Goal: Feedback & Contribution: Leave review/rating

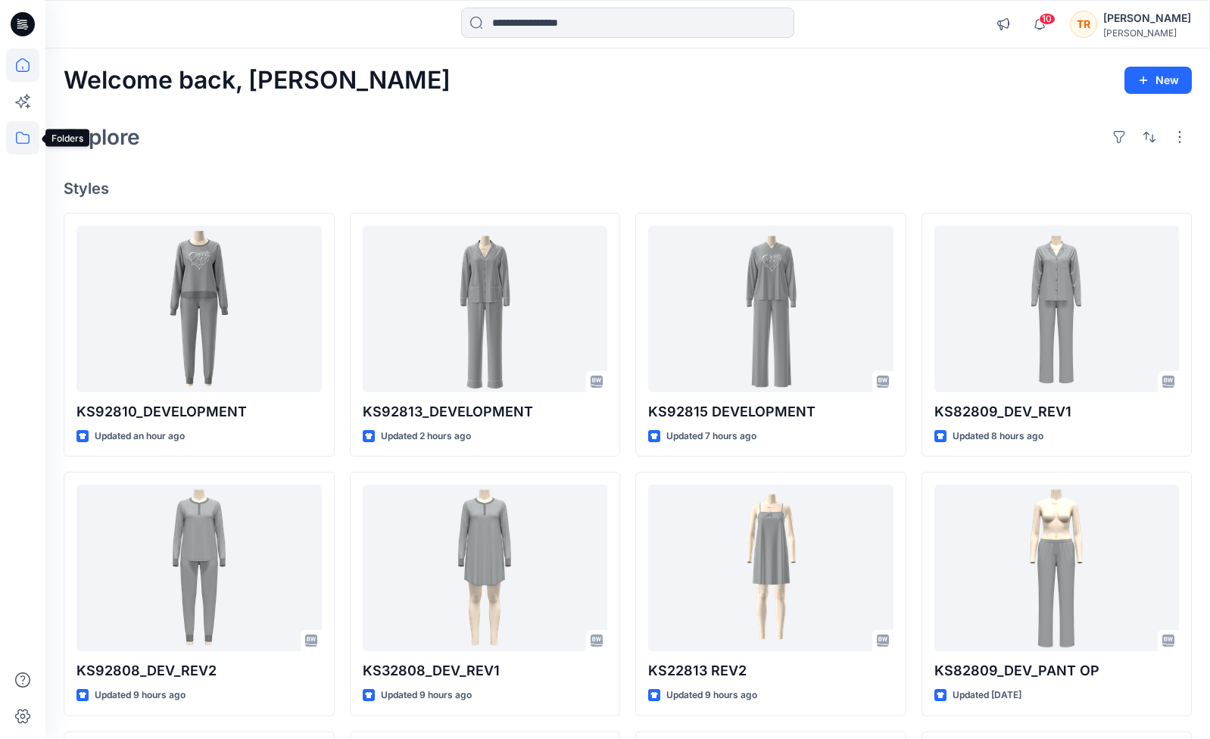
click at [24, 138] on icon at bounding box center [22, 137] width 33 height 33
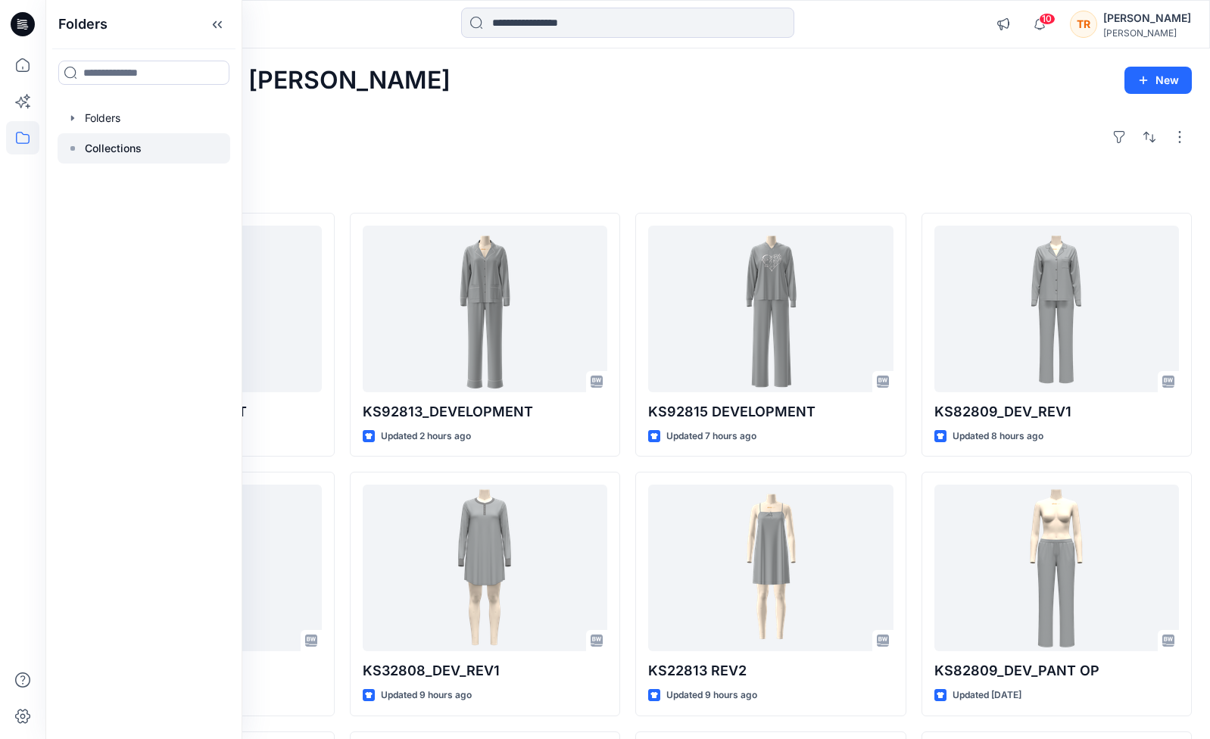
click at [134, 142] on p "Collections" at bounding box center [113, 148] width 57 height 18
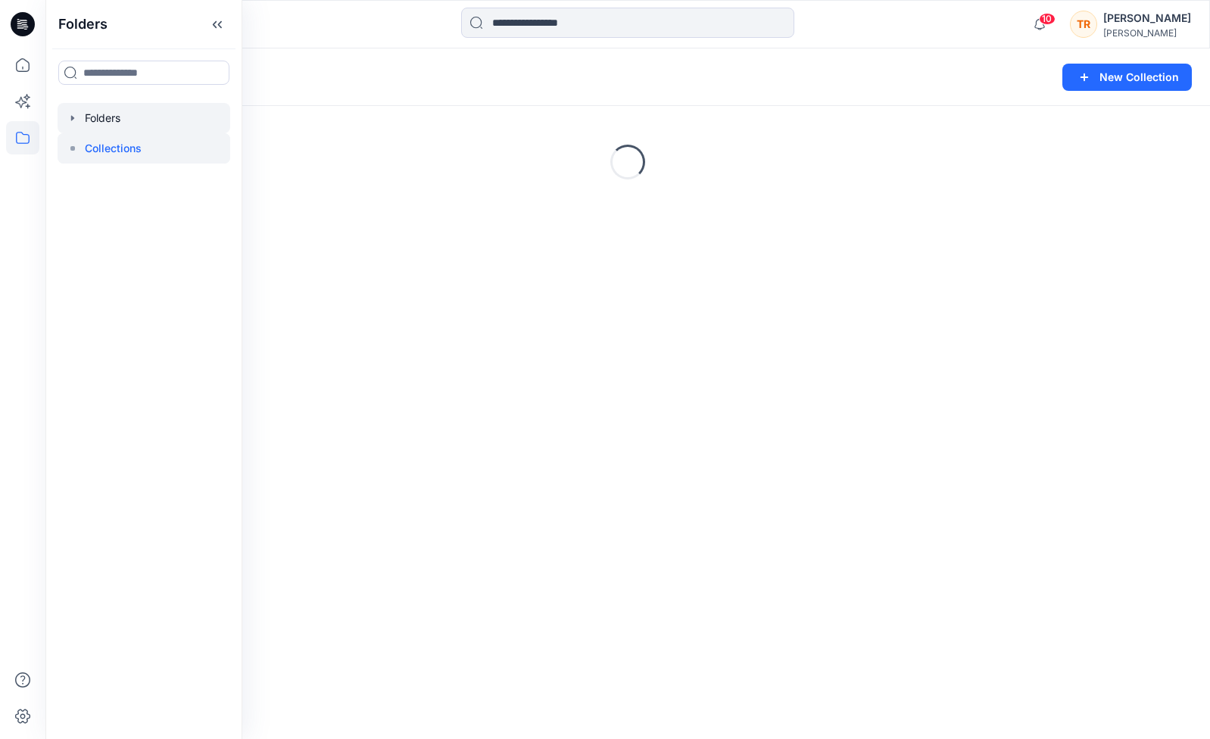
click at [111, 121] on div at bounding box center [144, 118] width 173 height 30
click at [88, 116] on div at bounding box center [144, 118] width 173 height 30
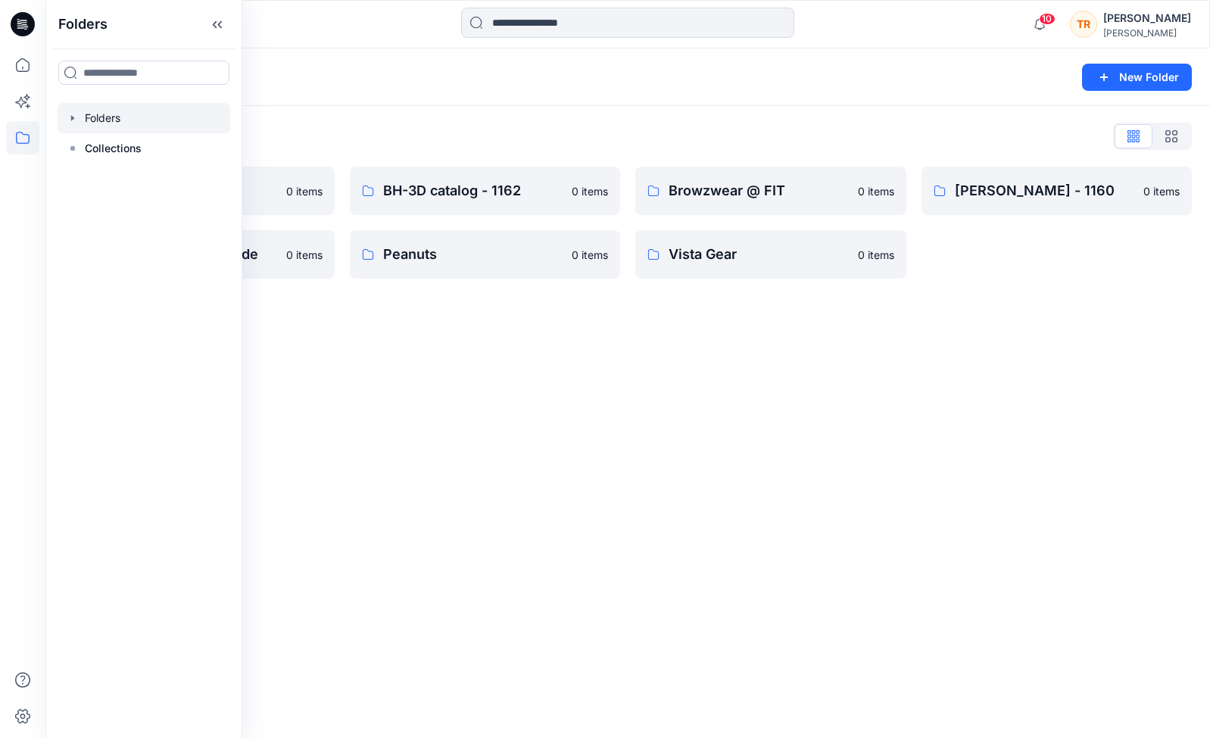
click at [466, 427] on div "Folders New Folder Folders List 1162-BEDHEAD 0 items Kate Spade 0 items BH-3D c…" at bounding box center [627, 393] width 1164 height 690
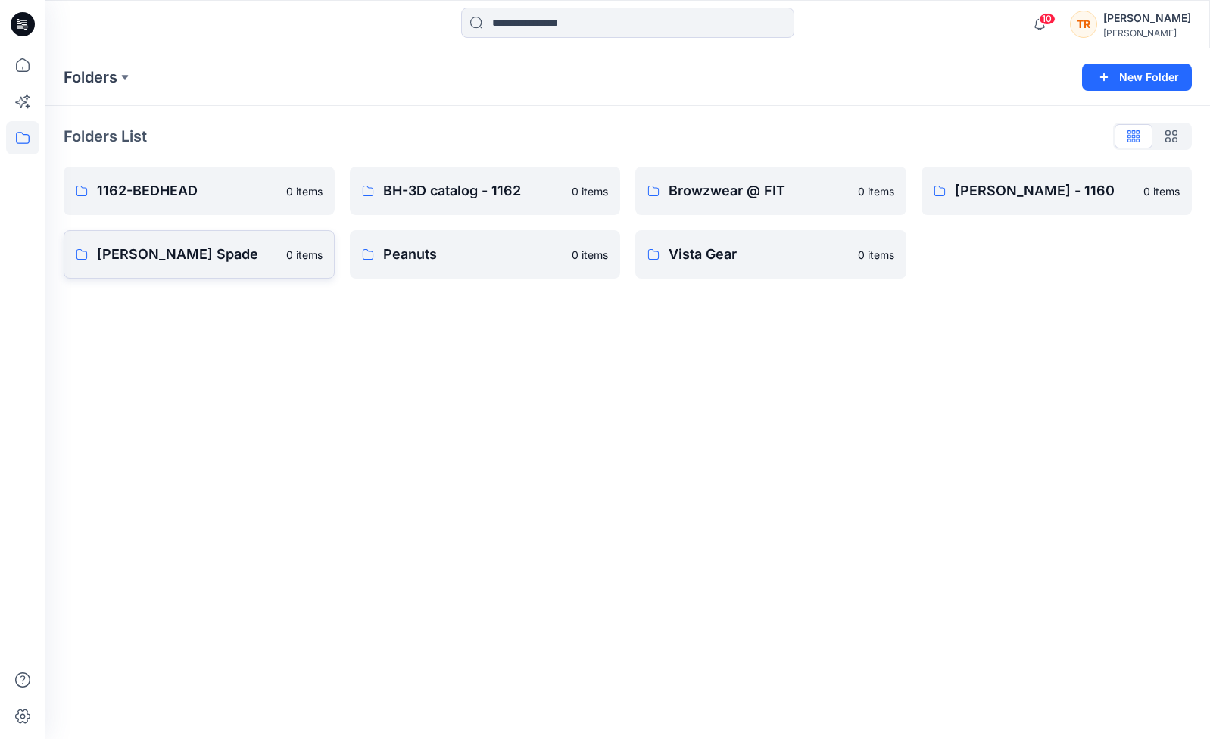
click at [181, 255] on p "[PERSON_NAME] Spade" at bounding box center [187, 254] width 180 height 21
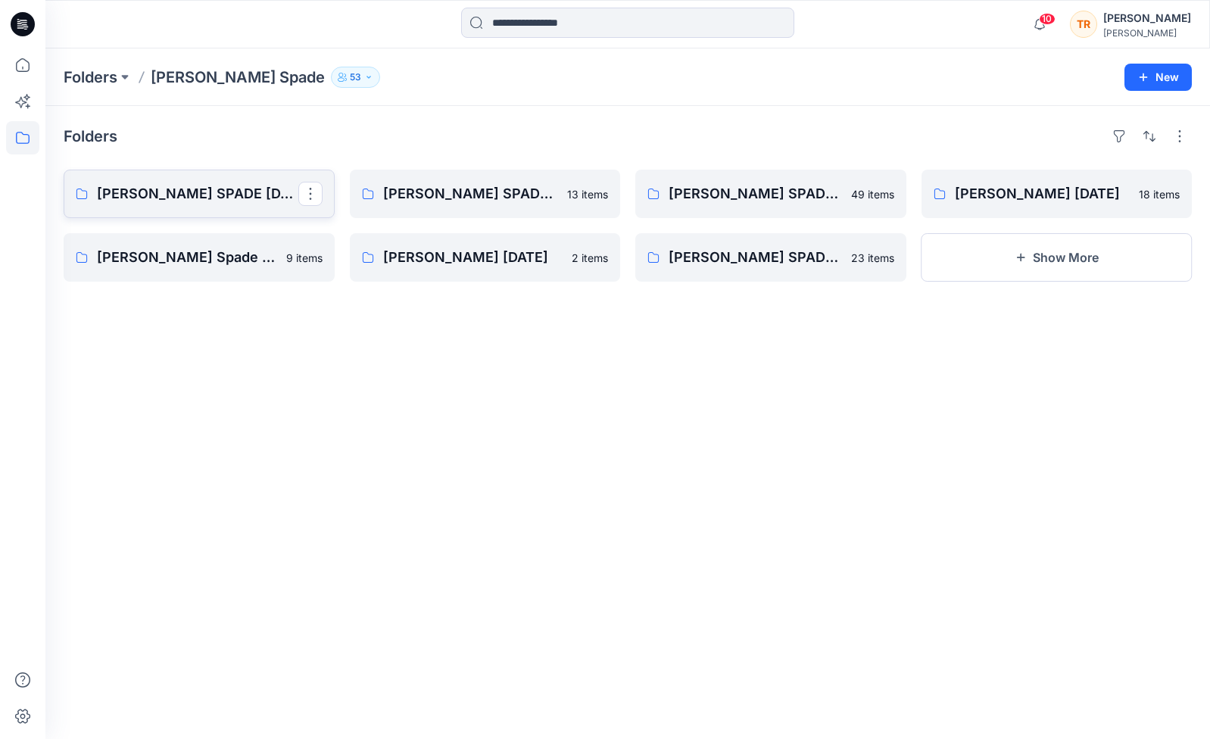
click at [228, 194] on p "[PERSON_NAME] SPADE [DATE]" at bounding box center [197, 193] width 201 height 21
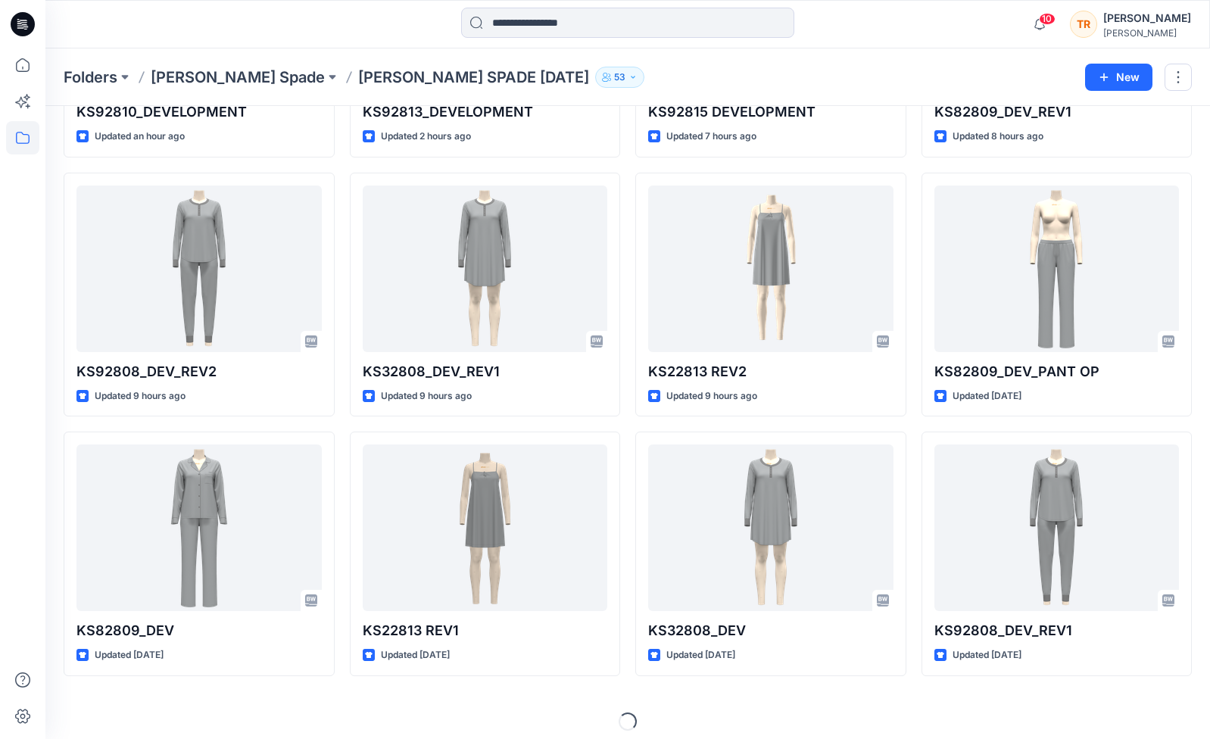
scroll to position [258, 0]
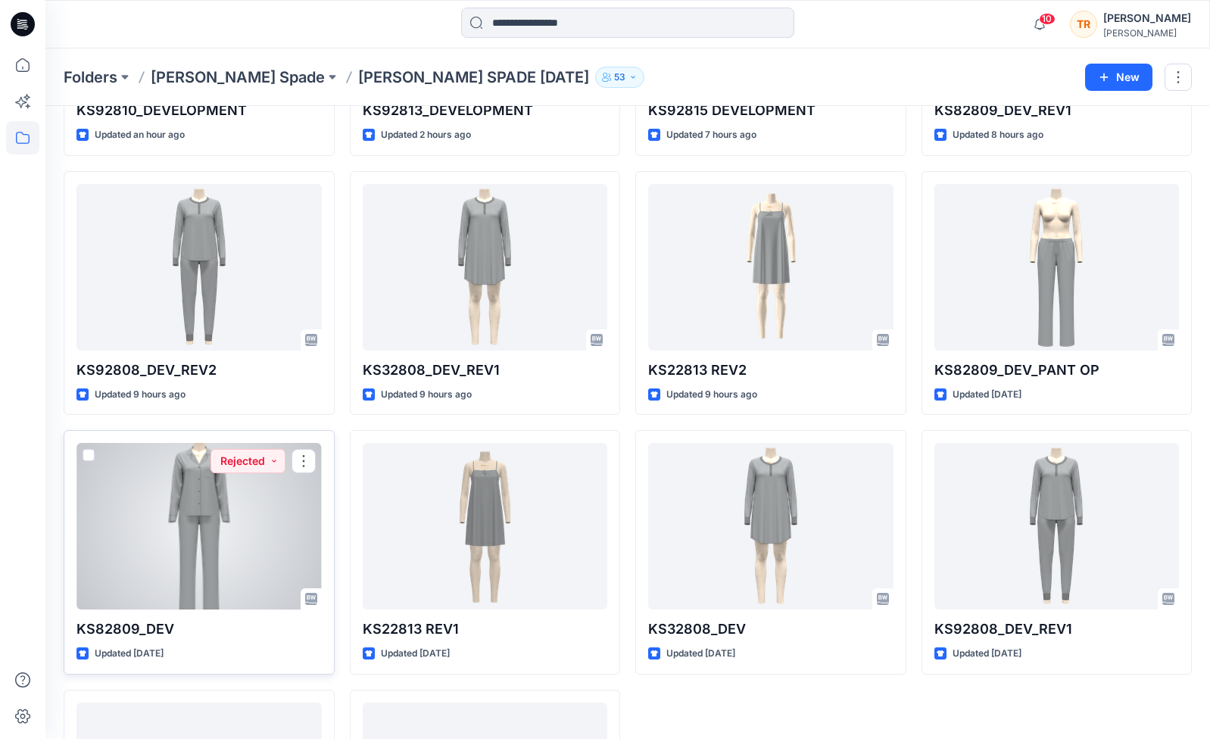
click at [223, 531] on div at bounding box center [198, 526] width 245 height 167
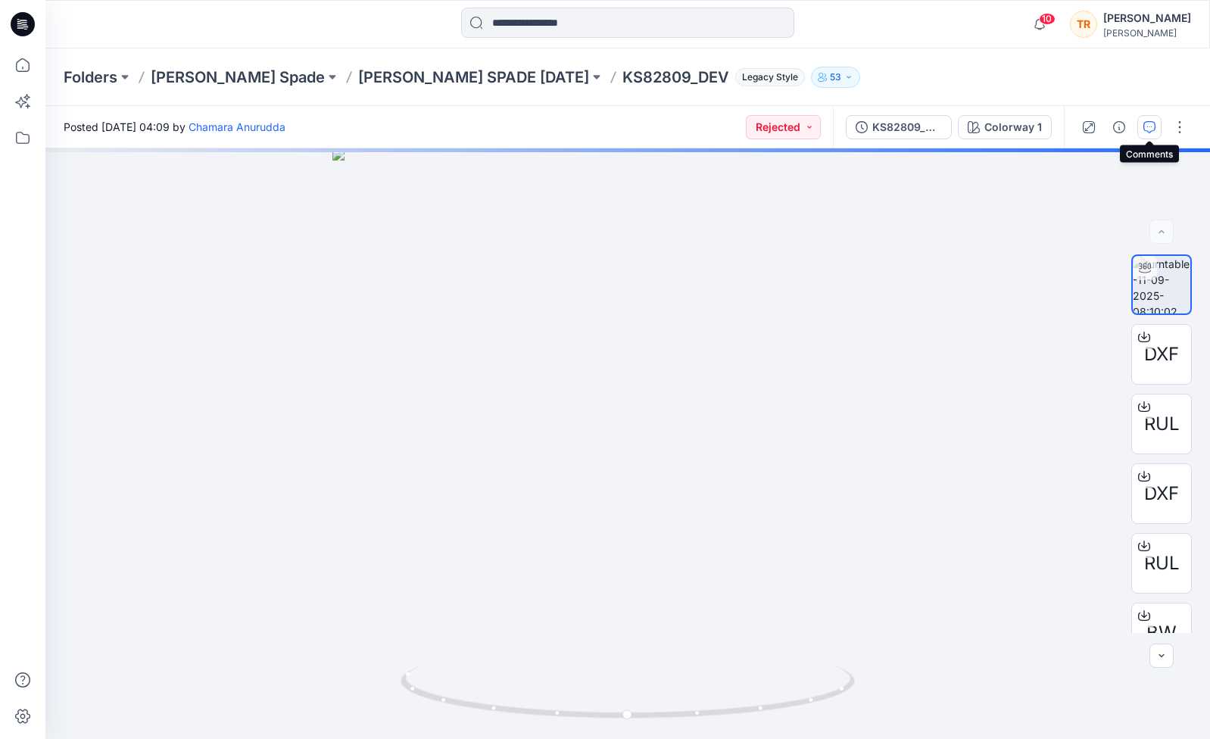
click at [834, 129] on icon "button" at bounding box center [1149, 127] width 12 height 12
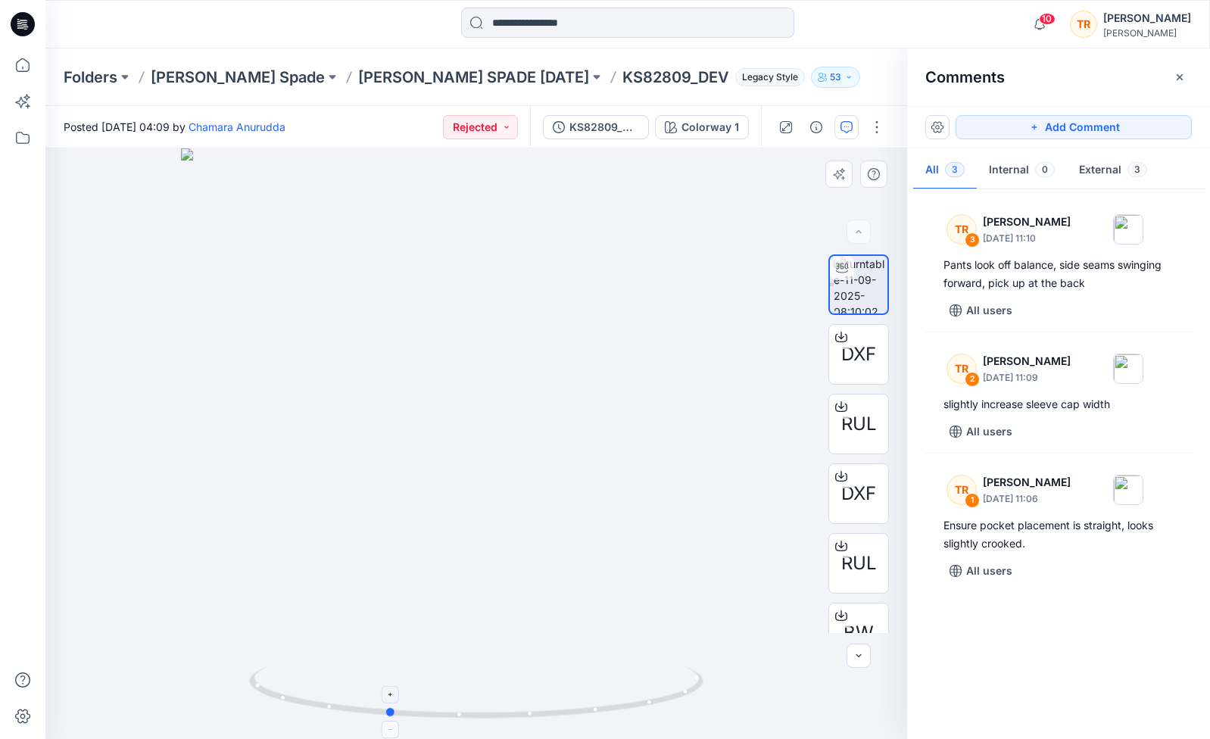
drag, startPoint x: 668, startPoint y: 696, endPoint x: 579, endPoint y: 705, distance: 89.1
click at [579, 705] on icon at bounding box center [478, 693] width 458 height 57
drag, startPoint x: 652, startPoint y: 698, endPoint x: 737, endPoint y: 664, distance: 92.1
click at [737, 664] on div at bounding box center [475, 443] width 861 height 590
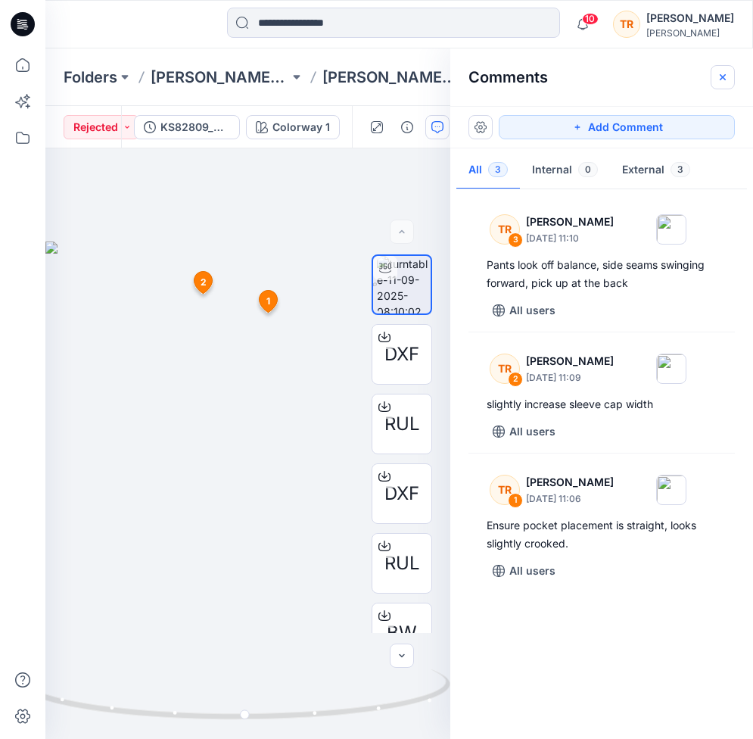
click at [730, 76] on button "button" at bounding box center [723, 77] width 24 height 24
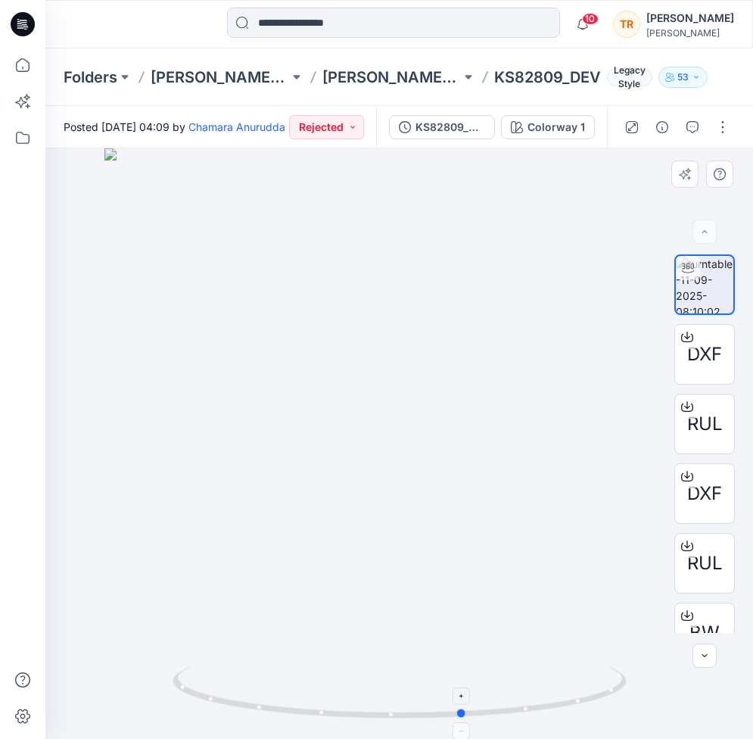
drag, startPoint x: 348, startPoint y: 711, endPoint x: 416, endPoint y: 721, distance: 68.1
click at [416, 721] on icon at bounding box center [402, 693] width 458 height 57
drag, startPoint x: 539, startPoint y: 708, endPoint x: 378, endPoint y: 709, distance: 161.2
click at [378, 709] on icon at bounding box center [402, 693] width 458 height 57
drag, startPoint x: 442, startPoint y: 716, endPoint x: 540, endPoint y: 699, distance: 99.2
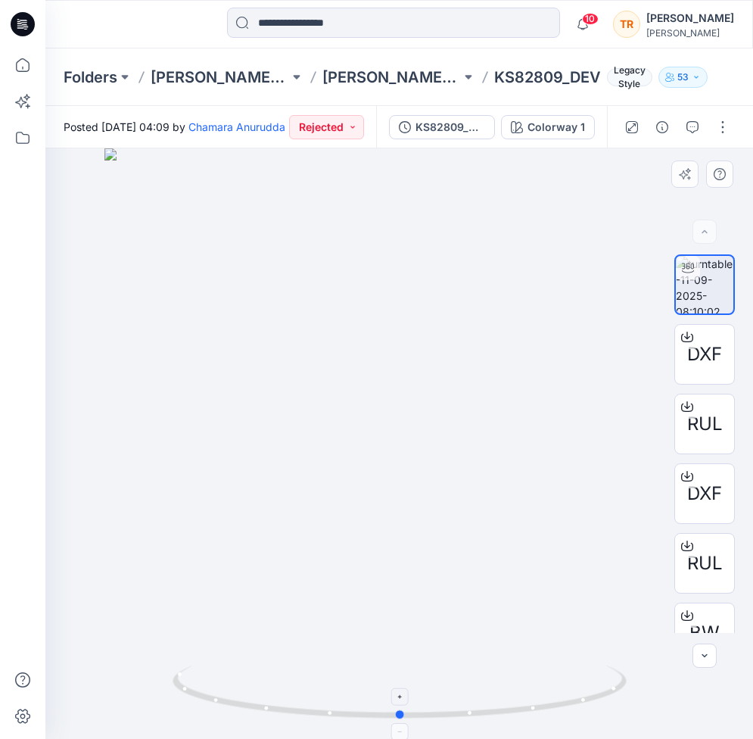
click at [540, 699] on icon at bounding box center [402, 693] width 458 height 57
click at [361, 77] on p "[PERSON_NAME] SPADE [DATE]" at bounding box center [391, 77] width 139 height 21
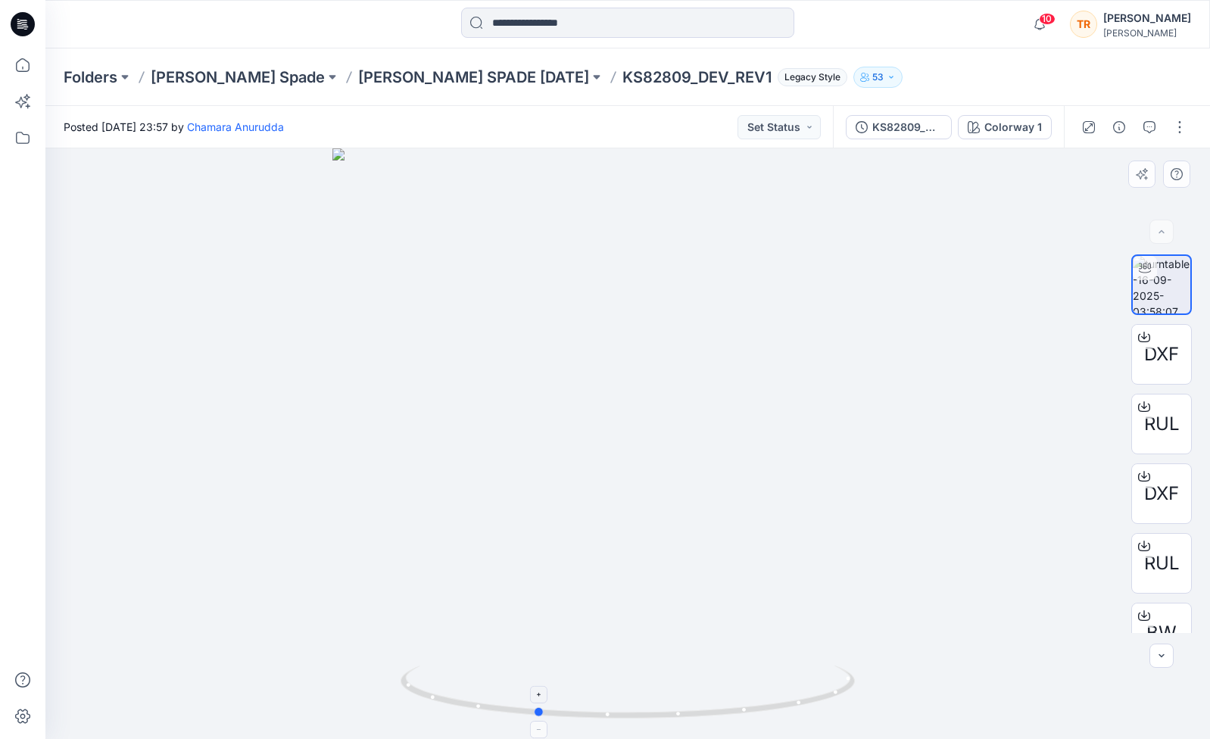
drag, startPoint x: 830, startPoint y: 694, endPoint x: 739, endPoint y: 697, distance: 91.6
click at [739, 697] on icon at bounding box center [629, 693] width 458 height 57
drag, startPoint x: 809, startPoint y: 693, endPoint x: 877, endPoint y: 665, distance: 73.4
click at [877, 665] on div at bounding box center [627, 443] width 1164 height 590
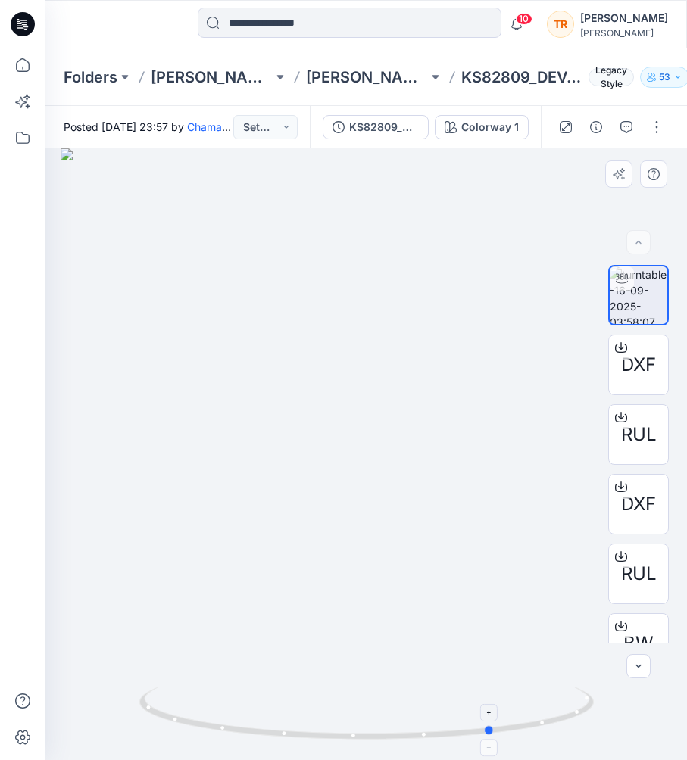
drag, startPoint x: 244, startPoint y: 728, endPoint x: 394, endPoint y: 710, distance: 151.7
click at [394, 710] on icon at bounding box center [368, 715] width 458 height 57
drag, startPoint x: 520, startPoint y: 712, endPoint x: 463, endPoint y: 721, distance: 57.5
click at [463, 721] on icon at bounding box center [368, 715] width 458 height 57
drag, startPoint x: 567, startPoint y: 709, endPoint x: 385, endPoint y: 740, distance: 184.3
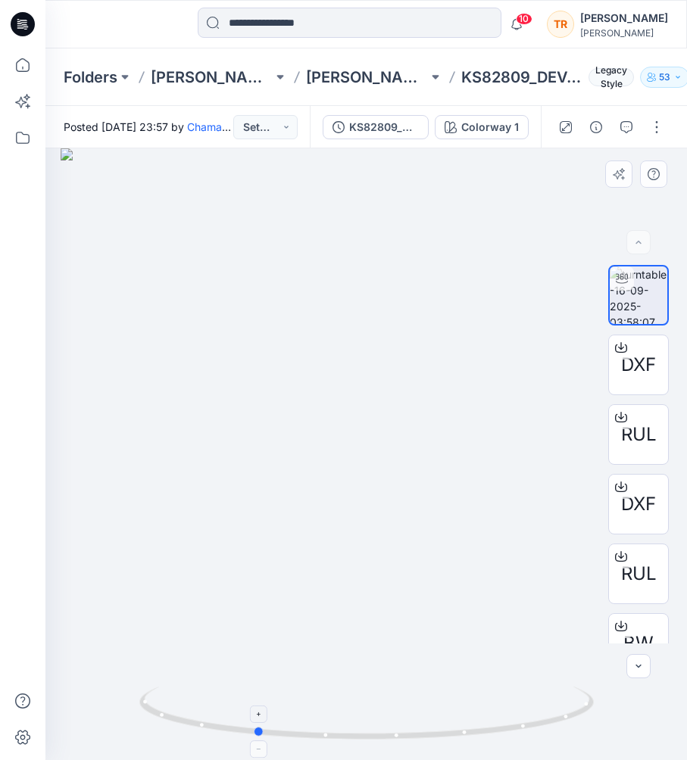
click at [385, 740] on icon at bounding box center [368, 715] width 458 height 57
click at [500, 721] on icon at bounding box center [368, 715] width 458 height 57
drag, startPoint x: 211, startPoint y: 730, endPoint x: 333, endPoint y: 717, distance: 122.5
click at [333, 717] on icon at bounding box center [368, 715] width 458 height 57
click at [264, 126] on button "Set Status" at bounding box center [265, 127] width 64 height 24
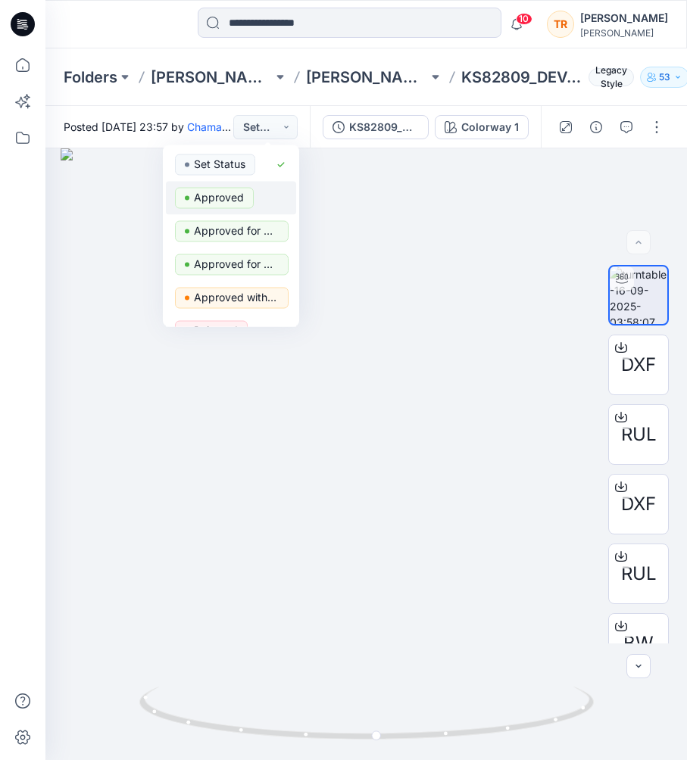
click at [230, 202] on p "Approved" at bounding box center [219, 198] width 50 height 20
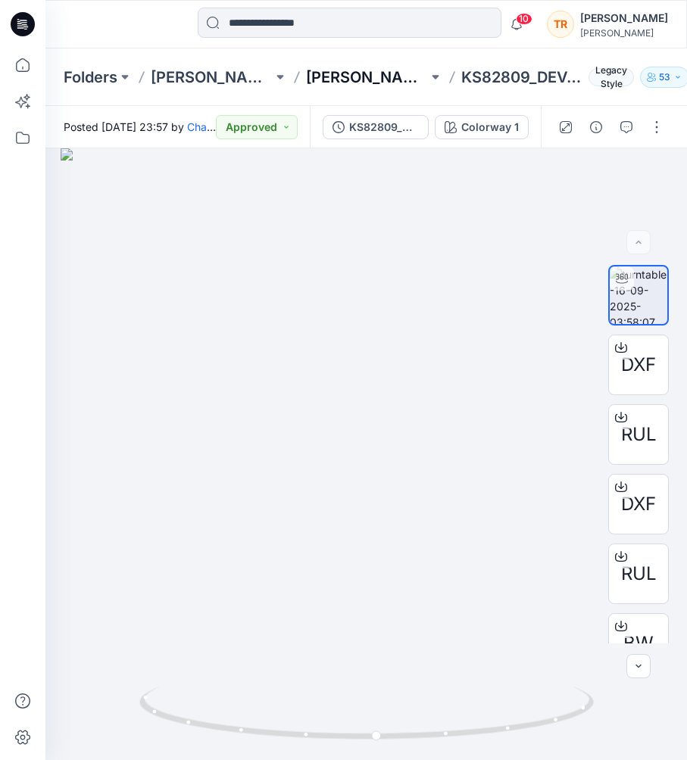
click at [350, 75] on p "[PERSON_NAME] SPADE [DATE]" at bounding box center [367, 77] width 122 height 21
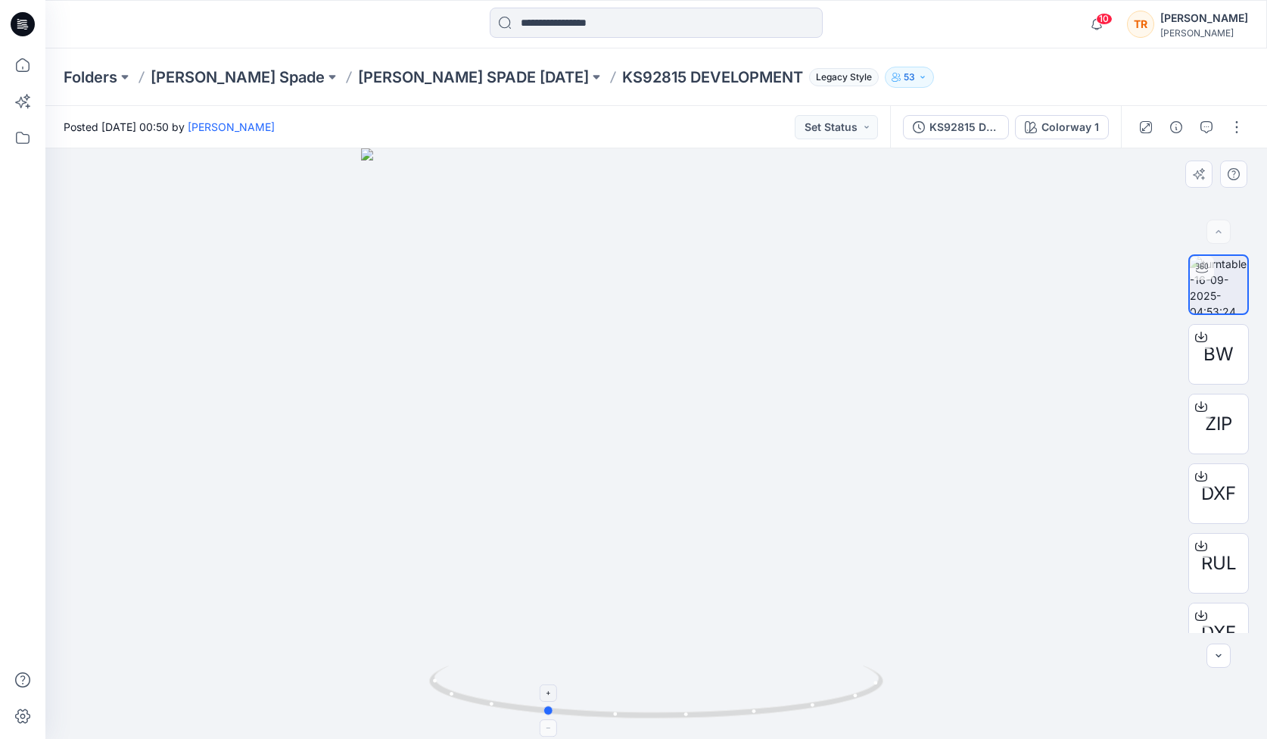
drag, startPoint x: 855, startPoint y: 695, endPoint x: 744, endPoint y: 705, distance: 111.8
click at [744, 705] on icon at bounding box center [658, 693] width 458 height 57
drag, startPoint x: 581, startPoint y: 709, endPoint x: 842, endPoint y: 700, distance: 261.3
click at [842, 700] on icon at bounding box center [658, 693] width 458 height 57
drag, startPoint x: 753, startPoint y: 707, endPoint x: 509, endPoint y: 722, distance: 245.0
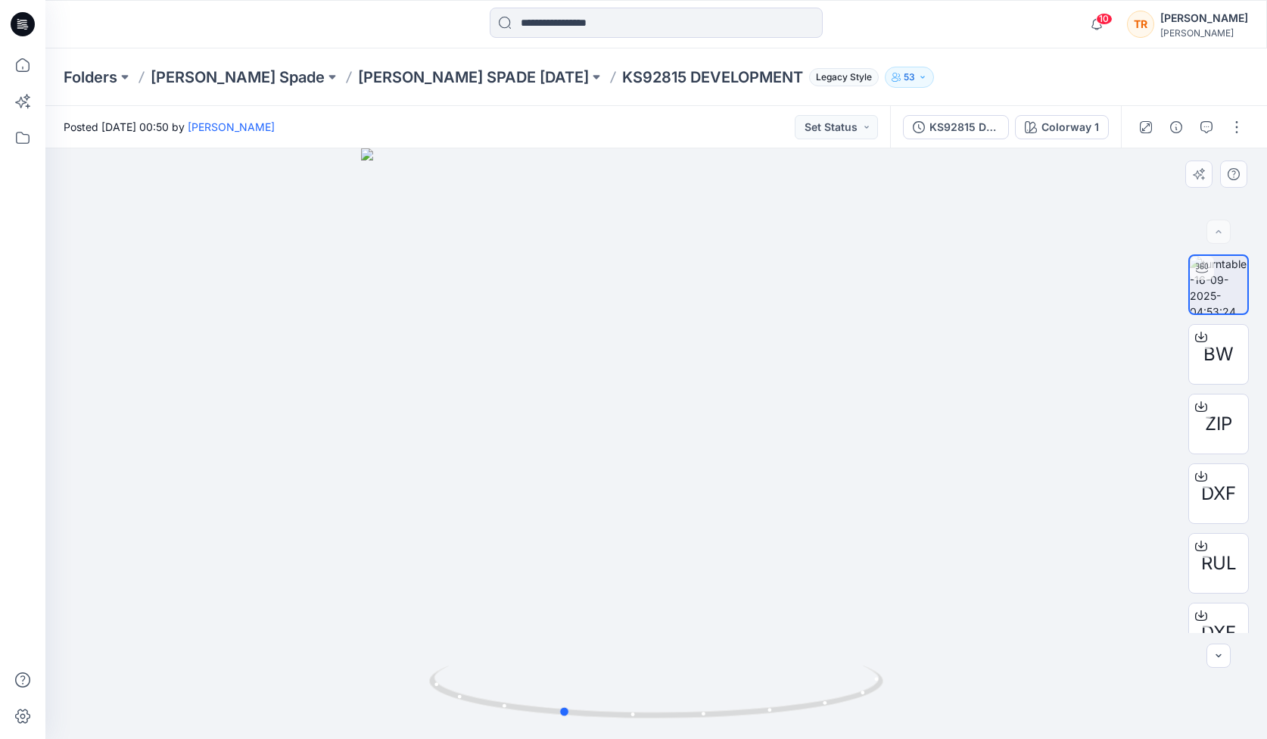
click at [509, 722] on div at bounding box center [656, 443] width 1222 height 590
drag, startPoint x: 582, startPoint y: 700, endPoint x: 734, endPoint y: 677, distance: 153.2
click at [734, 677] on icon at bounding box center [658, 693] width 458 height 57
drag, startPoint x: 715, startPoint y: 229, endPoint x: 699, endPoint y: 680, distance: 450.6
click at [699, 680] on div at bounding box center [656, 443] width 1222 height 590
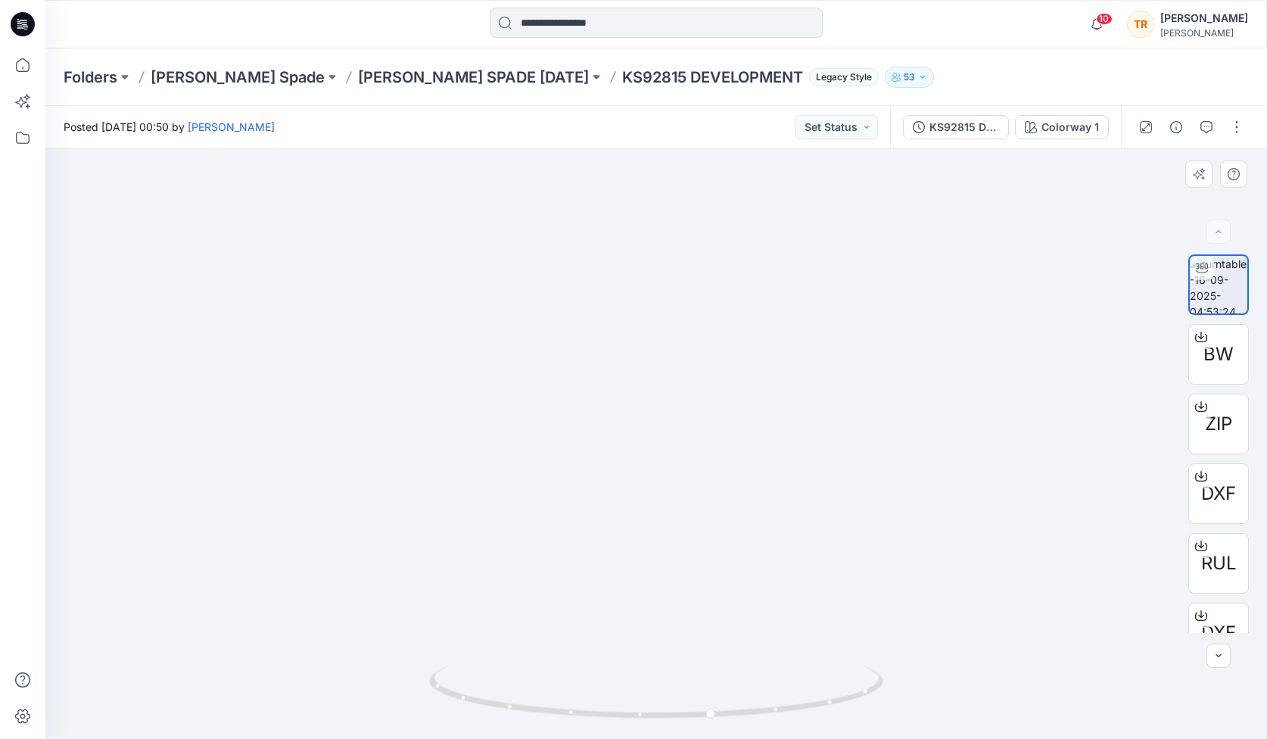
drag, startPoint x: 689, startPoint y: 524, endPoint x: 650, endPoint y: 738, distance: 217.7
click at [650, 738] on div at bounding box center [656, 443] width 1222 height 590
drag, startPoint x: 640, startPoint y: 365, endPoint x: 627, endPoint y: 561, distance: 196.5
click at [627, 561] on img at bounding box center [589, 246] width 3101 height 985
drag, startPoint x: 638, startPoint y: 428, endPoint x: 631, endPoint y: 598, distance: 169.7
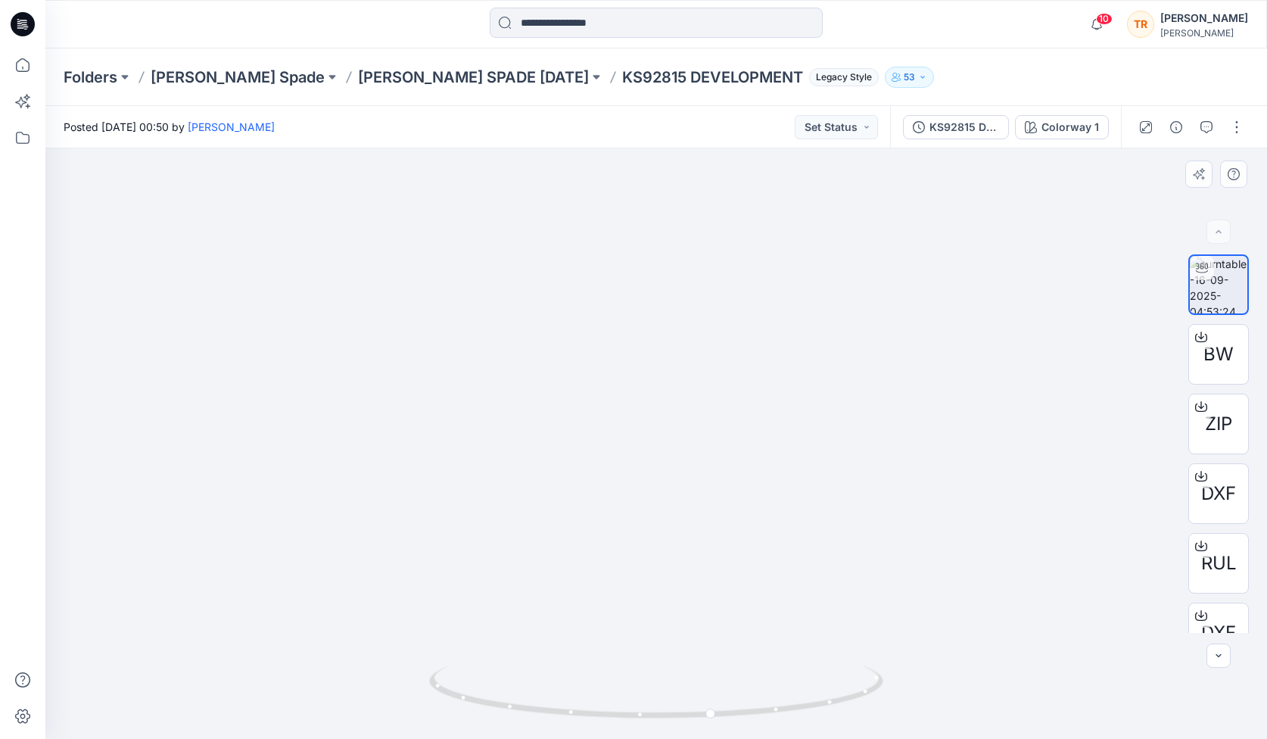
click at [631, 598] on img at bounding box center [582, 331] width 3101 height 815
drag, startPoint x: 863, startPoint y: 690, endPoint x: 797, endPoint y: 691, distance: 65.9
click at [797, 691] on icon at bounding box center [658, 693] width 458 height 57
click at [833, 123] on button "Set Status" at bounding box center [836, 127] width 83 height 24
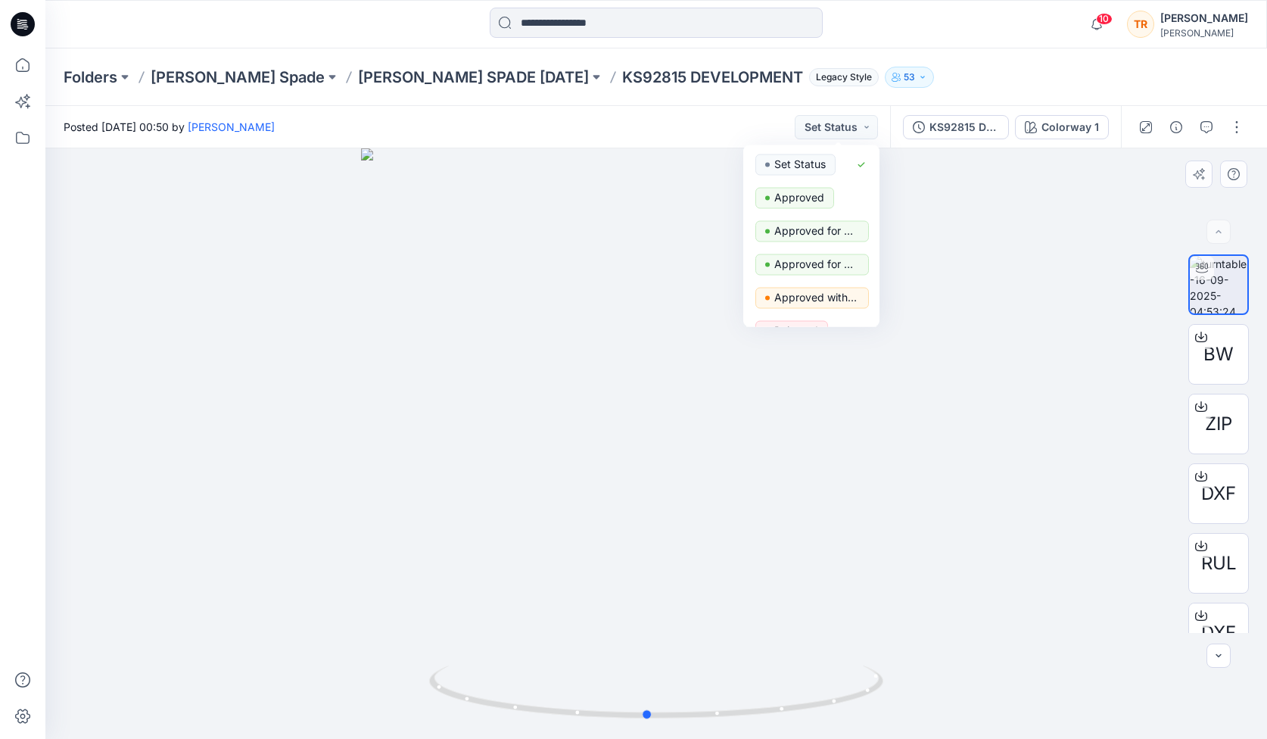
click at [891, 288] on div at bounding box center [656, 443] width 1222 height 590
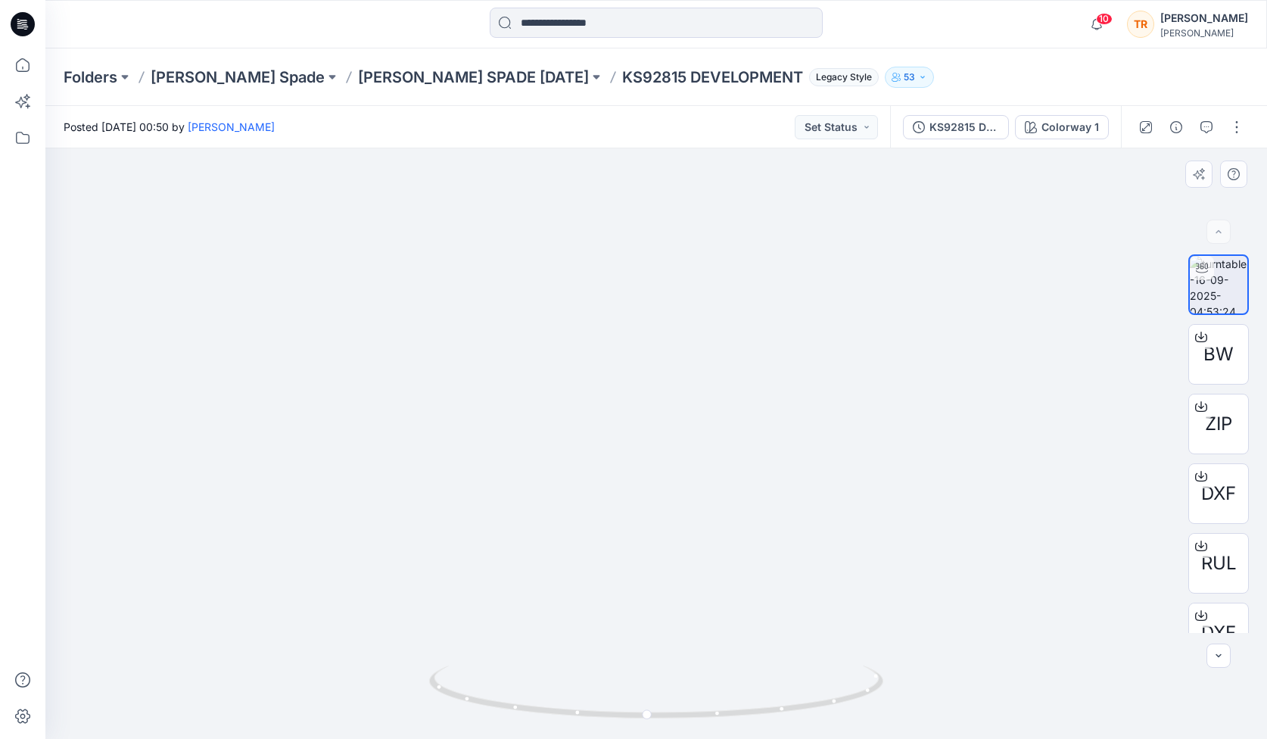
drag, startPoint x: 794, startPoint y: 416, endPoint x: 723, endPoint y: 252, distance: 178.3
click at [723, 252] on img at bounding box center [586, 250] width 3101 height 978
drag, startPoint x: 723, startPoint y: 253, endPoint x: 727, endPoint y: 271, distance: 18.6
click at [727, 271] on img at bounding box center [589, 259] width 3101 height 960
click at [650, 733] on icon at bounding box center [647, 731] width 9 height 9
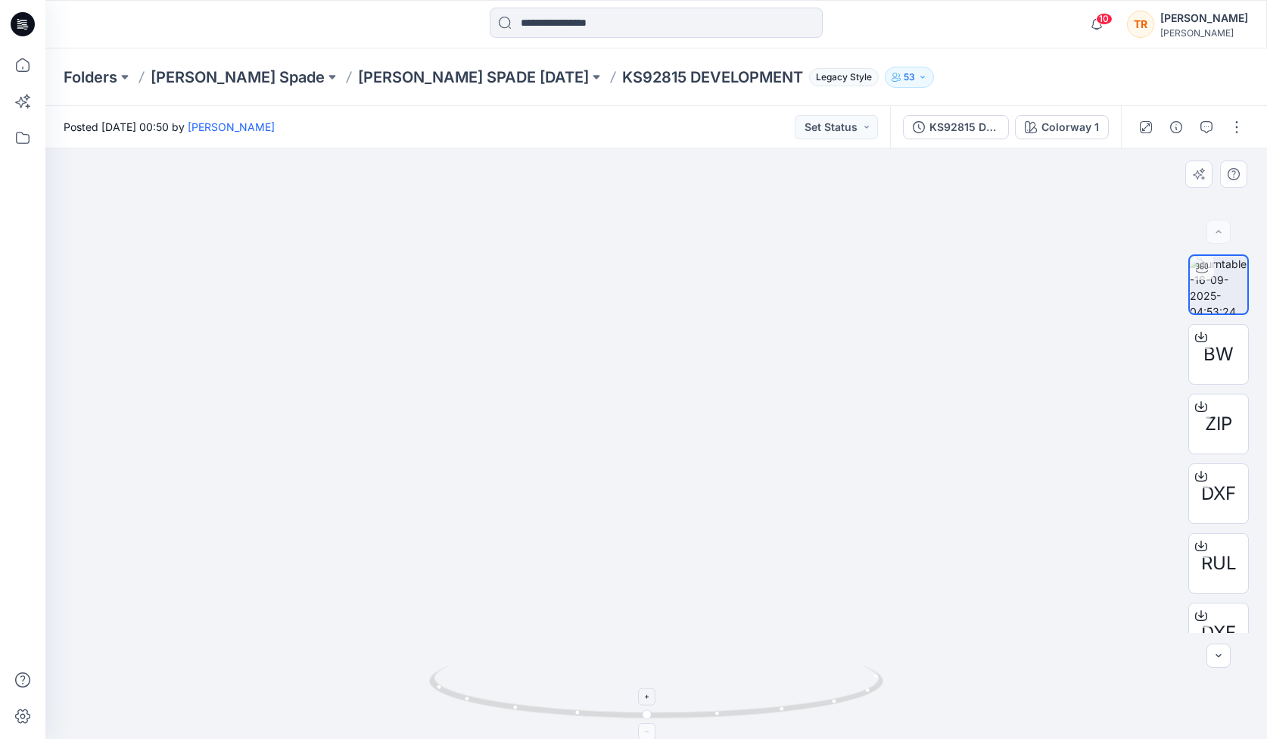
click at [650, 733] on icon at bounding box center [647, 731] width 9 height 9
click at [650, 732] on icon at bounding box center [647, 731] width 9 height 9
drag, startPoint x: 729, startPoint y: 608, endPoint x: 714, endPoint y: 620, distance: 19.4
click at [714, 620] on img at bounding box center [600, 317] width 2384 height 843
click at [891, 128] on icon "button" at bounding box center [1207, 127] width 12 height 12
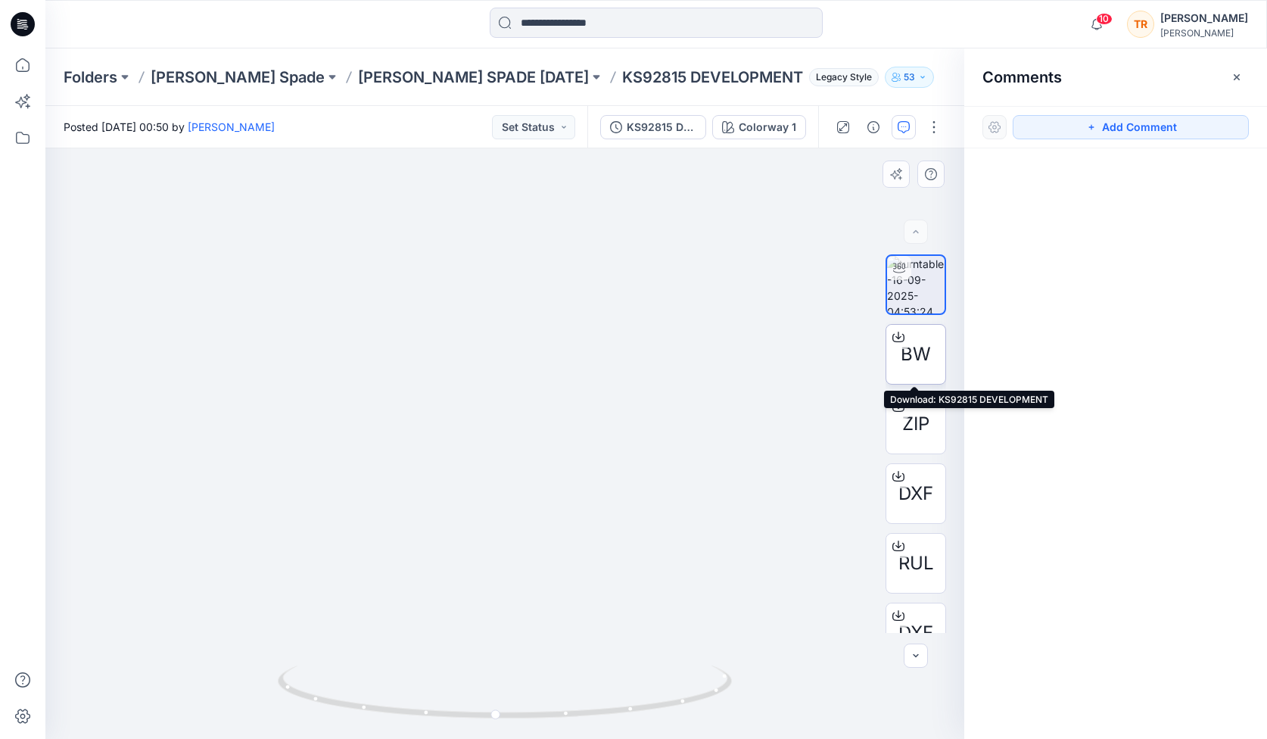
click at [891, 350] on span "BW" at bounding box center [916, 354] width 30 height 27
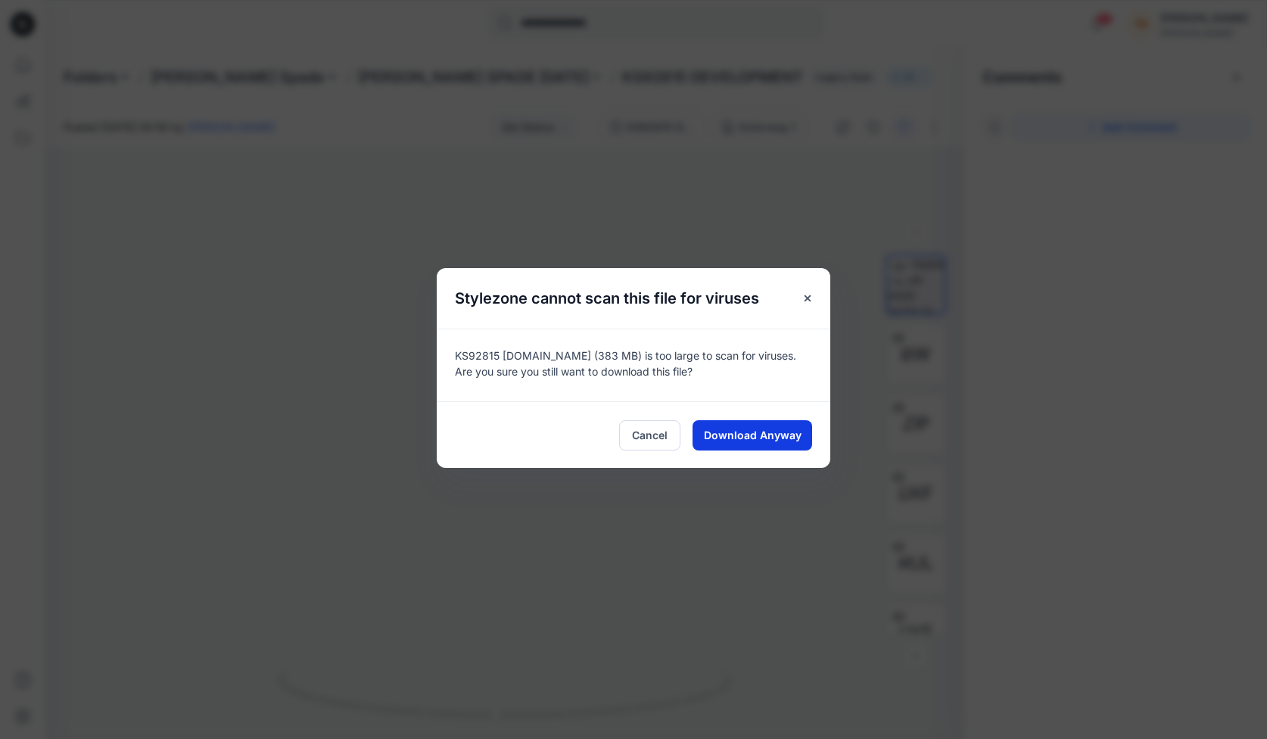
click at [735, 433] on span "Download Anyway" at bounding box center [753, 435] width 98 height 16
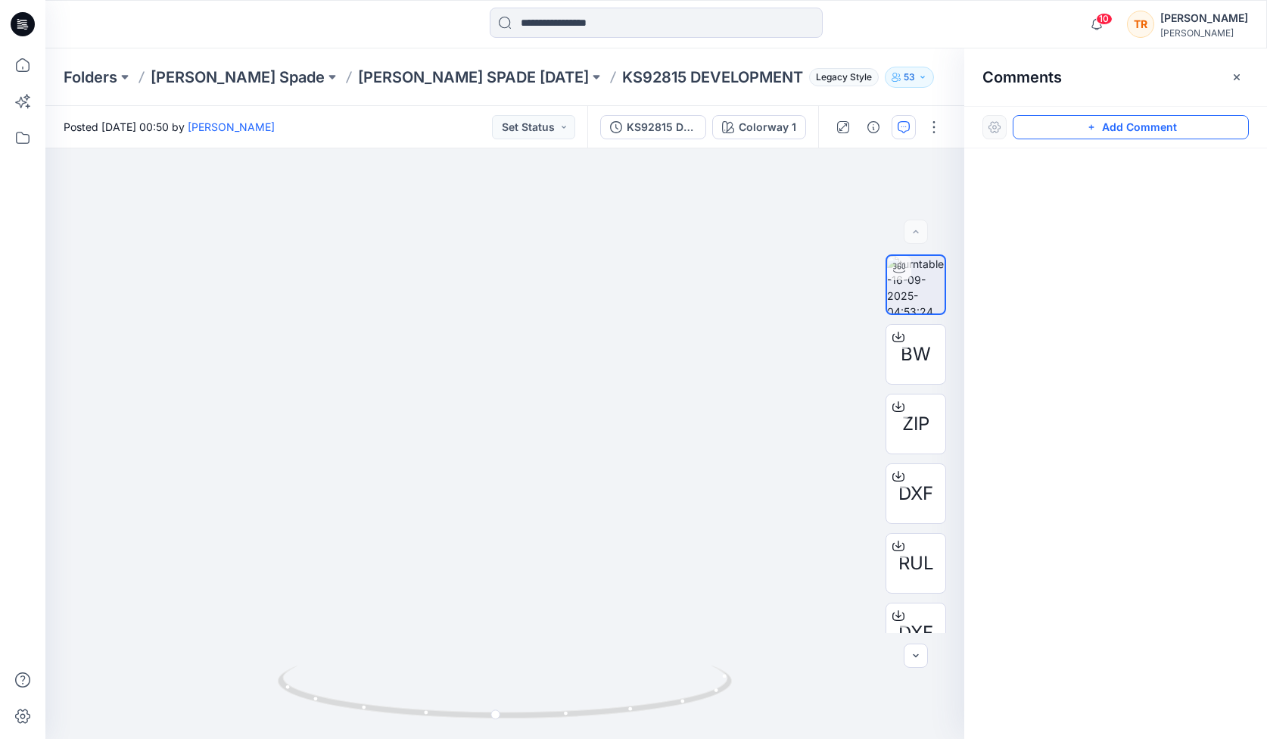
click at [891, 123] on button "Add Comment" at bounding box center [1131, 127] width 236 height 24
click at [446, 336] on div "1" at bounding box center [504, 443] width 919 height 590
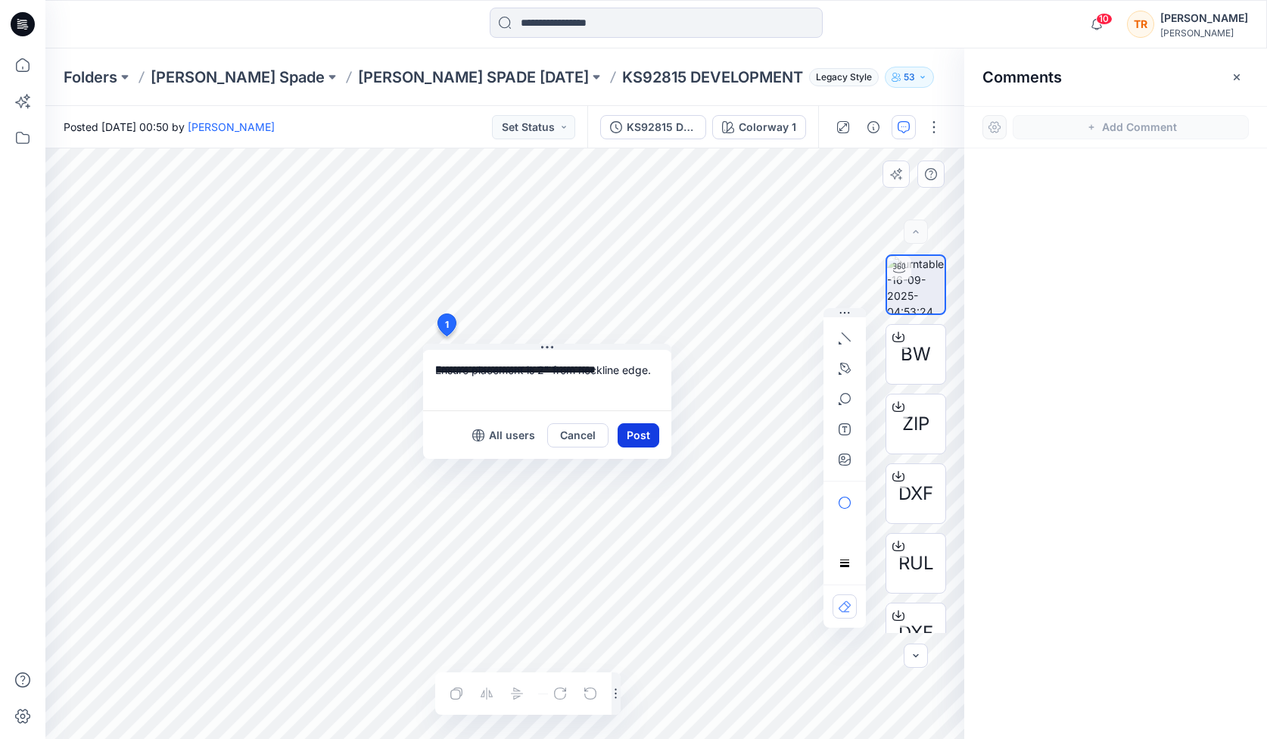
type textarea "**********"
click at [640, 435] on button "Post" at bounding box center [639, 435] width 42 height 24
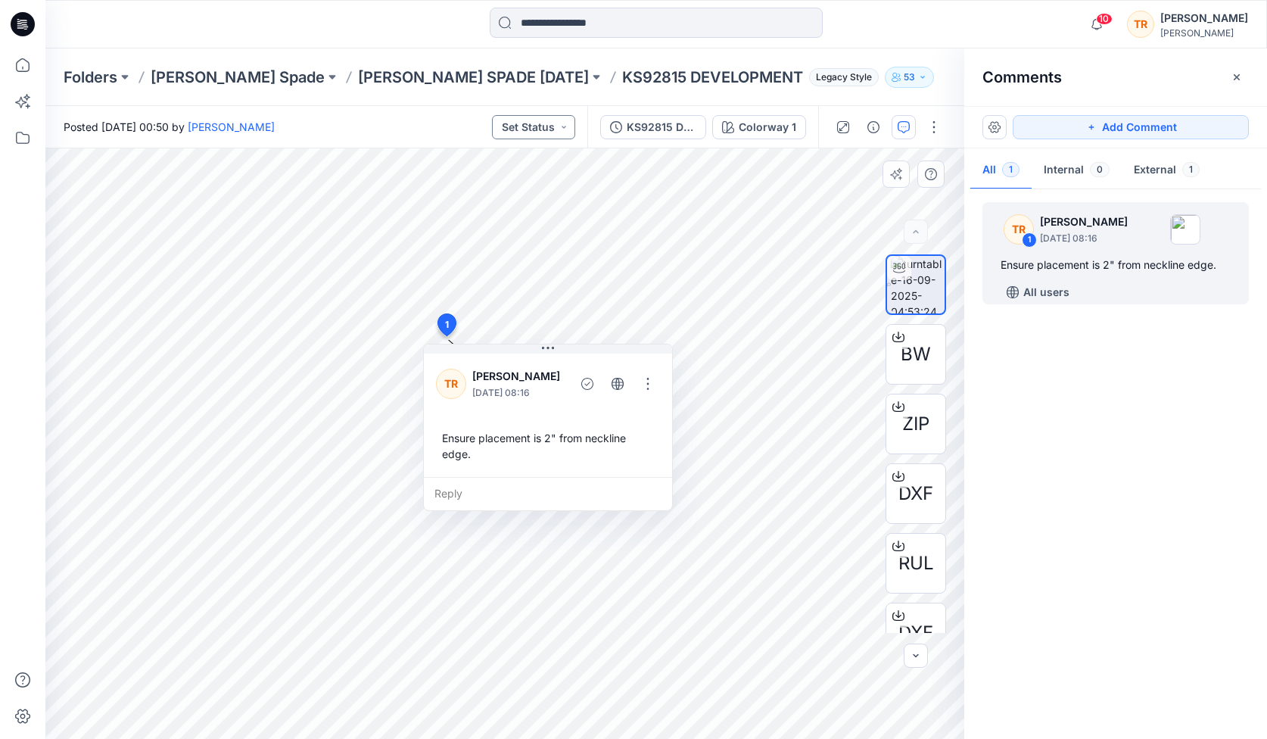
click at [540, 124] on button "Set Status" at bounding box center [533, 127] width 83 height 24
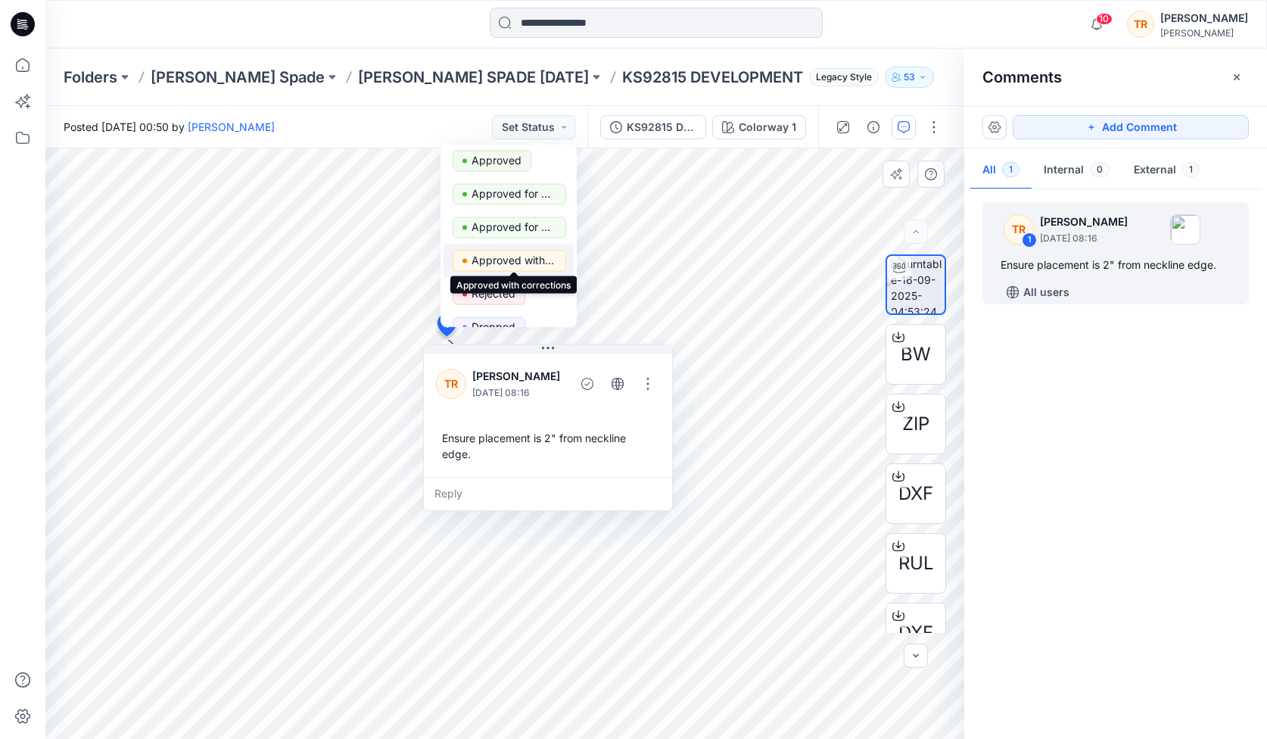
click at [519, 258] on p "Approved with corrections" at bounding box center [514, 261] width 85 height 20
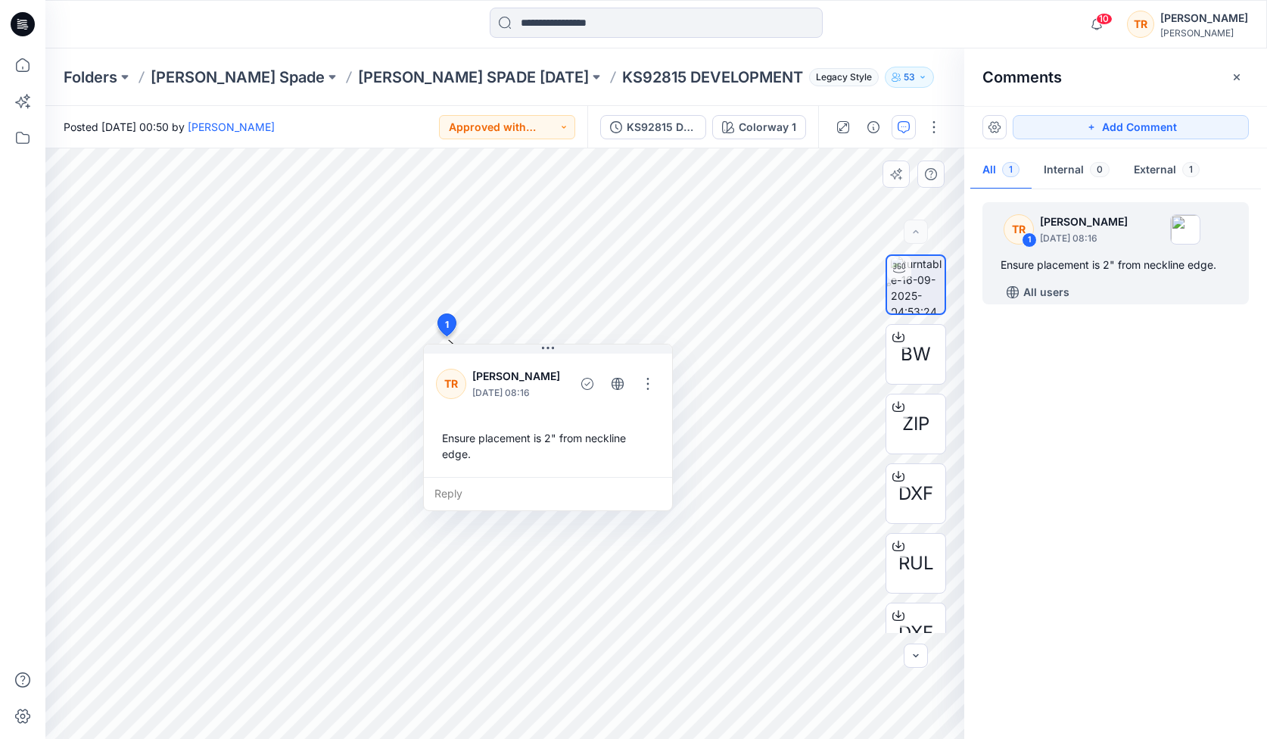
click at [891, 472] on div "TR 1 Taylor Roberson September 16, 2025 08:16 Ensure placement is 2" from neckl…" at bounding box center [1115, 460] width 303 height 534
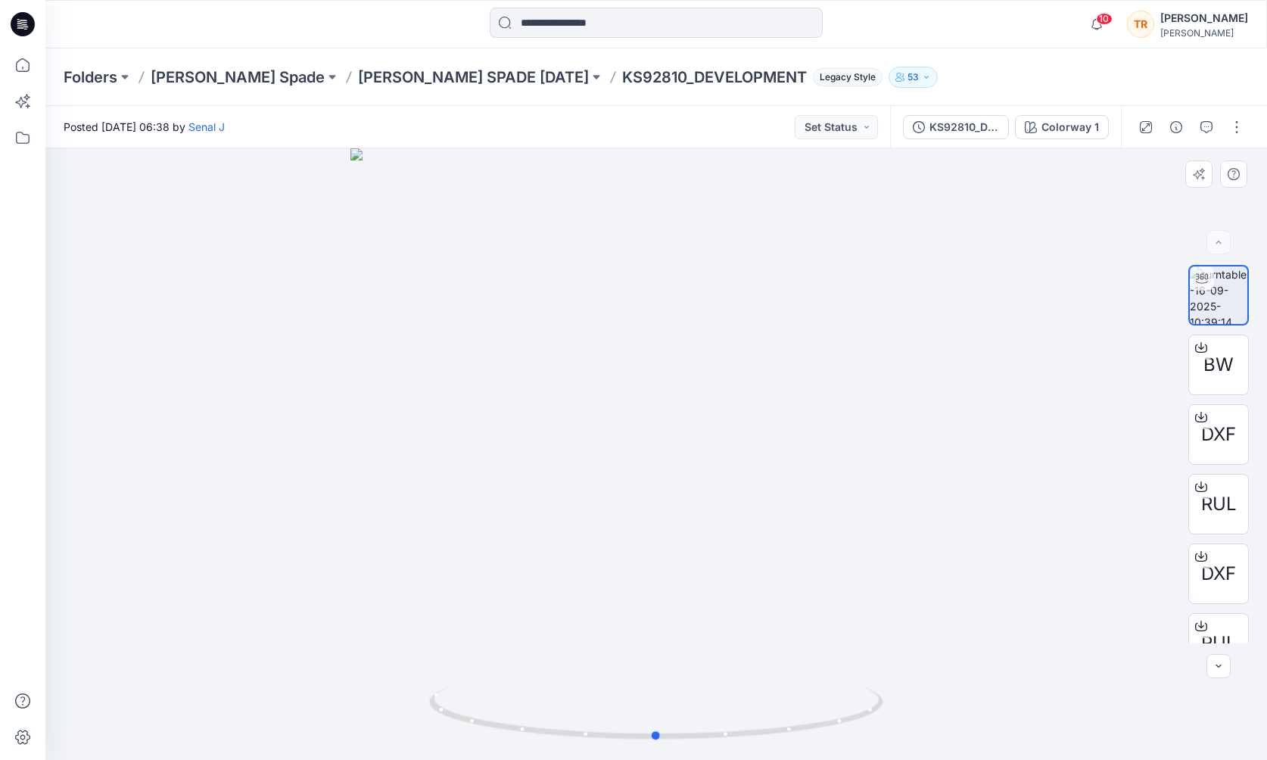
click at [888, 701] on div at bounding box center [656, 454] width 1222 height 612
drag, startPoint x: 888, startPoint y: 701, endPoint x: 879, endPoint y: 704, distance: 9.6
click at [879, 704] on div at bounding box center [656, 454] width 1222 height 612
click at [891, 133] on button "button" at bounding box center [1206, 127] width 24 height 24
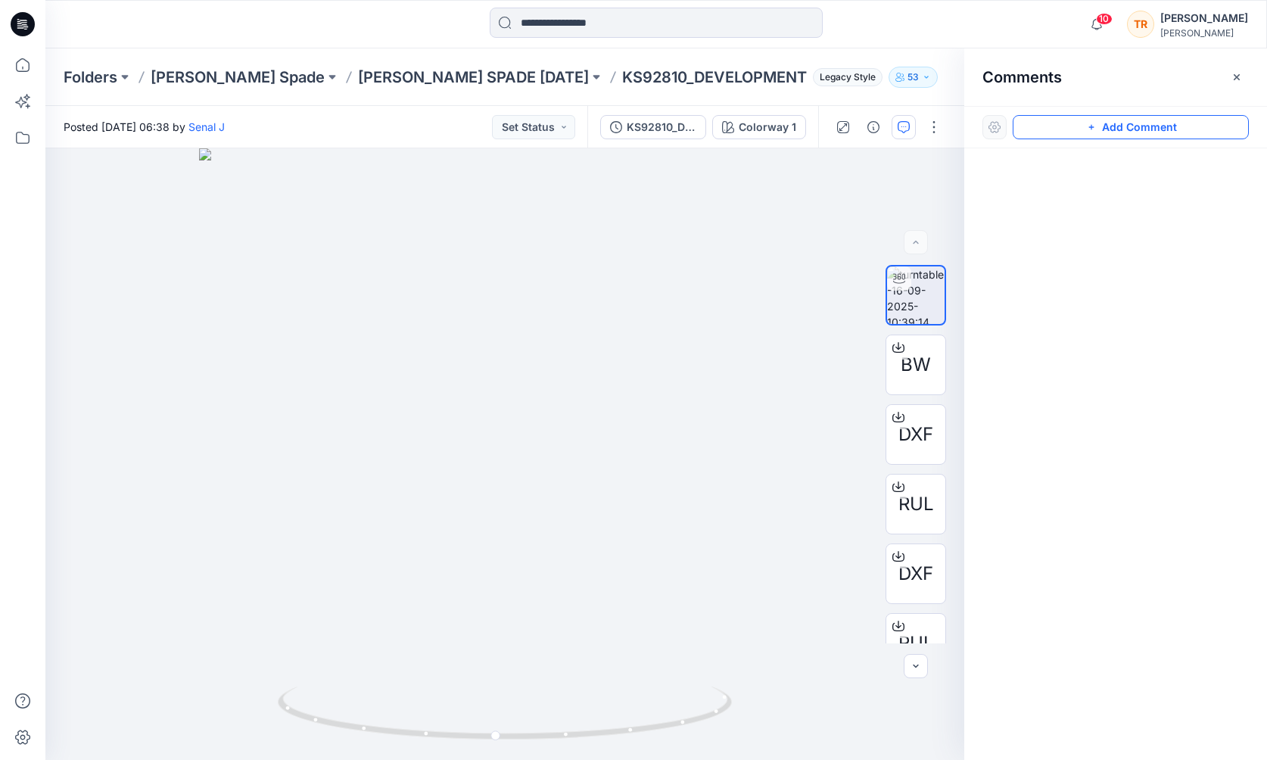
click at [891, 128] on button "Add Comment" at bounding box center [1131, 127] width 236 height 24
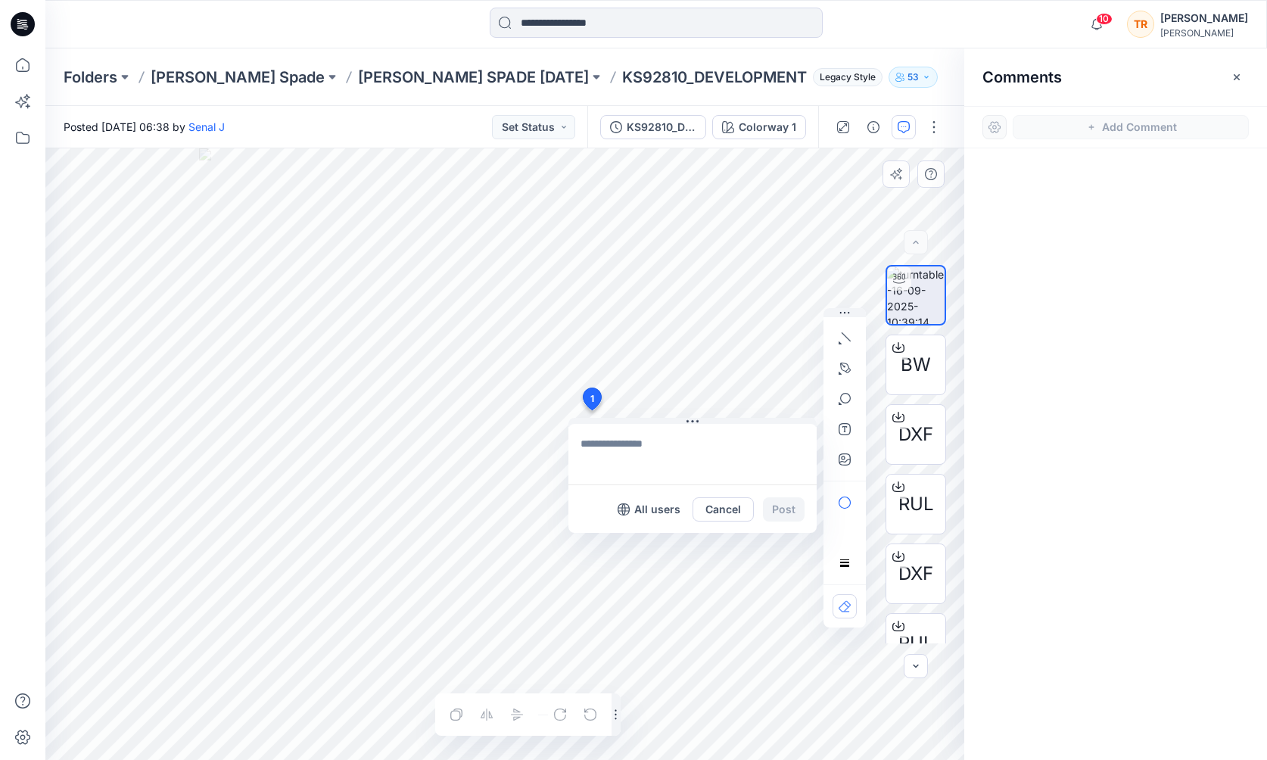
click at [591, 410] on div "1 All users Cancel Post Layer 1" at bounding box center [504, 454] width 919 height 612
click at [689, 444] on textarea "**********" at bounding box center [692, 454] width 248 height 61
click at [639, 441] on textarea "**********" at bounding box center [692, 454] width 248 height 61
type textarea "**********"
click at [783, 507] on button "Post" at bounding box center [784, 509] width 42 height 24
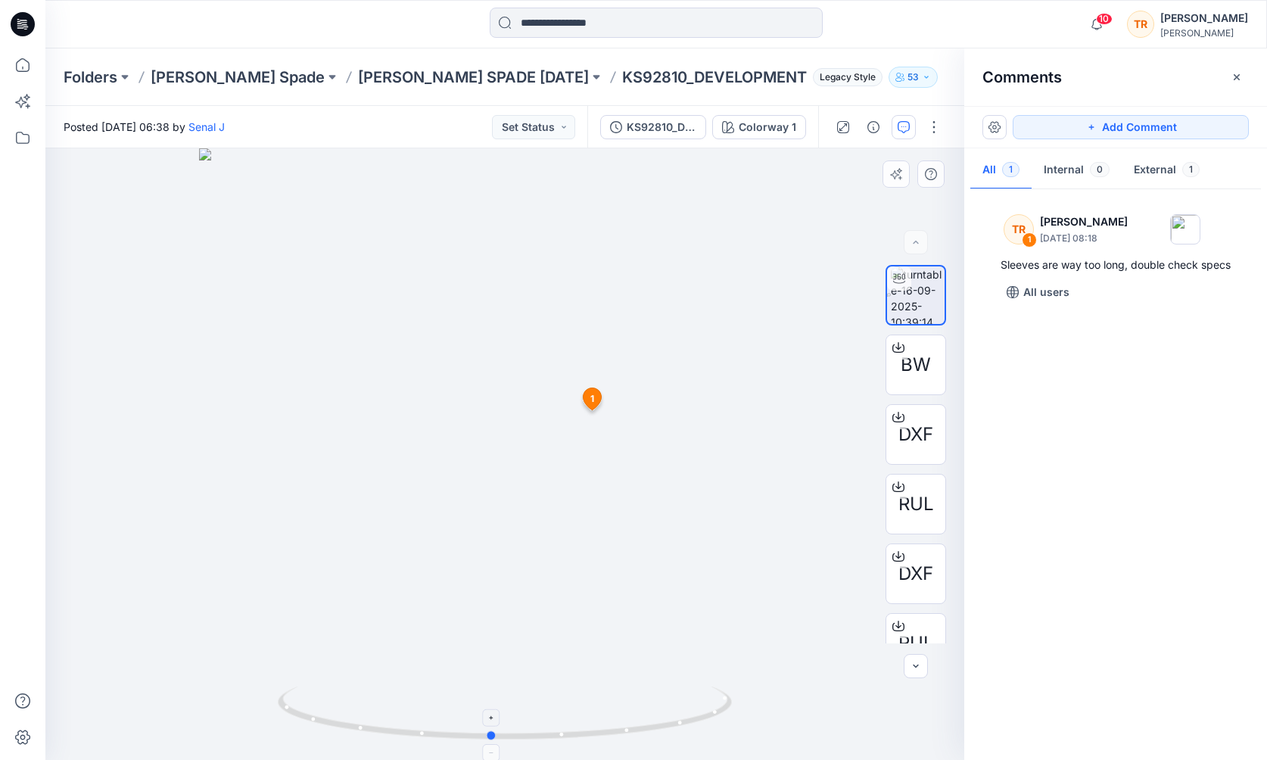
drag, startPoint x: 718, startPoint y: 702, endPoint x: 705, endPoint y: 707, distance: 14.4
click at [705, 707] on icon at bounding box center [507, 715] width 458 height 57
click at [539, 124] on button "Set Status" at bounding box center [533, 127] width 83 height 24
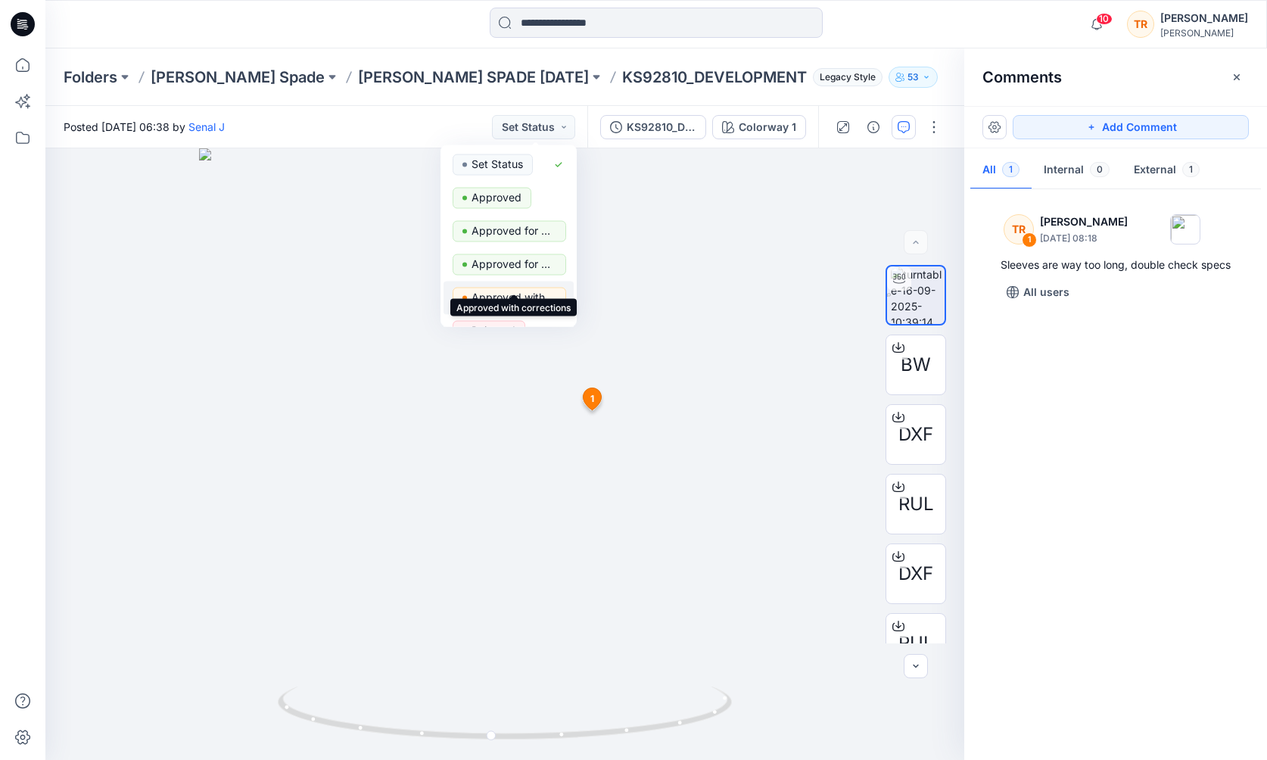
scroll to position [31, 0]
click at [509, 297] on p "Rejected" at bounding box center [494, 300] width 44 height 20
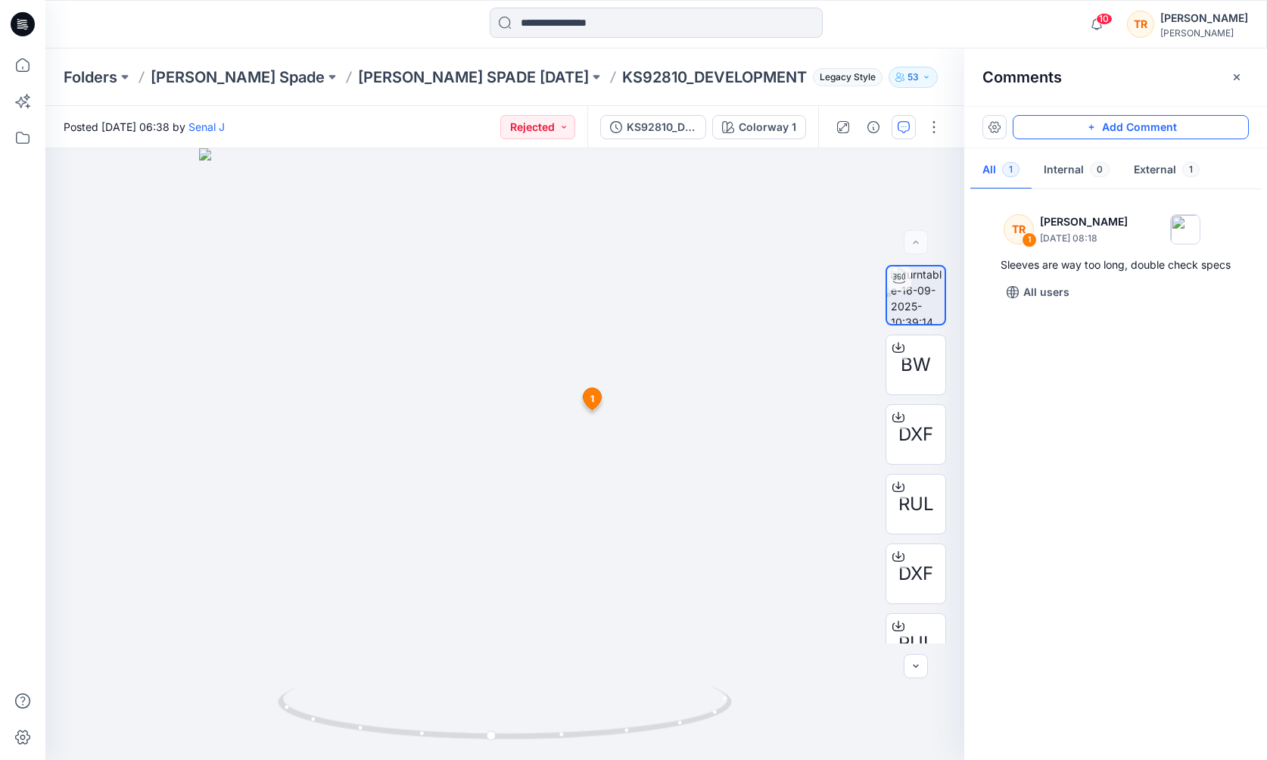
click at [891, 125] on button "Add Comment" at bounding box center [1131, 127] width 236 height 24
click at [506, 258] on div "2 1 TR Taylor Roberson September 16, 2025 08:18 Sleeves are way too long, doubl…" at bounding box center [504, 454] width 919 height 612
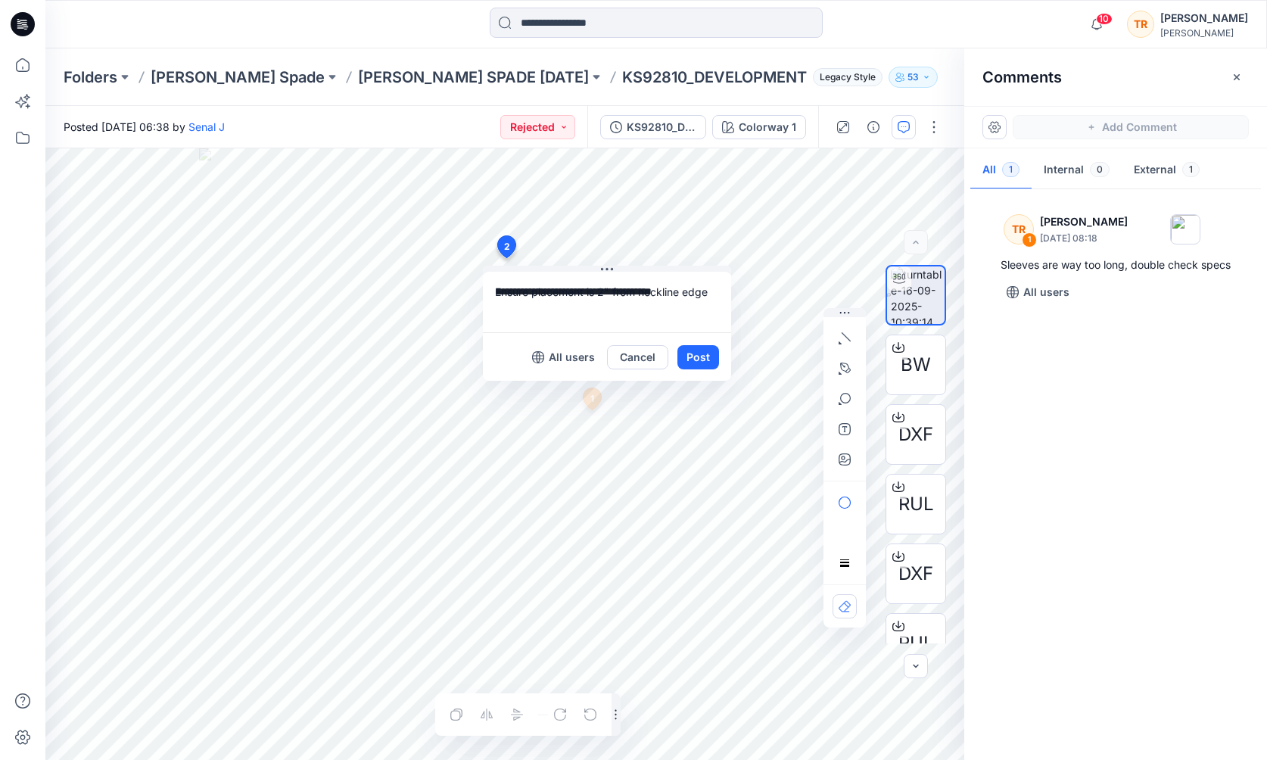
click at [697, 287] on textarea "**********" at bounding box center [607, 302] width 248 height 61
type textarea "**********"
click at [707, 354] on button "Post" at bounding box center [698, 357] width 42 height 24
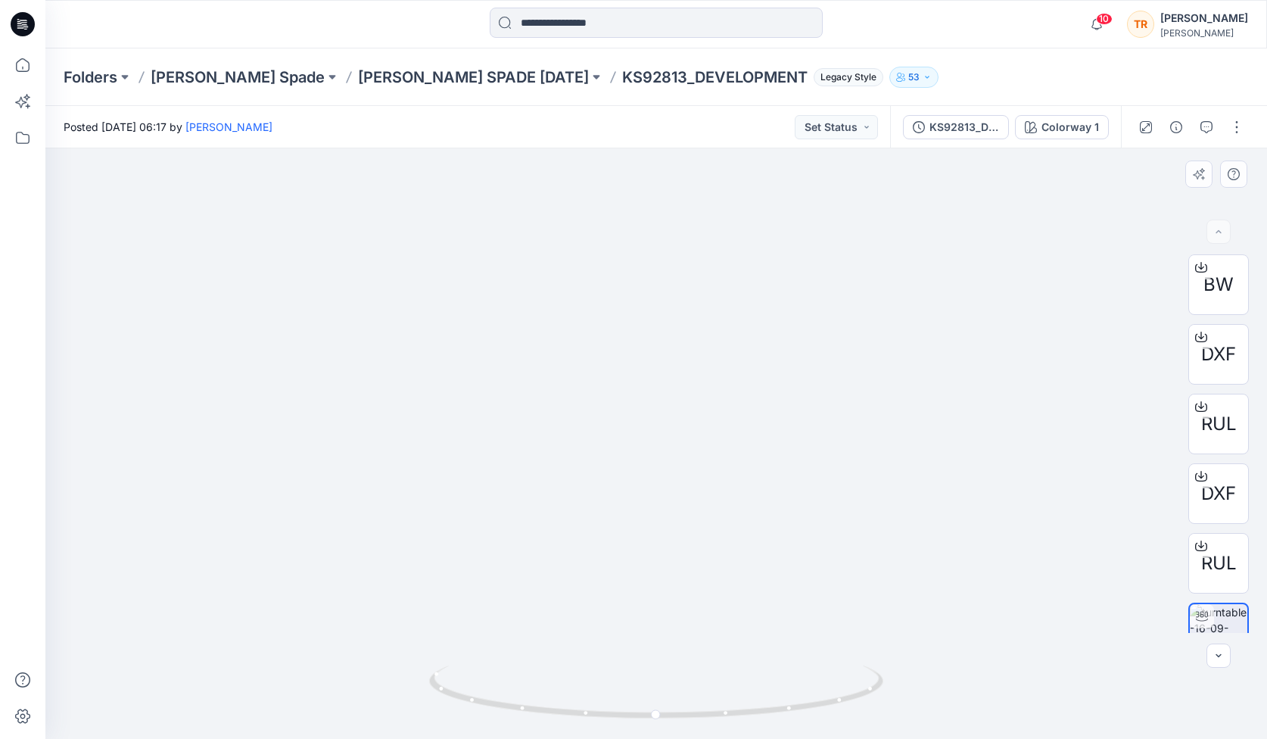
drag, startPoint x: 740, startPoint y: 306, endPoint x: 734, endPoint y: 447, distance: 141.7
click at [734, 447] on img at bounding box center [651, 243] width 1666 height 992
drag, startPoint x: 895, startPoint y: 487, endPoint x: 836, endPoint y: 591, distance: 119.3
click at [836, 591] on img at bounding box center [590, 295] width 1666 height 886
drag, startPoint x: 830, startPoint y: 699, endPoint x: 881, endPoint y: 690, distance: 52.3
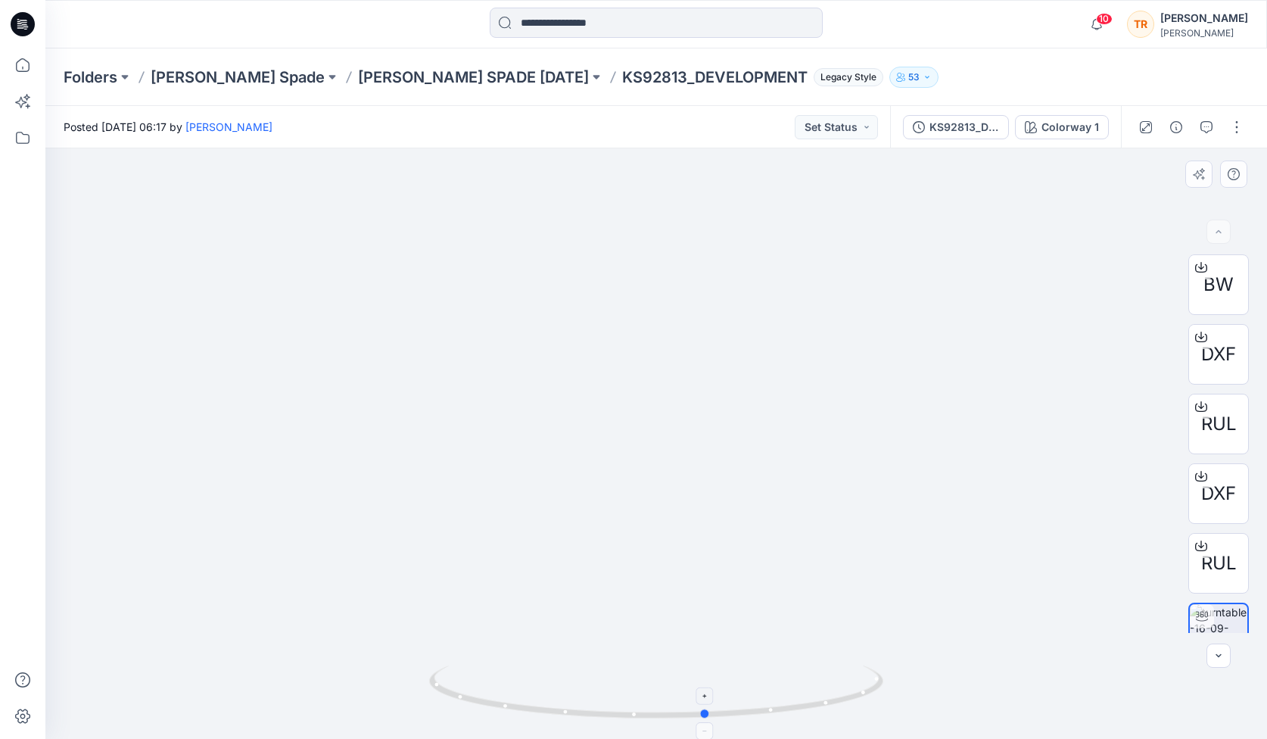
click at [881, 690] on icon at bounding box center [658, 693] width 458 height 57
drag, startPoint x: 478, startPoint y: 592, endPoint x: 695, endPoint y: 283, distance: 377.2
drag, startPoint x: 862, startPoint y: 680, endPoint x: 850, endPoint y: 668, distance: 17.1
click at [850, 668] on icon at bounding box center [658, 693] width 458 height 57
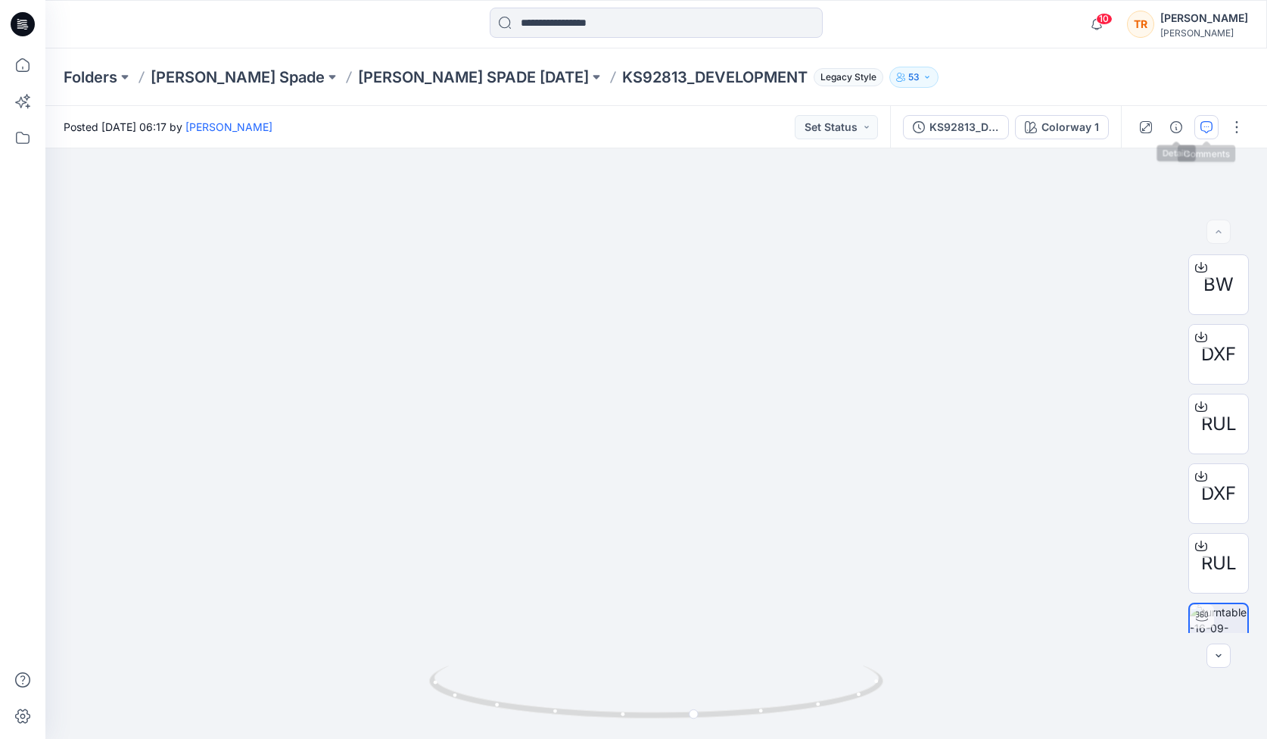
click at [891, 123] on icon "button" at bounding box center [1207, 127] width 12 height 12
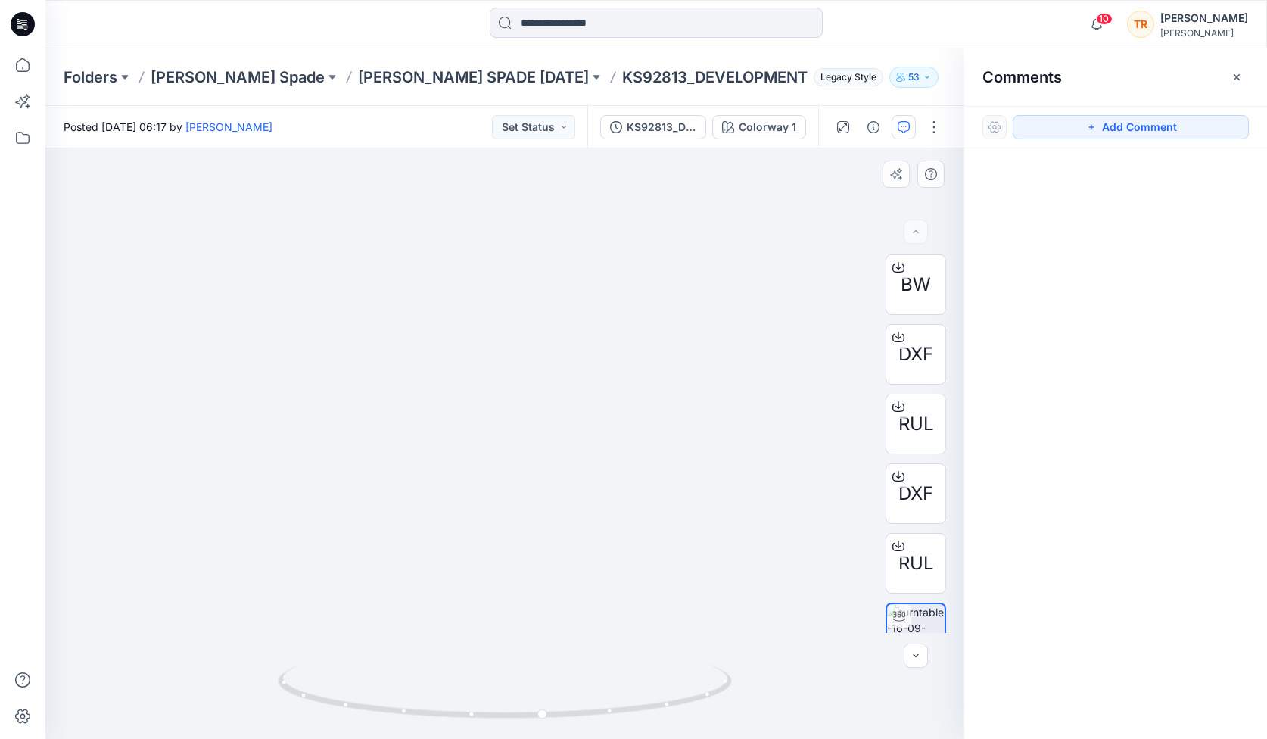
click at [891, 132] on button "Add Comment" at bounding box center [1131, 127] width 236 height 24
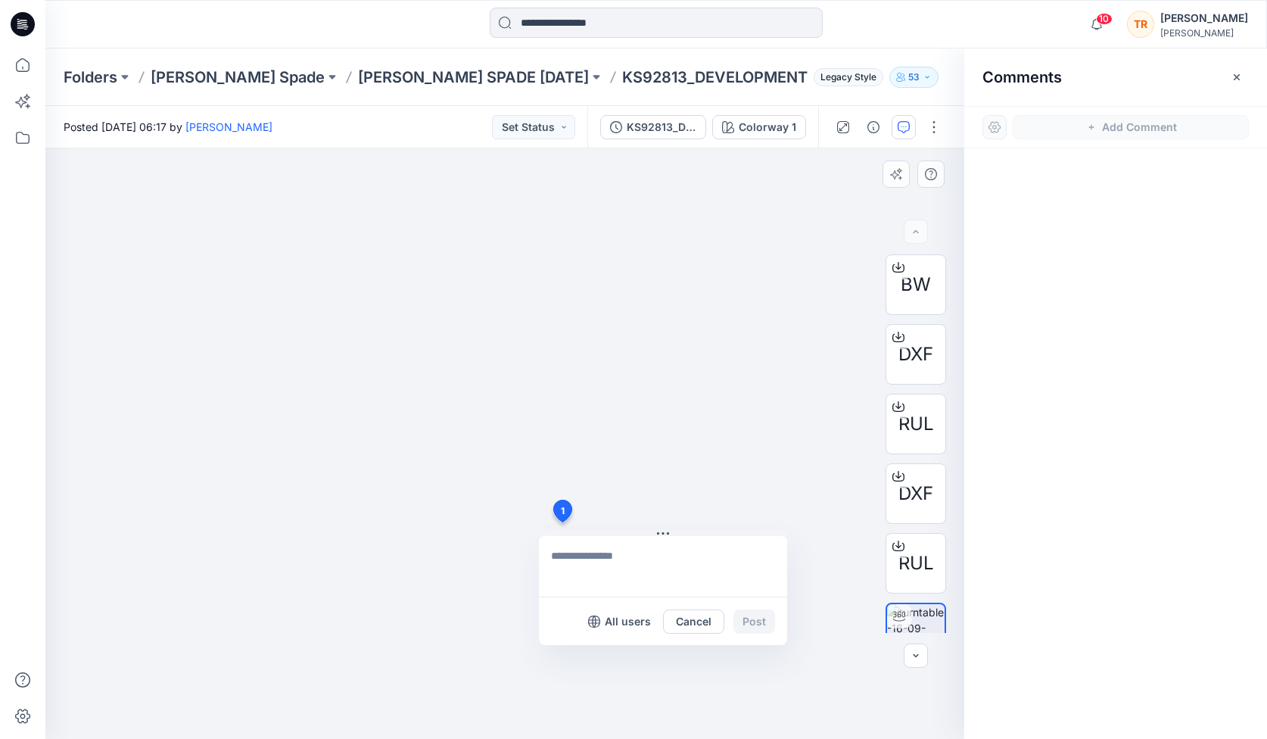
click at [562, 522] on div "1 All users Cancel Post" at bounding box center [504, 443] width 919 height 590
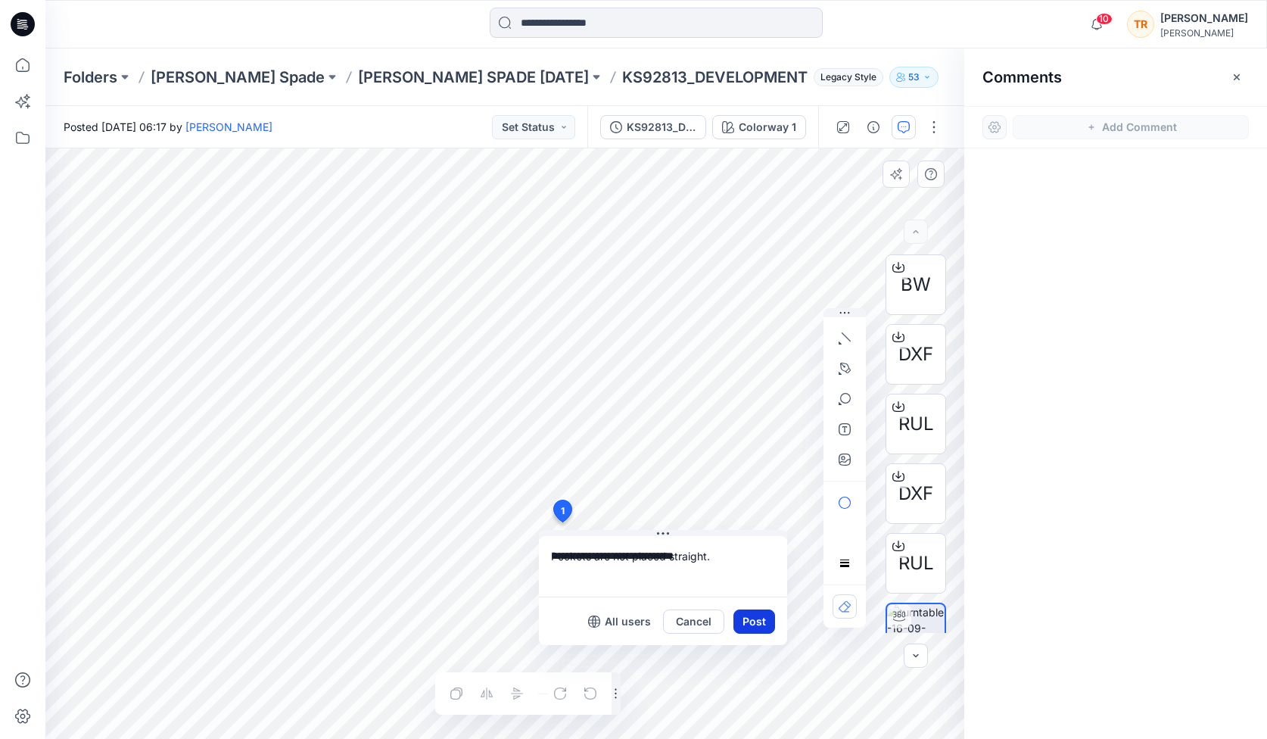
type textarea "**********"
click at [752, 618] on button "Post" at bounding box center [755, 621] width 42 height 24
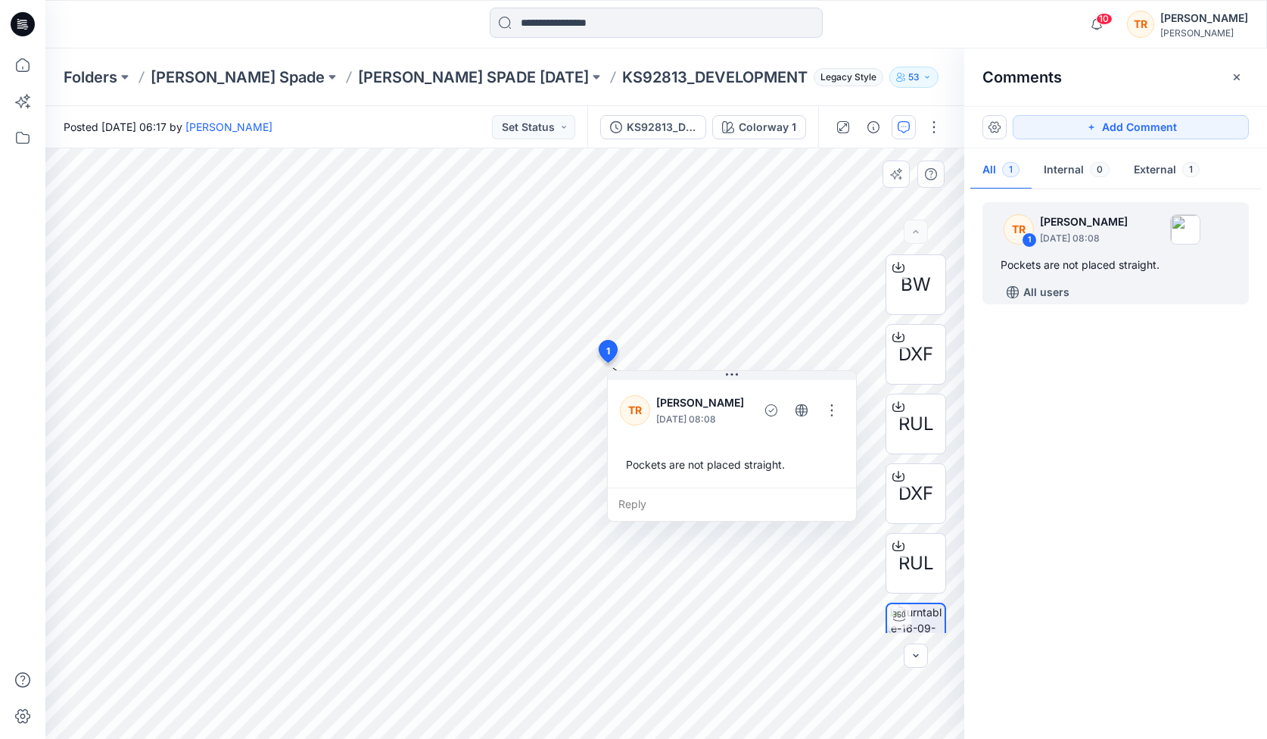
drag, startPoint x: 563, startPoint y: 511, endPoint x: 607, endPoint y: 354, distance: 162.7
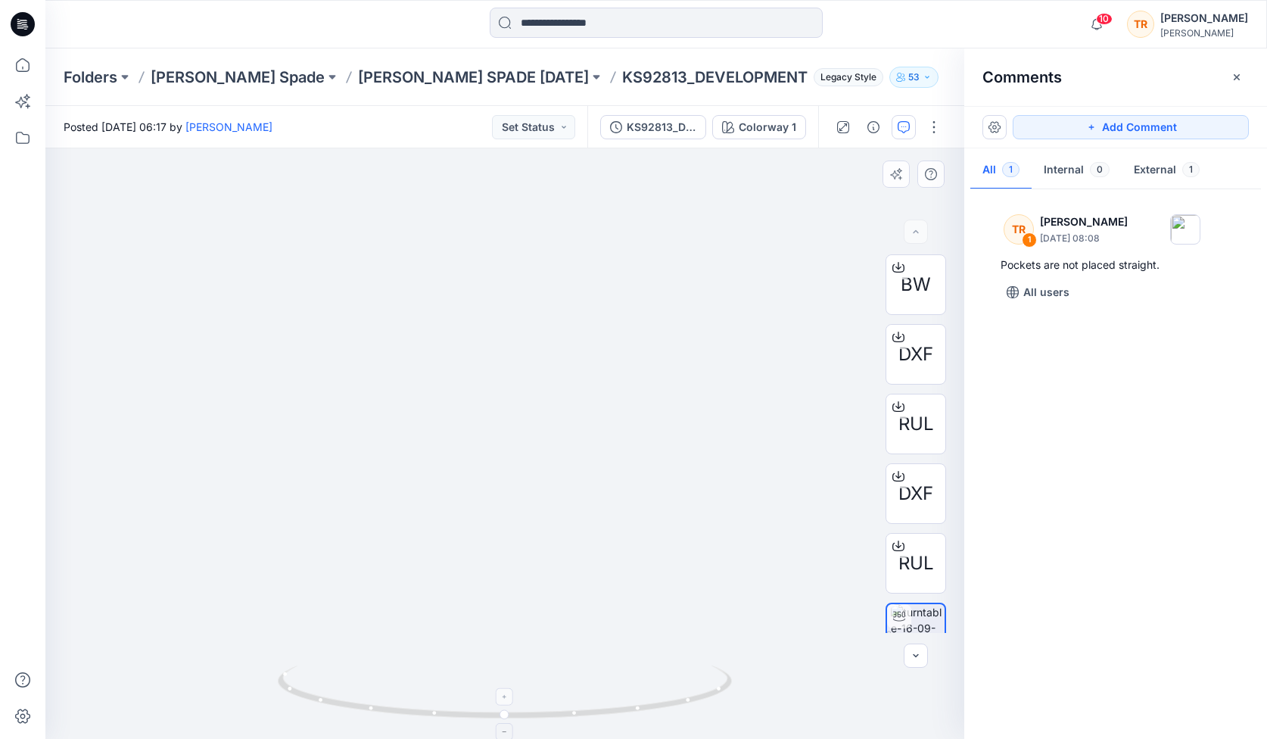
drag, startPoint x: 518, startPoint y: 296, endPoint x: 482, endPoint y: 707, distance: 412.6
click at [482, 707] on div at bounding box center [504, 443] width 919 height 590
drag, startPoint x: 517, startPoint y: 403, endPoint x: 532, endPoint y: 738, distance: 335.7
click at [532, 738] on div at bounding box center [504, 443] width 919 height 590
drag, startPoint x: 531, startPoint y: 447, endPoint x: 534, endPoint y: 738, distance: 291.4
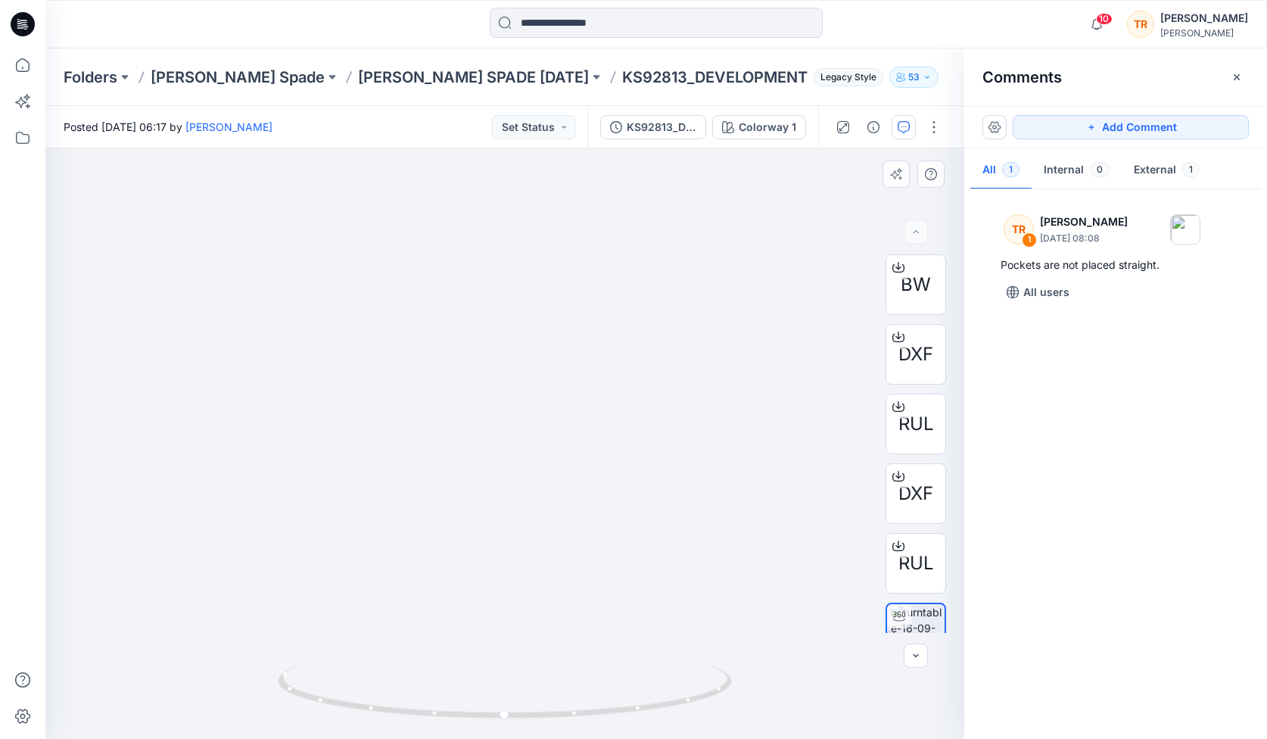
click at [534, 738] on div at bounding box center [504, 443] width 919 height 590
drag, startPoint x: 563, startPoint y: 533, endPoint x: 499, endPoint y: 543, distance: 65.1
click at [499, 543] on img at bounding box center [423, 340] width 3101 height 798
drag, startPoint x: 696, startPoint y: 693, endPoint x: 681, endPoint y: 690, distance: 16.2
click at [681, 690] on icon at bounding box center [507, 693] width 458 height 57
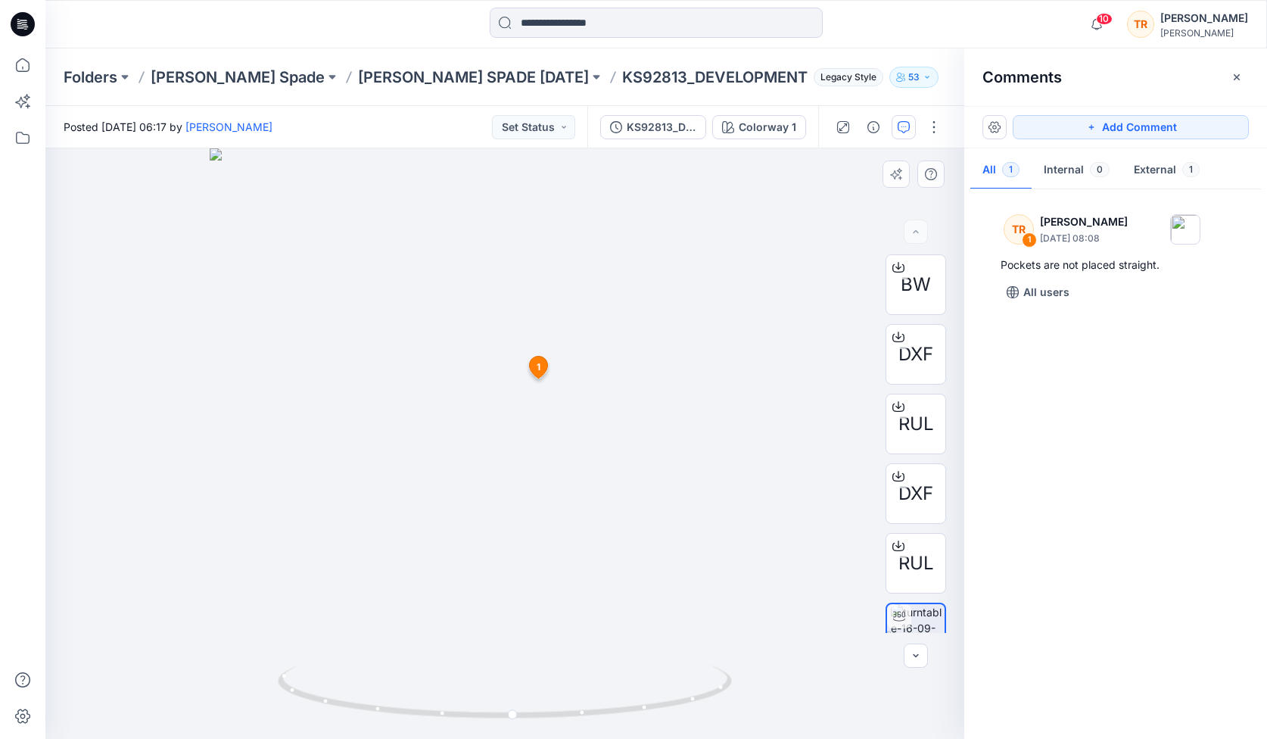
click at [643, 581] on div at bounding box center [504, 443] width 919 height 590
drag, startPoint x: 545, startPoint y: 654, endPoint x: 646, endPoint y: 56, distance: 606.4
click at [646, 56] on div "Folders Kate Spade KATE SPADE FEB 26 KS92813_DEVELOPMENT Legacy Style 53 Posted…" at bounding box center [656, 393] width 1222 height 690
drag, startPoint x: 587, startPoint y: 260, endPoint x: 569, endPoint y: -8, distance: 268.5
click at [569, 0] on html "10 Notifications Senal J shared KS92810_DEVELOPMENT in KATE SPADE FEB 26 (Unkno…" at bounding box center [633, 369] width 1267 height 739
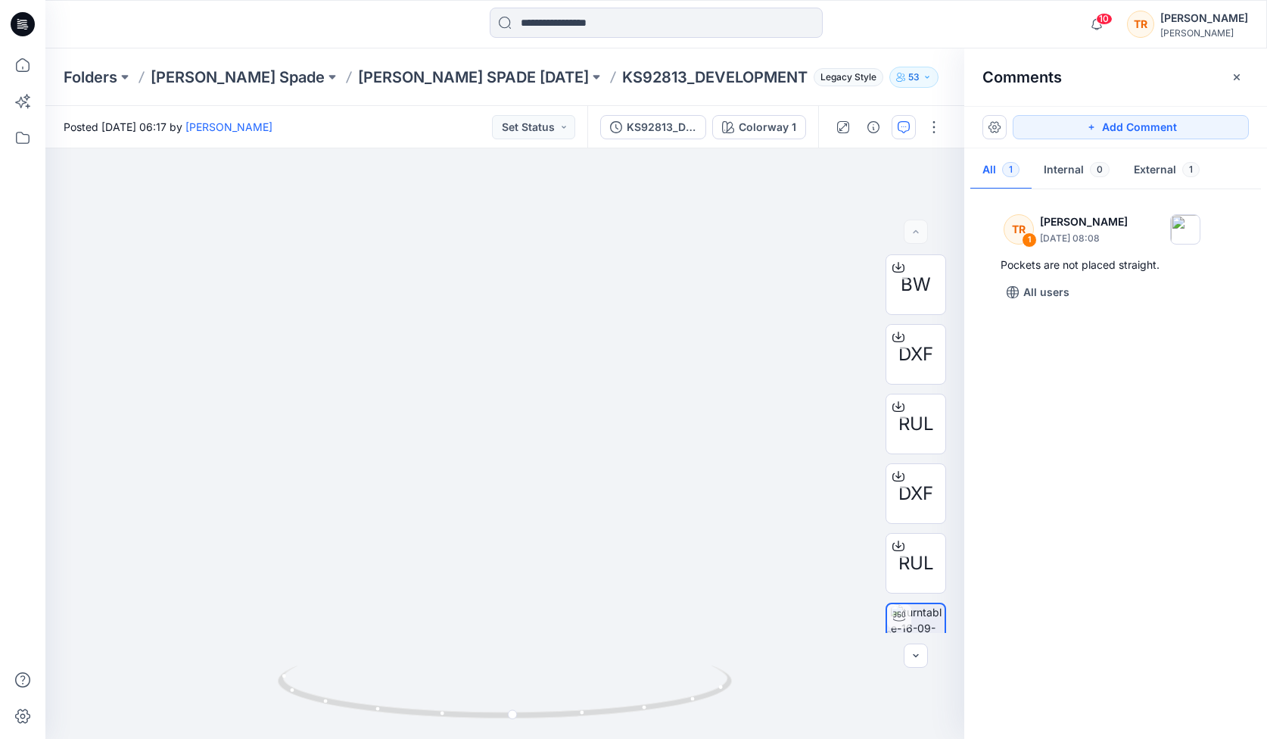
drag, startPoint x: 540, startPoint y: 428, endPoint x: 490, endPoint y: -17, distance: 448.7
click at [490, 0] on html "10 Notifications Senal J shared KS92810_DEVELOPMENT in KATE SPADE FEB 26 (Unkno…" at bounding box center [633, 369] width 1267 height 739
drag, startPoint x: 521, startPoint y: 379, endPoint x: 422, endPoint y: 13, distance: 379.4
click at [422, 13] on div "10 Notifications Senal J shared KS92810_DEVELOPMENT in KATE SPADE FEB 26 (Unkno…" at bounding box center [633, 369] width 1267 height 739
drag, startPoint x: 527, startPoint y: 399, endPoint x: 486, endPoint y: -82, distance: 482.4
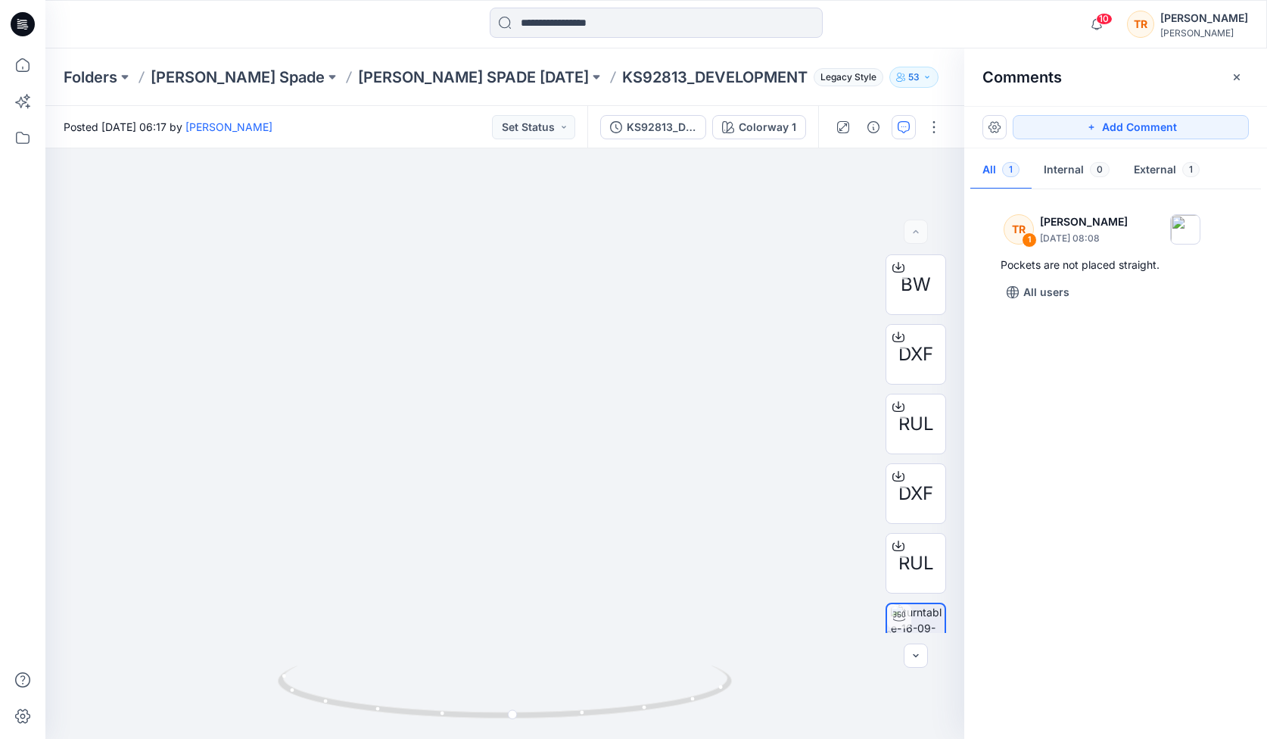
click at [486, 0] on html "10 Notifications Senal J shared KS92810_DEVELOPMENT in KATE SPADE FEB 26 (Unkno…" at bounding box center [633, 369] width 1267 height 739
drag, startPoint x: 528, startPoint y: 291, endPoint x: 479, endPoint y: -42, distance: 335.8
click at [479, 0] on html "10 Notifications Senal J shared KS92810_DEVELOPMENT in KATE SPADE FEB 26 (Unkno…" at bounding box center [633, 369] width 1267 height 739
click at [891, 132] on icon "button" at bounding box center [1091, 127] width 12 height 12
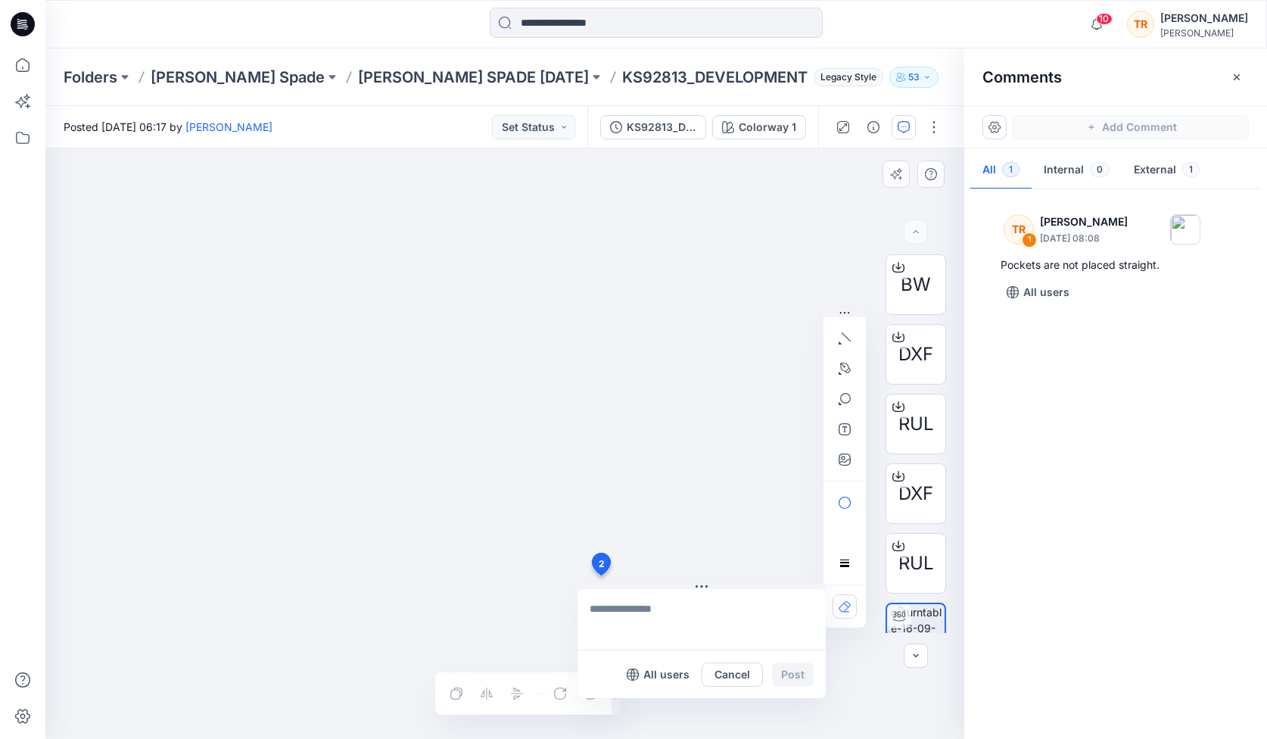
click at [600, 575] on div "2 All users Cancel Post 1 TR Taylor Roberson September 16, 2025 08:08 Pockets a…" at bounding box center [504, 443] width 919 height 590
type textarea "**********"
click at [796, 674] on button "Post" at bounding box center [793, 674] width 42 height 24
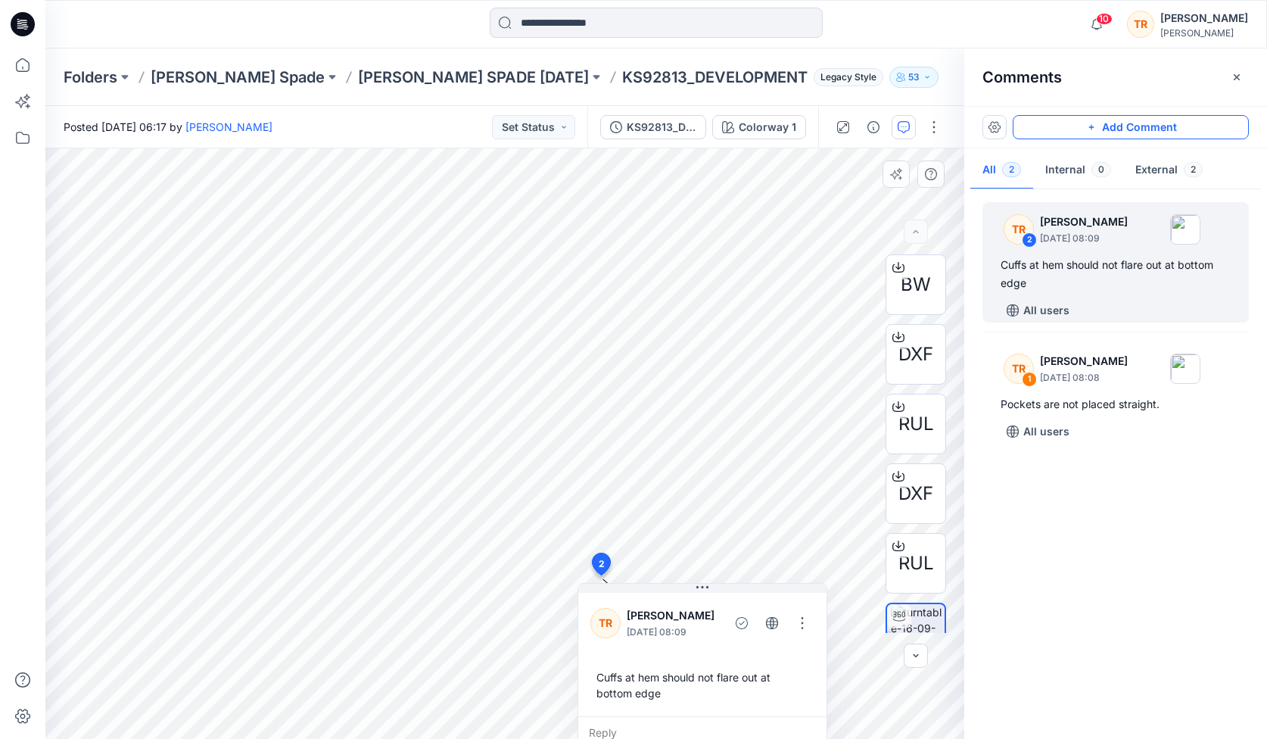
click at [601, 565] on span "2" at bounding box center [602, 564] width 6 height 14
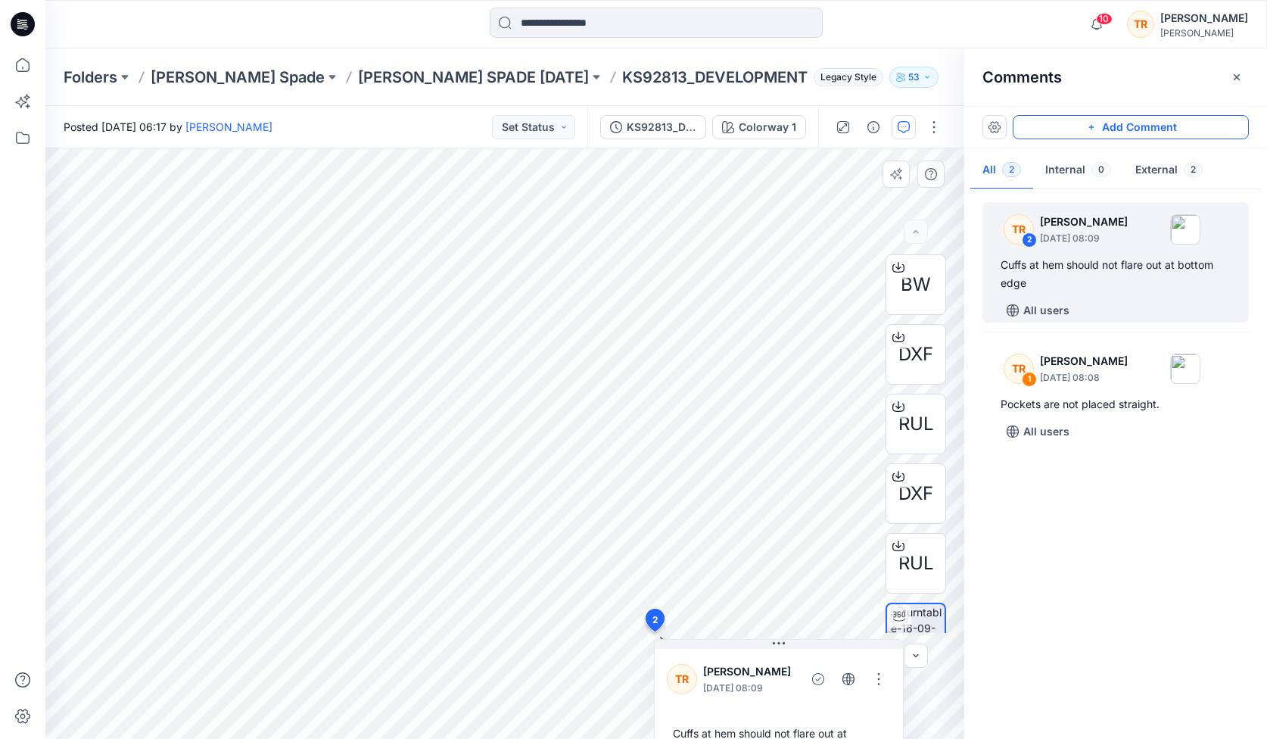
drag, startPoint x: 601, startPoint y: 565, endPoint x: 654, endPoint y: 619, distance: 76.0
click at [654, 619] on span "2" at bounding box center [656, 619] width 6 height 14
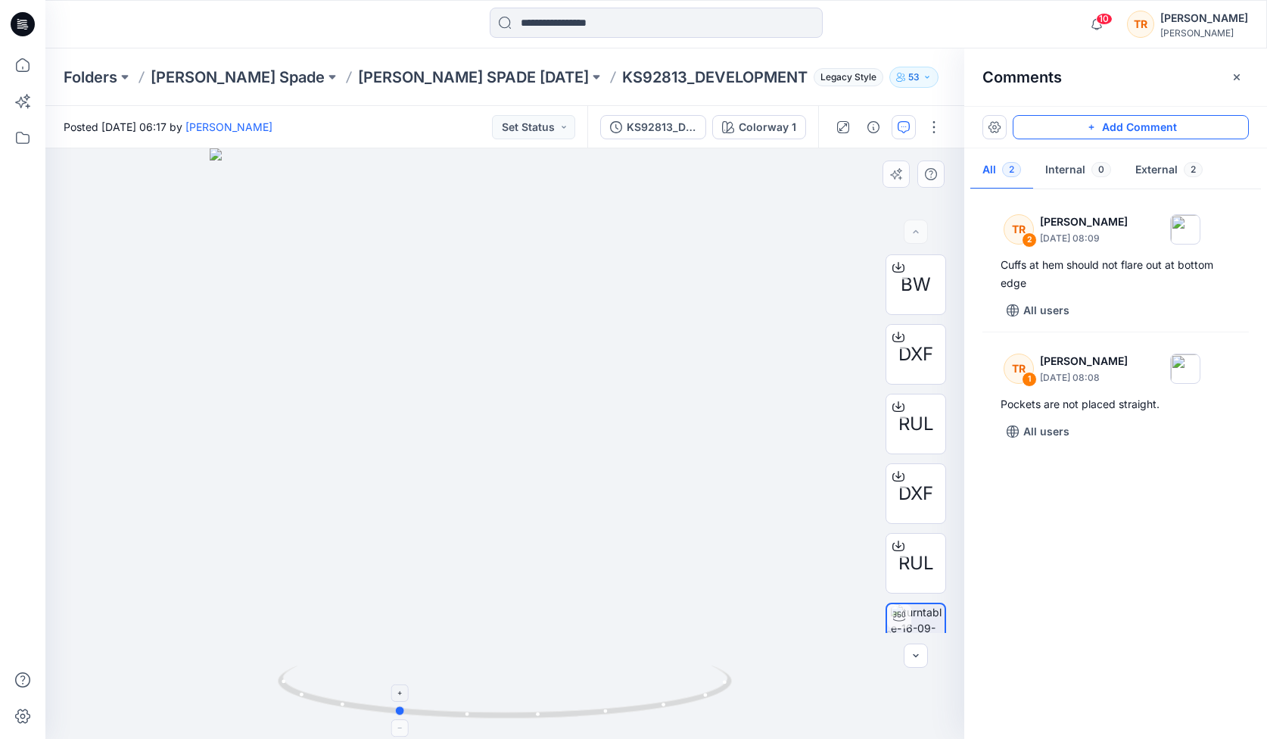
drag, startPoint x: 727, startPoint y: 684, endPoint x: 618, endPoint y: 701, distance: 110.4
click at [618, 701] on icon at bounding box center [507, 693] width 458 height 57
drag, startPoint x: 687, startPoint y: 695, endPoint x: 592, endPoint y: 712, distance: 96.8
click at [592, 712] on icon at bounding box center [507, 693] width 458 height 57
drag, startPoint x: 703, startPoint y: 697, endPoint x: 420, endPoint y: 715, distance: 283.7
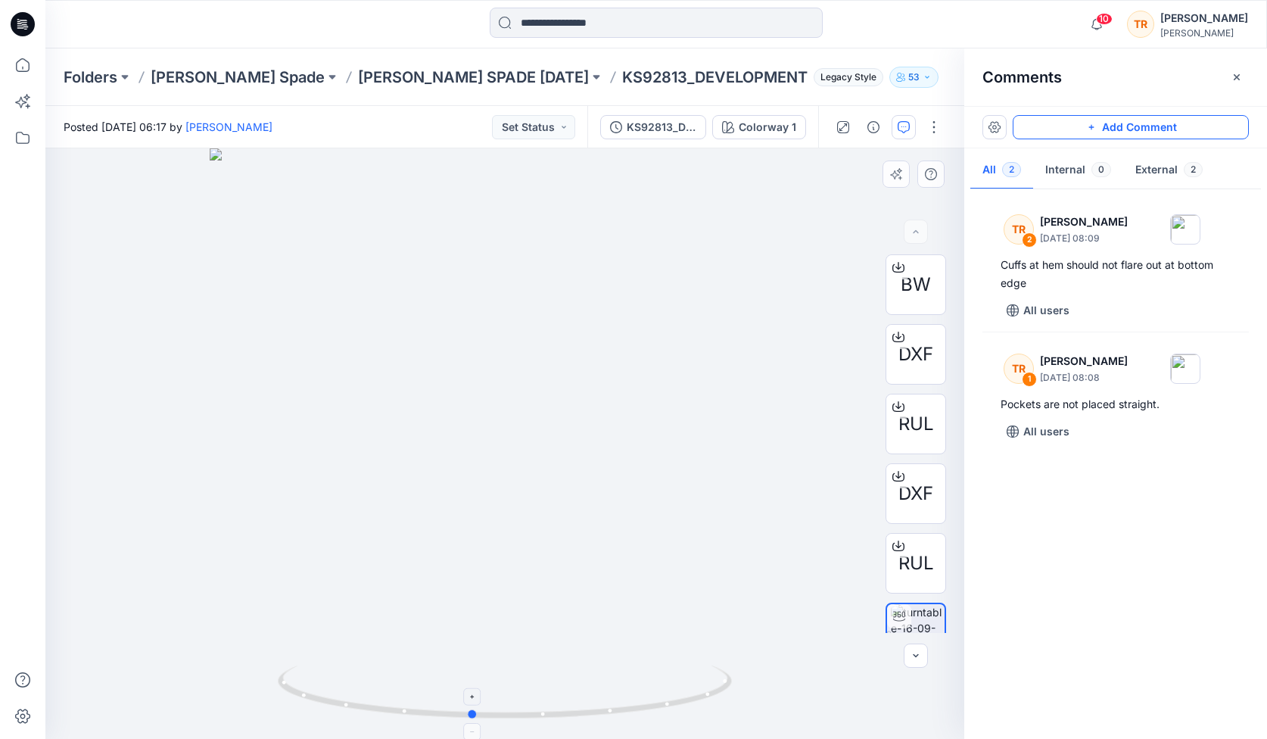
click at [420, 715] on icon at bounding box center [507, 693] width 458 height 57
drag, startPoint x: 392, startPoint y: 709, endPoint x: 416, endPoint y: 709, distance: 23.5
click at [416, 709] on icon at bounding box center [507, 693] width 458 height 57
drag, startPoint x: 709, startPoint y: 692, endPoint x: 658, endPoint y: 695, distance: 51.6
click at [658, 695] on icon at bounding box center [507, 693] width 458 height 57
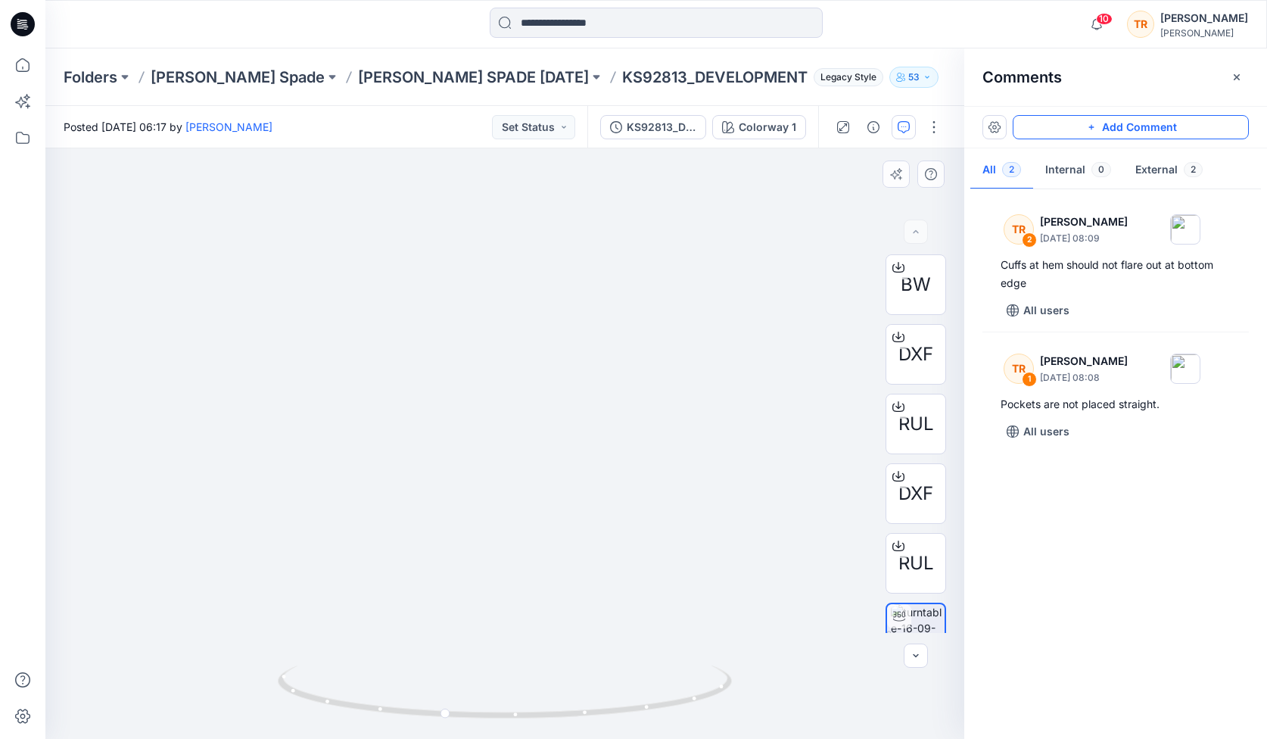
drag, startPoint x: 575, startPoint y: 584, endPoint x: 662, endPoint y: 213, distance: 380.3
drag, startPoint x: 640, startPoint y: 322, endPoint x: 564, endPoint y: 51, distance: 281.6
click at [564, 51] on div "Folders Kate Spade KATE SPADE FEB 26 KS92813_DEVELOPMENT Legacy Style 53 Posted…" at bounding box center [656, 393] width 1222 height 690
drag, startPoint x: 507, startPoint y: 410, endPoint x: 487, endPoint y: 154, distance: 257.4
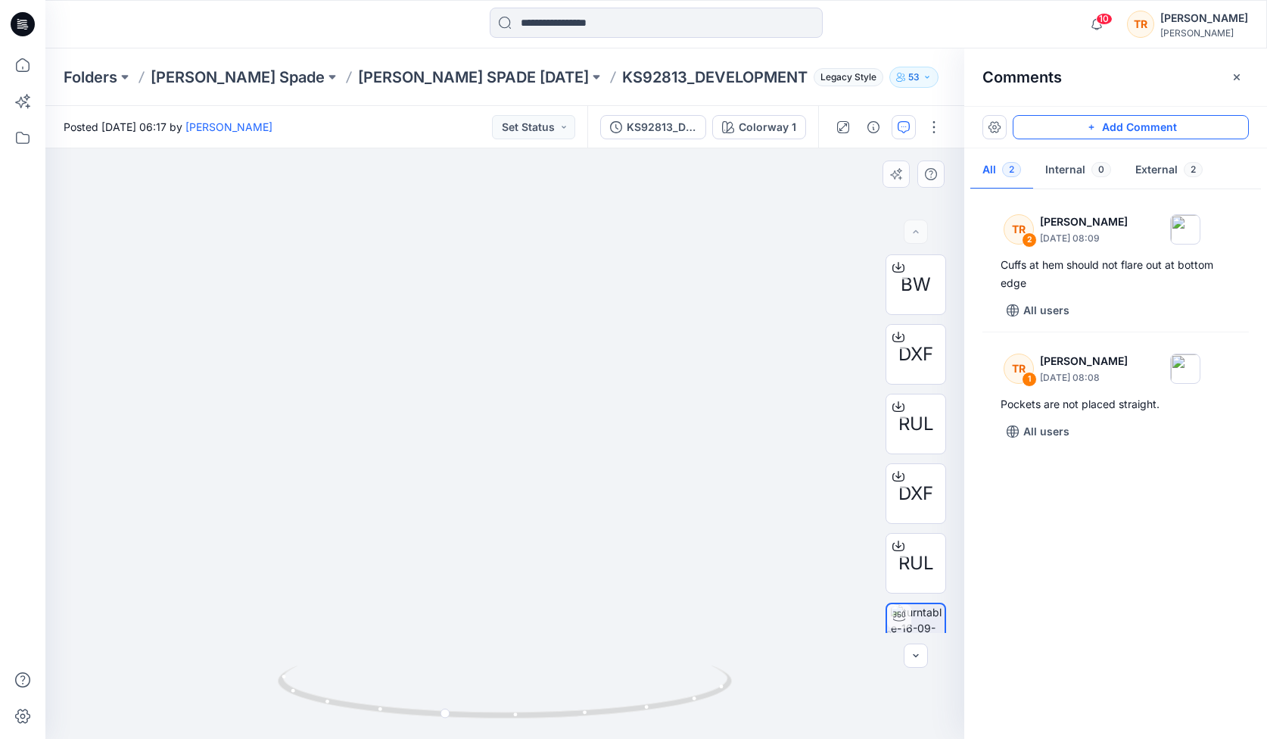
drag, startPoint x: 496, startPoint y: 227, endPoint x: 470, endPoint y: -6, distance: 234.6
click at [470, 0] on html "10 Notifications Senal J shared KS92810_DEVELOPMENT in KATE SPADE FEB 26 (Unkno…" at bounding box center [633, 369] width 1267 height 739
drag, startPoint x: 458, startPoint y: 337, endPoint x: 454, endPoint y: 129, distance: 208.2
click at [454, 129] on div "Posted Tuesday, September 16, 2025 06:17 by Suresh Perera Set Status KS92813_DE…" at bounding box center [656, 422] width 1222 height 633
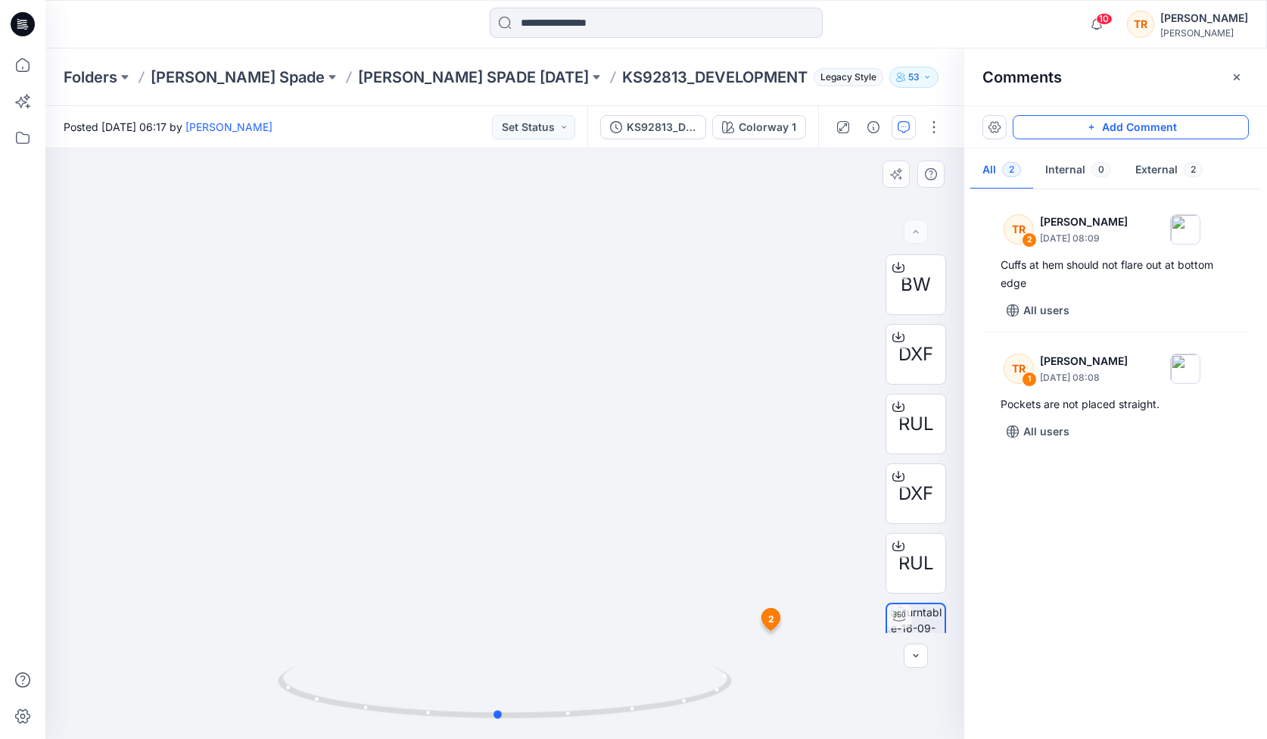
drag, startPoint x: 717, startPoint y: 689, endPoint x: 771, endPoint y: 646, distance: 68.5
click at [771, 646] on div at bounding box center [504, 443] width 919 height 590
drag, startPoint x: 700, startPoint y: 693, endPoint x: 708, endPoint y: 682, distance: 13.0
click at [708, 682] on icon at bounding box center [507, 693] width 458 height 57
drag, startPoint x: 534, startPoint y: 350, endPoint x: 520, endPoint y: 738, distance: 387.8
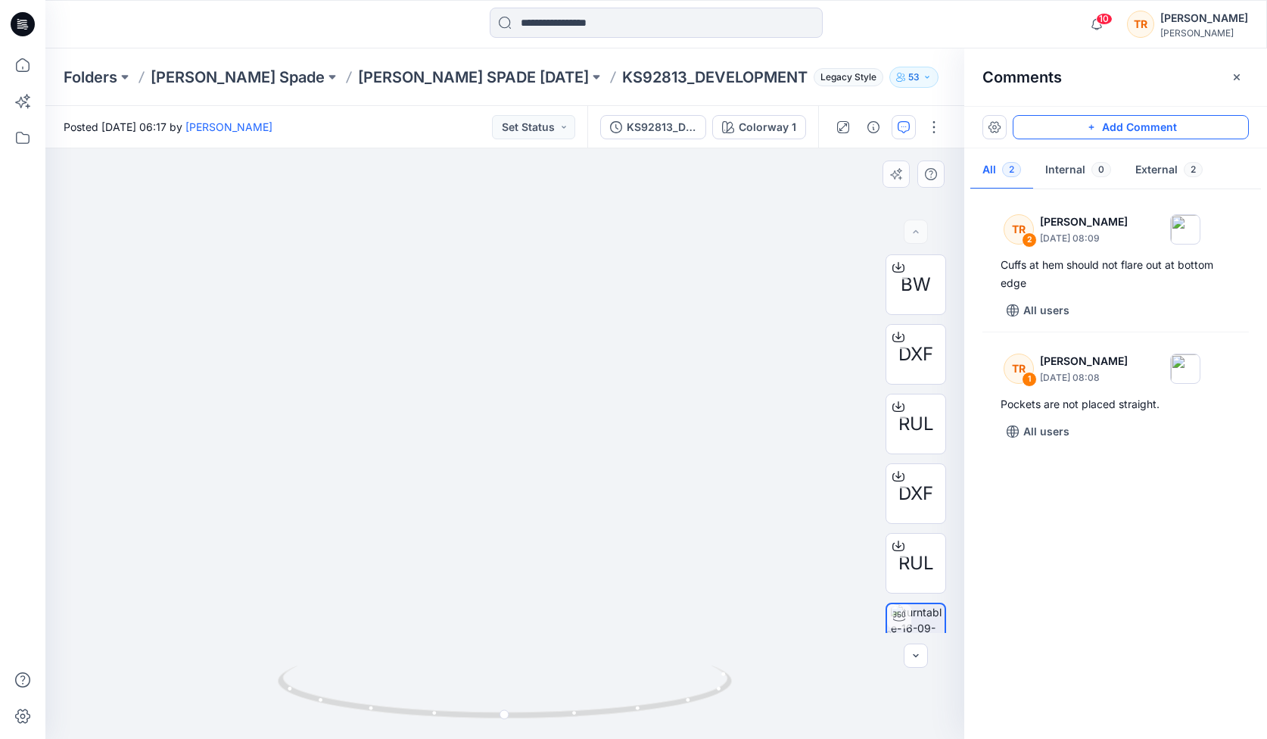
click at [520, 738] on div at bounding box center [504, 443] width 919 height 590
drag, startPoint x: 538, startPoint y: 357, endPoint x: 553, endPoint y: 566, distance: 210.2
drag, startPoint x: 551, startPoint y: 347, endPoint x: 550, endPoint y: 665, distance: 318.7
click at [550, 665] on div at bounding box center [504, 443] width 919 height 590
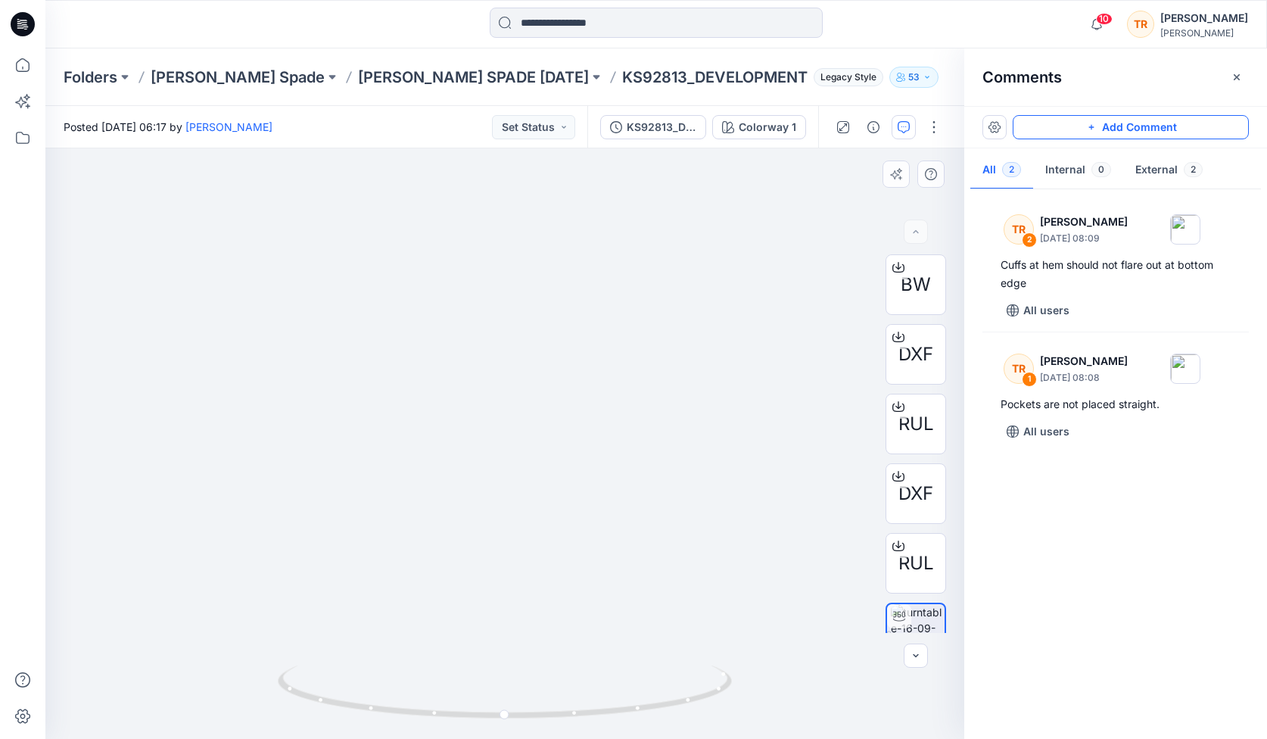
drag, startPoint x: 562, startPoint y: 466, endPoint x: 556, endPoint y: 729, distance: 263.5
click at [556, 729] on div at bounding box center [504, 443] width 919 height 590
drag, startPoint x: 579, startPoint y: 527, endPoint x: 581, endPoint y: 578, distance: 51.5
drag, startPoint x: 592, startPoint y: 355, endPoint x: 617, endPoint y: 507, distance: 154.2
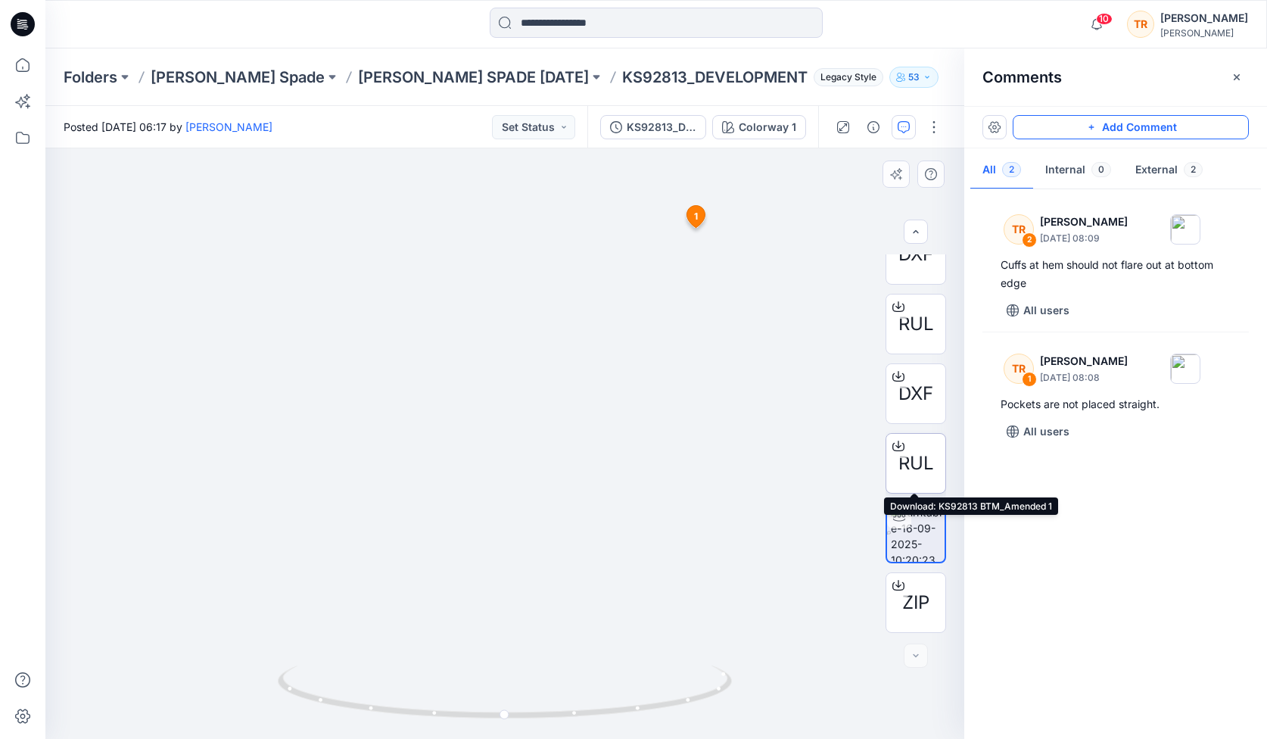
scroll to position [100, 0]
click at [891, 130] on button "Add Comment" at bounding box center [1131, 127] width 236 height 24
click at [531, 483] on div "3 1 TR Taylor Roberson September 16, 2025 08:08 Pockets are not placed straight…" at bounding box center [504, 443] width 919 height 590
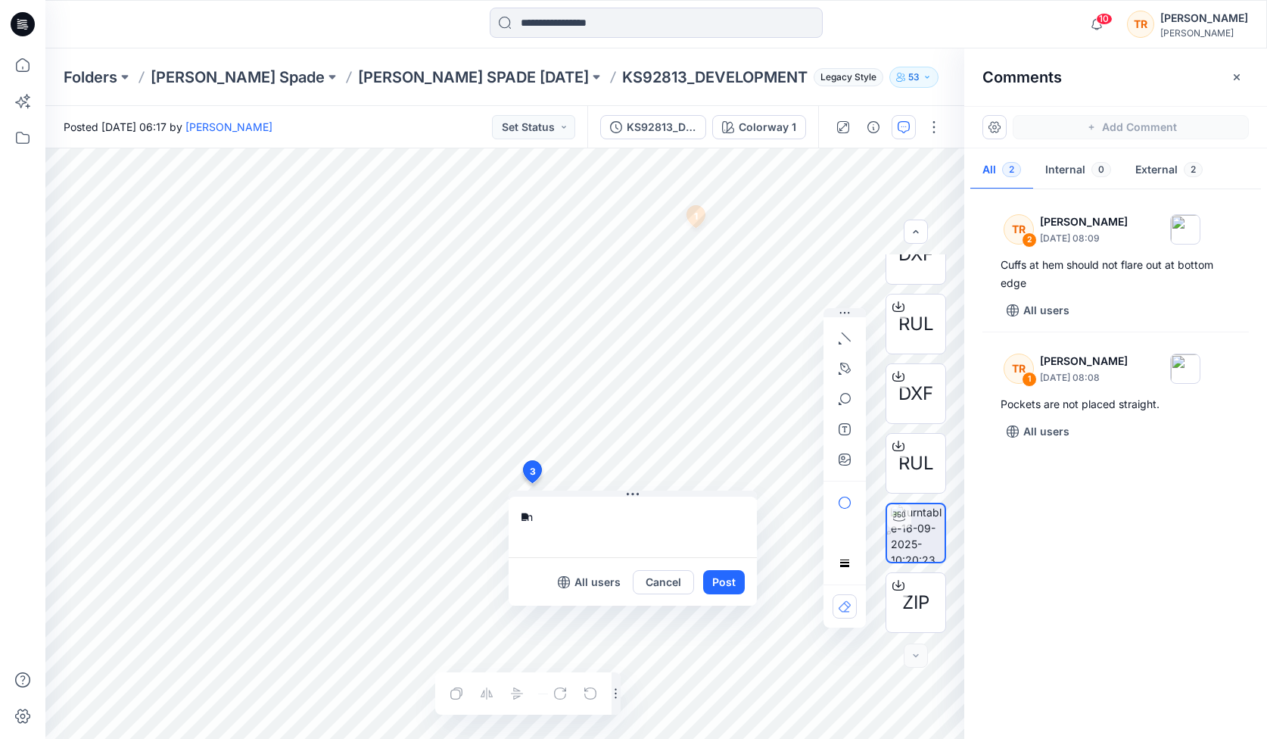
type textarea "*"
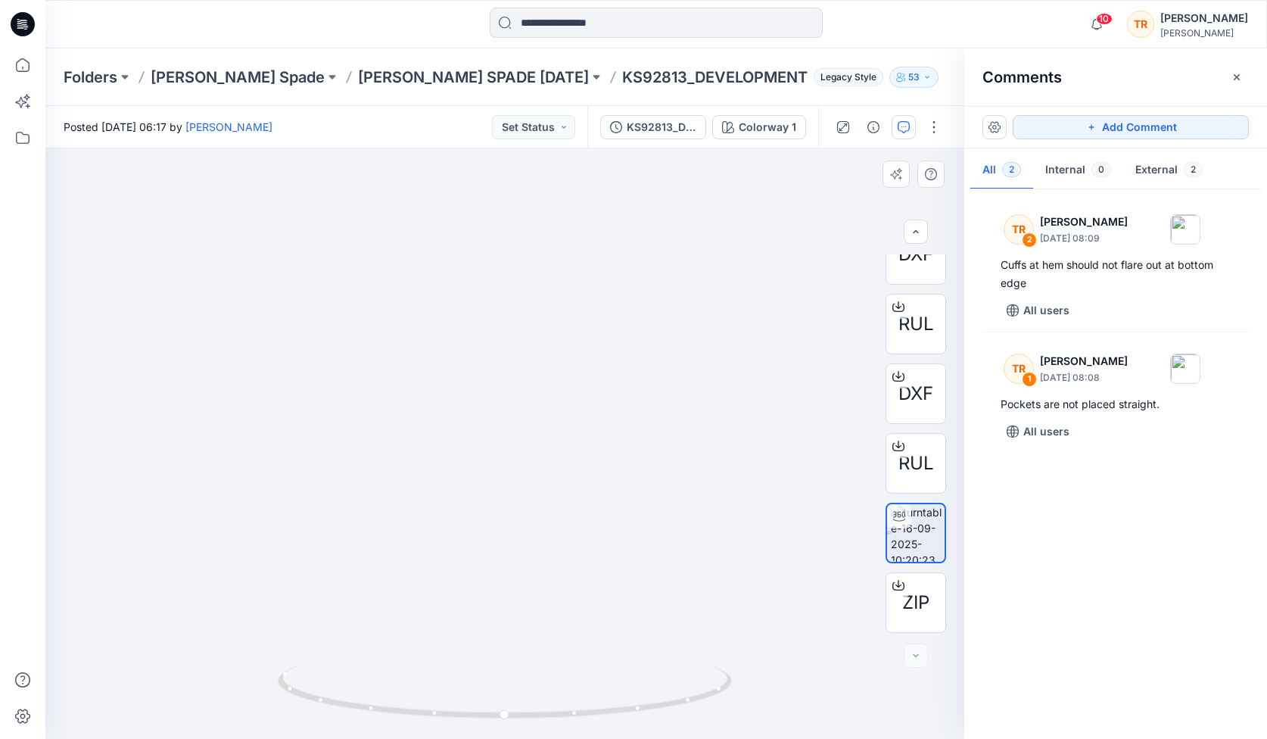
drag, startPoint x: 553, startPoint y: 370, endPoint x: 562, endPoint y: 400, distance: 31.6
click at [891, 119] on button "Add Comment" at bounding box center [1131, 127] width 236 height 24
click at [776, 293] on img at bounding box center [505, 443] width 590 height 590
click at [556, 128] on button "Set Status" at bounding box center [533, 127] width 83 height 24
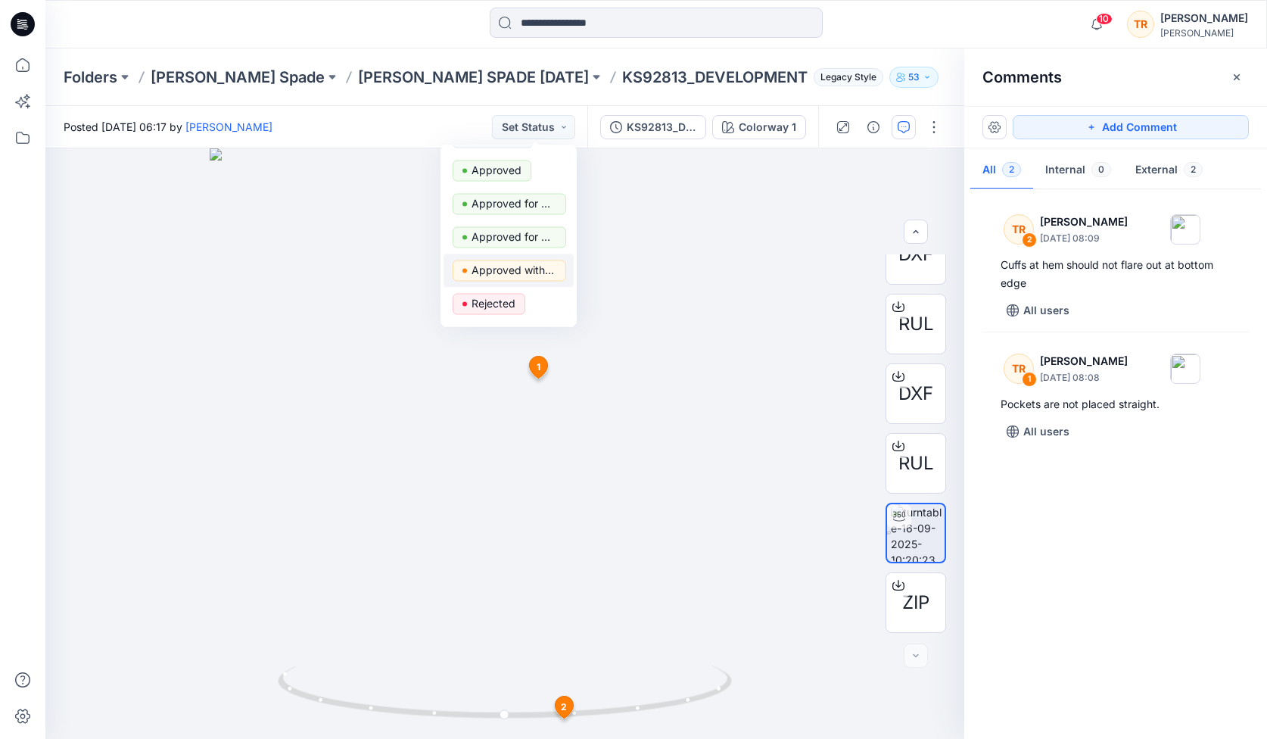
scroll to position [28, 0]
click at [495, 307] on p "Rejected" at bounding box center [494, 303] width 44 height 20
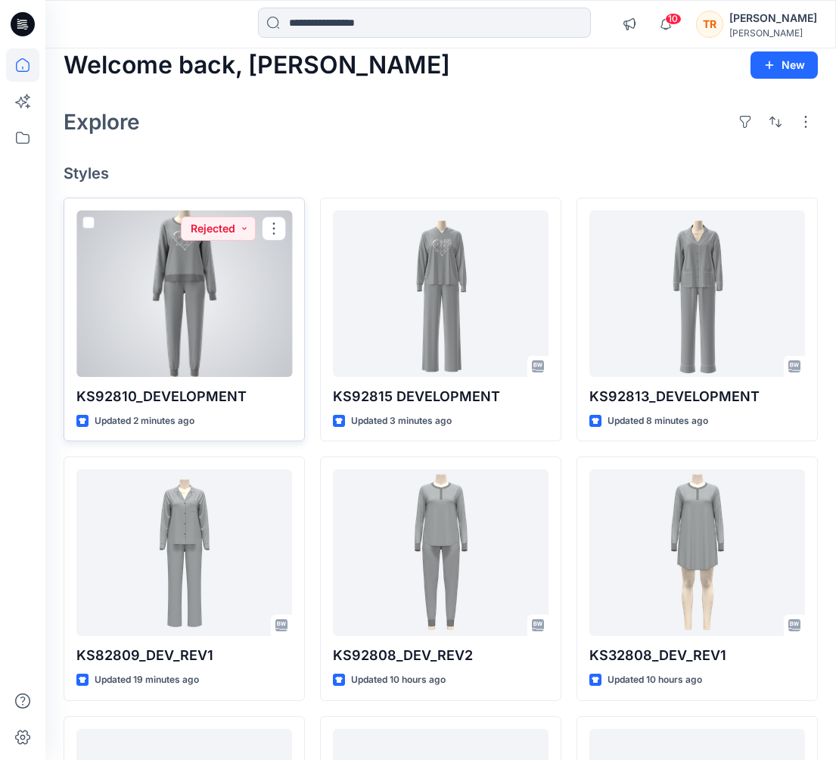
scroll to position [21, 0]
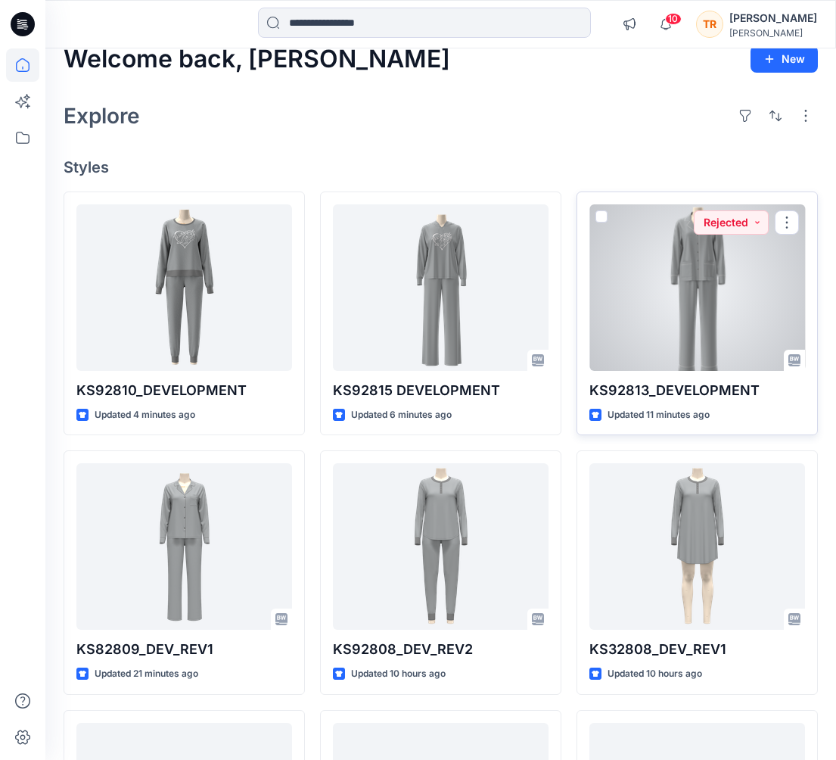
click at [666, 302] on div at bounding box center [698, 287] width 216 height 167
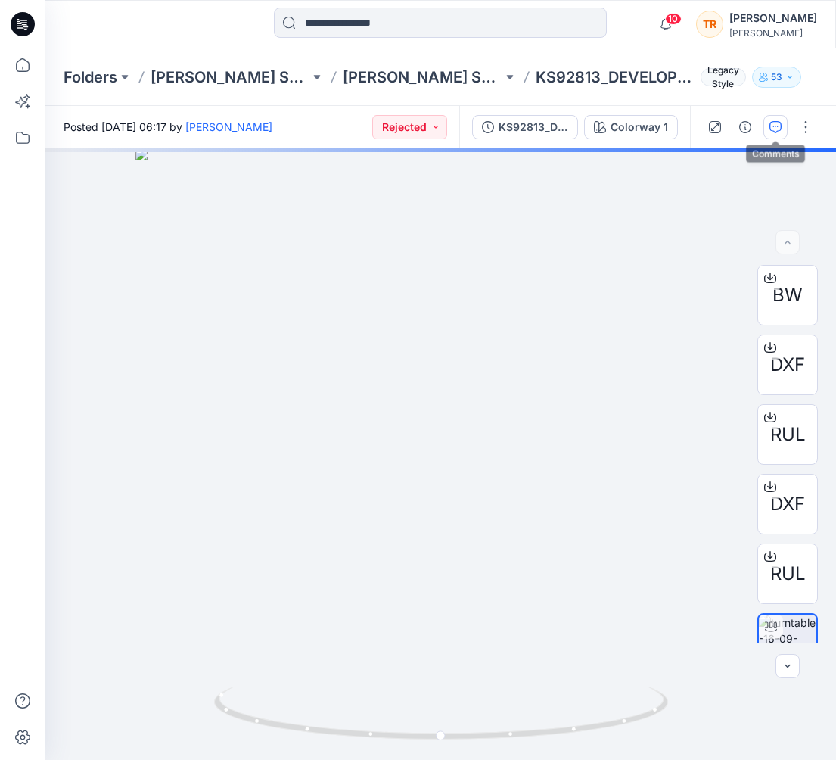
click at [774, 125] on icon "button" at bounding box center [776, 127] width 12 height 12
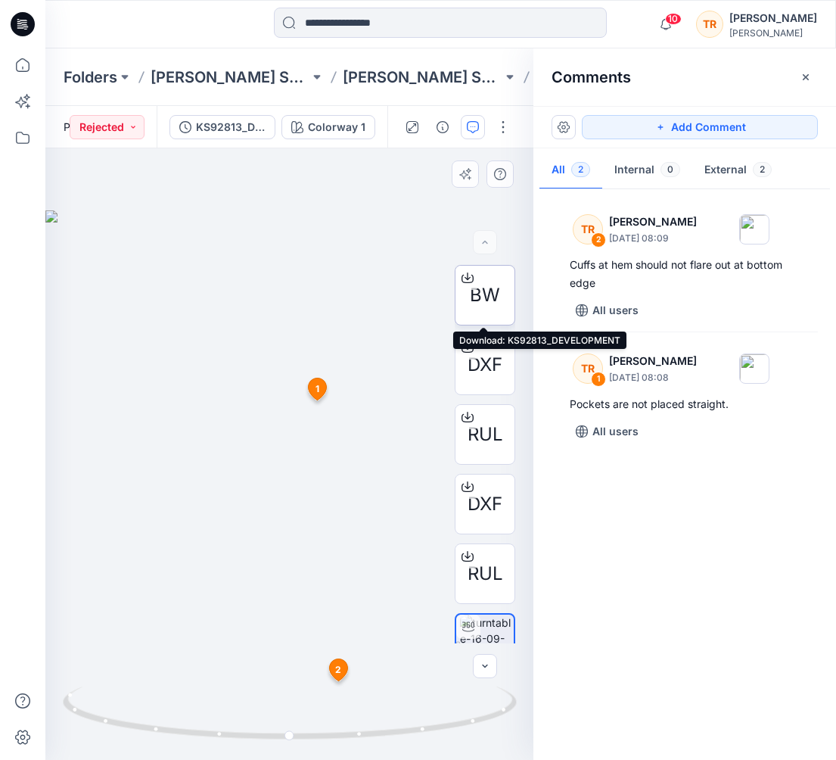
click at [487, 306] on span "BW" at bounding box center [485, 295] width 30 height 27
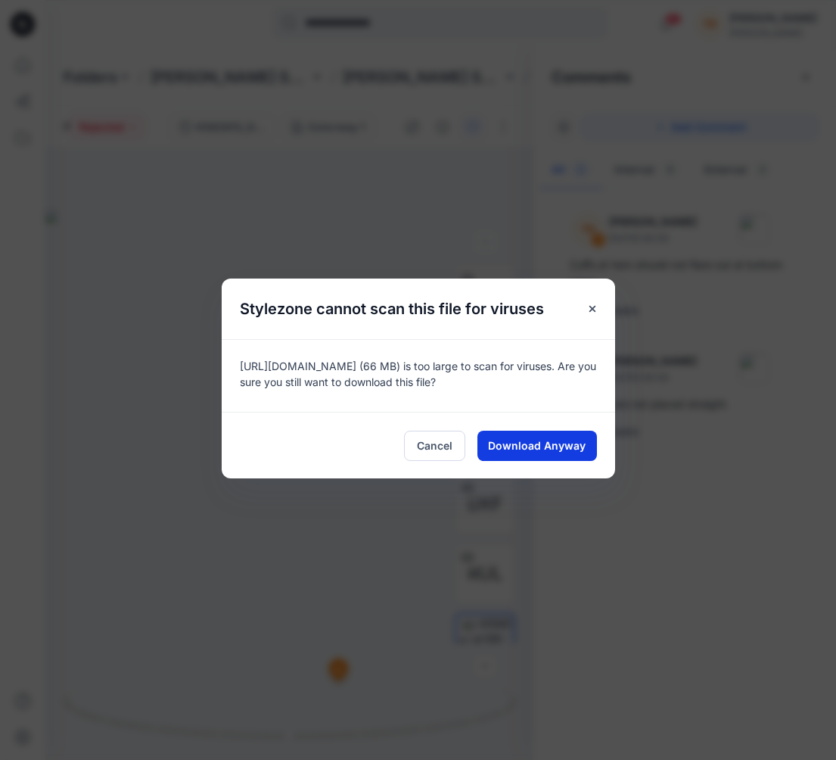
click at [565, 453] on button "Download Anyway" at bounding box center [538, 446] width 120 height 30
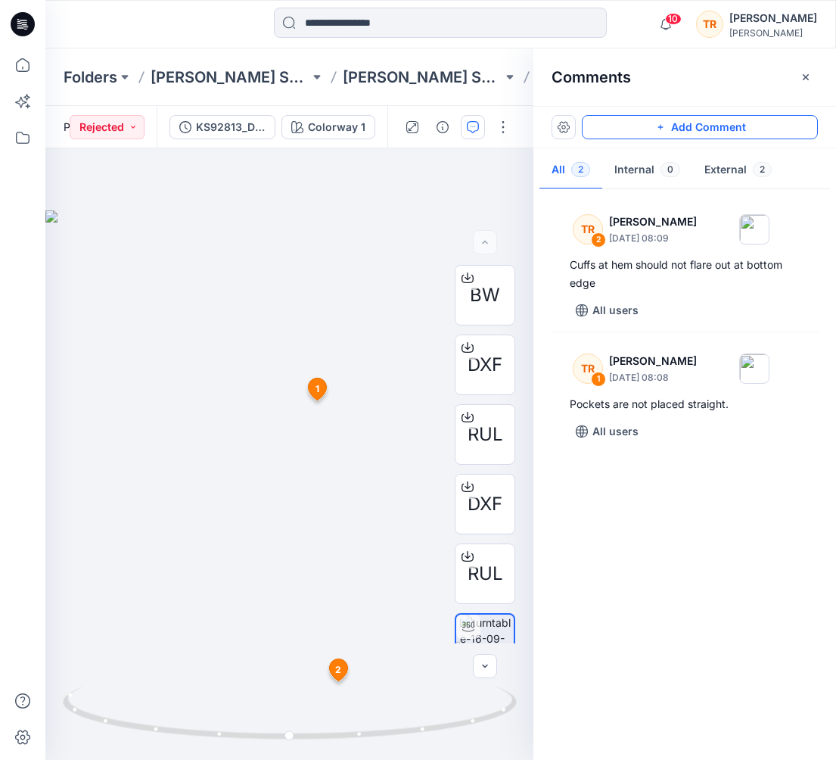
click at [643, 128] on button "Add Comment" at bounding box center [700, 127] width 236 height 24
click at [279, 434] on div "3 1 [PERSON_NAME] [DATE] 08:08 Pockets are not placed straight. Reply 2 [PERSON…" at bounding box center [289, 454] width 488 height 612
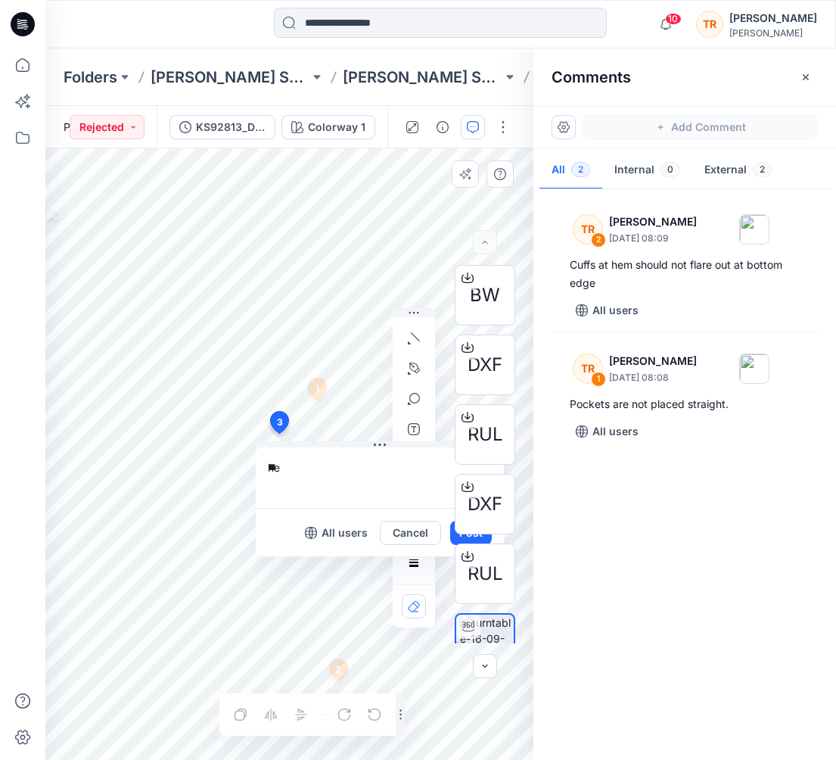
type textarea "*"
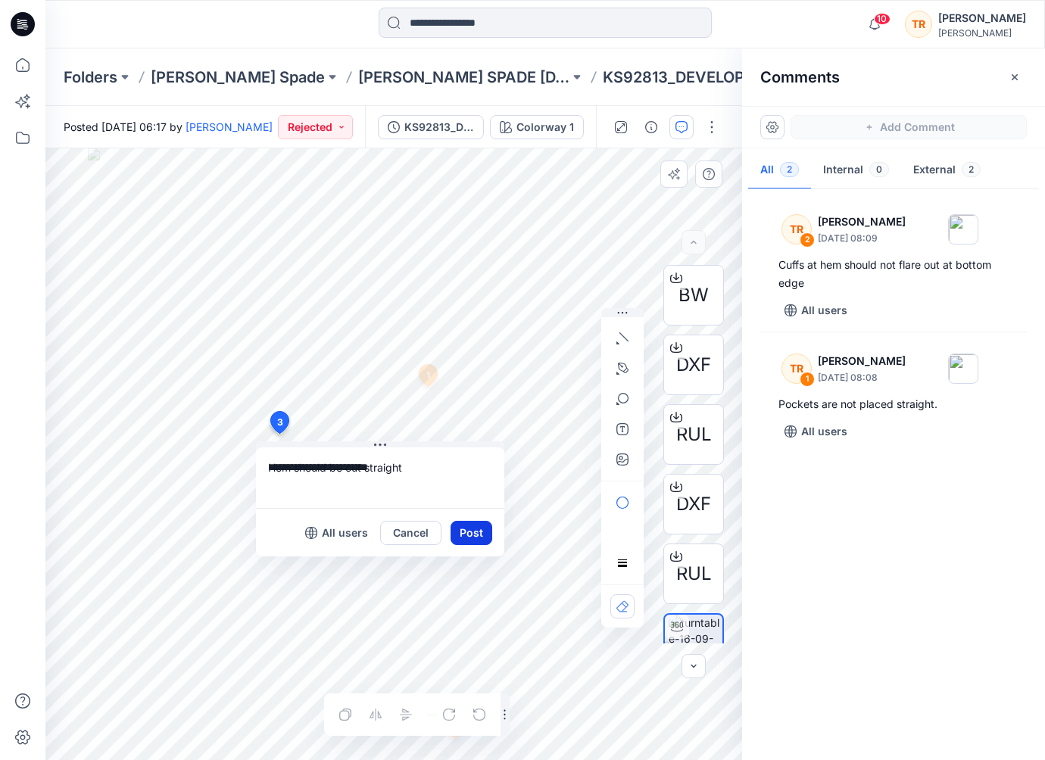
type textarea "**********"
click at [480, 529] on button "Post" at bounding box center [471, 533] width 42 height 24
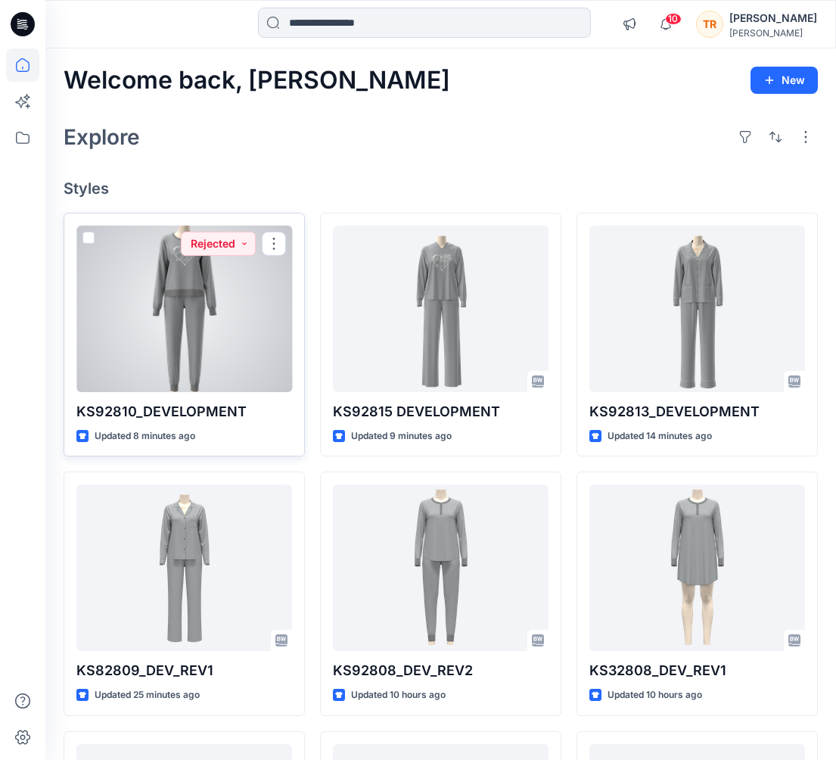
click at [173, 296] on div at bounding box center [184, 309] width 216 height 167
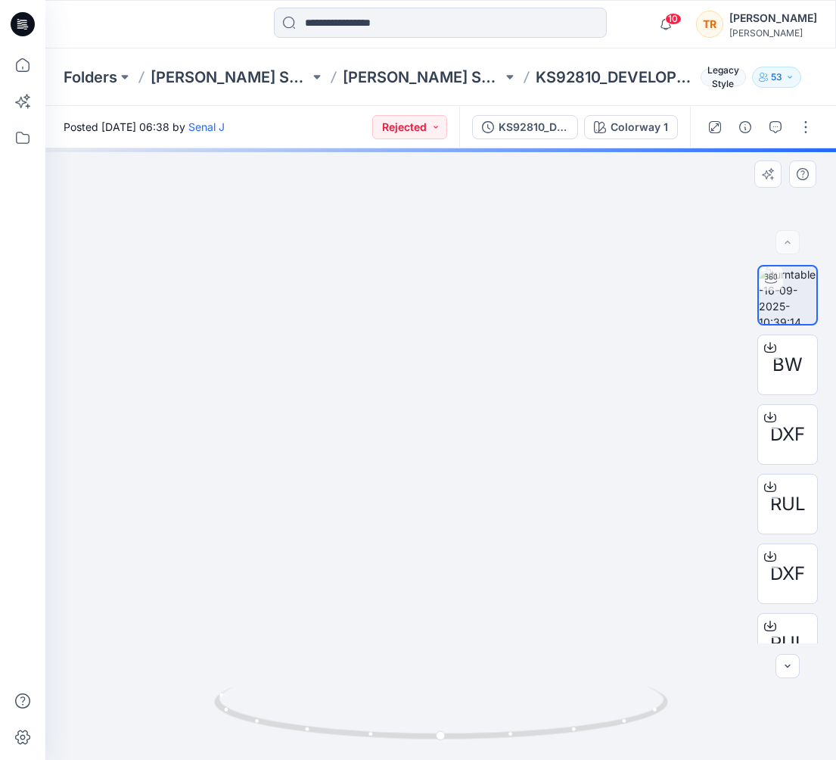
drag, startPoint x: 456, startPoint y: 202, endPoint x: 473, endPoint y: 428, distance: 226.2
click at [473, 428] on img at bounding box center [459, 454] width 984 height 612
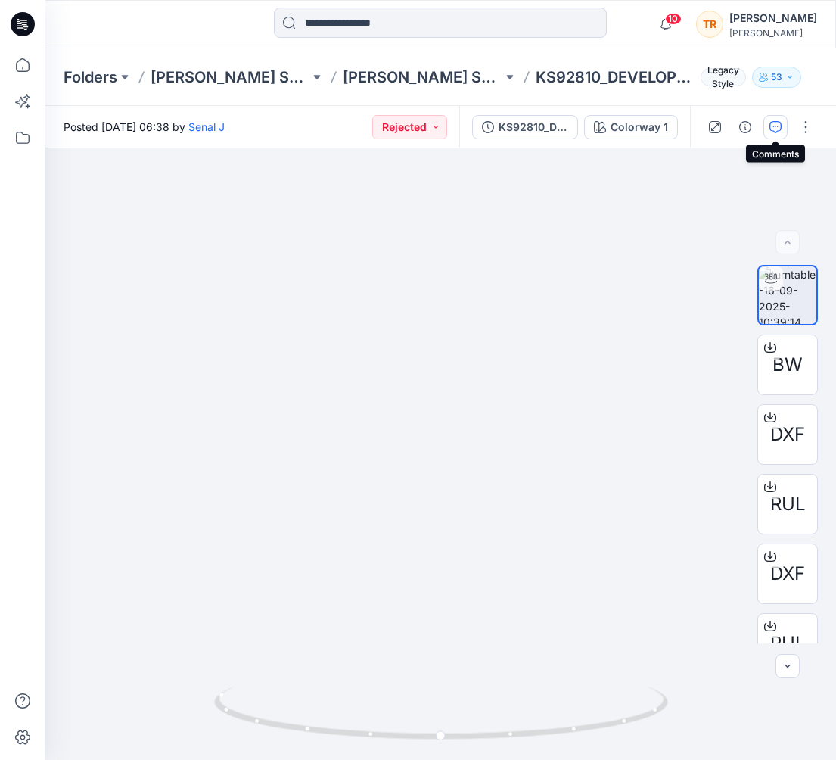
click at [774, 124] on icon "button" at bounding box center [776, 127] width 12 height 12
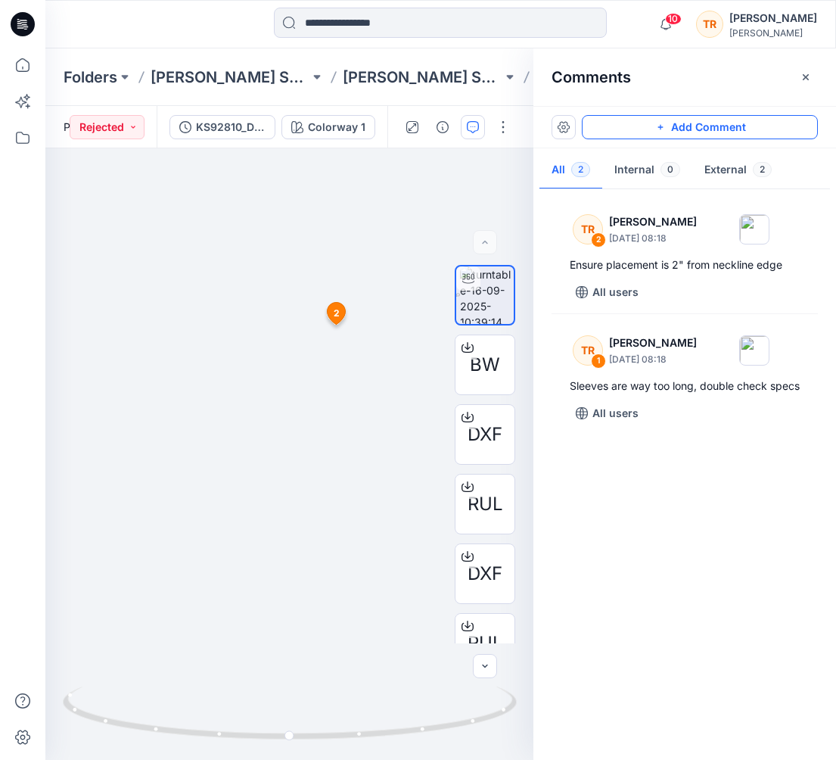
click at [693, 123] on button "Add Comment" at bounding box center [700, 127] width 236 height 24
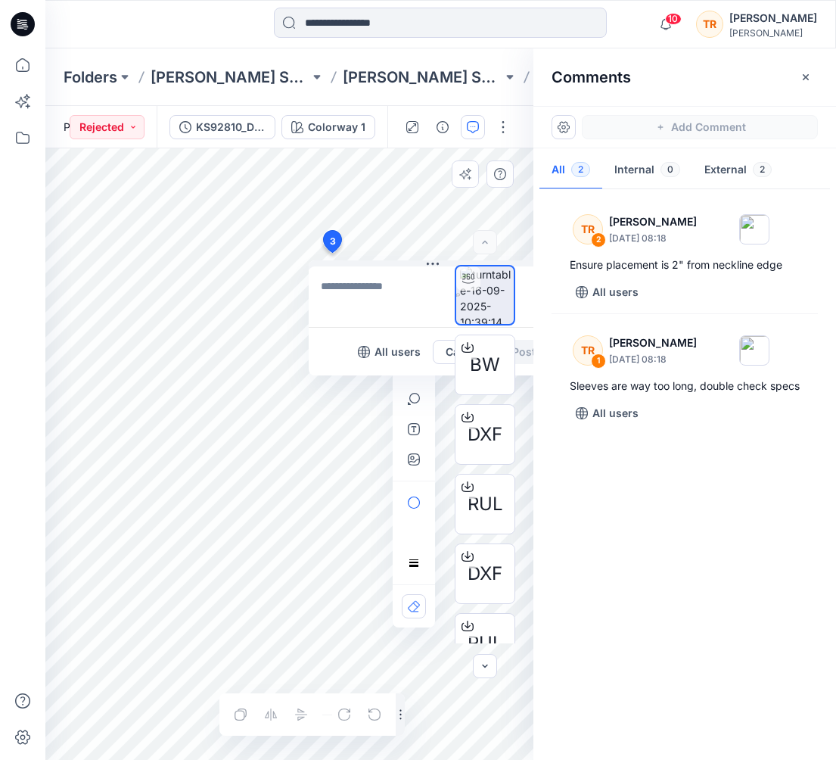
click at [332, 253] on div "3 All users Cancel Post 1 [PERSON_NAME] [DATE] 08:18 Sleeves are way too long, …" at bounding box center [289, 454] width 488 height 612
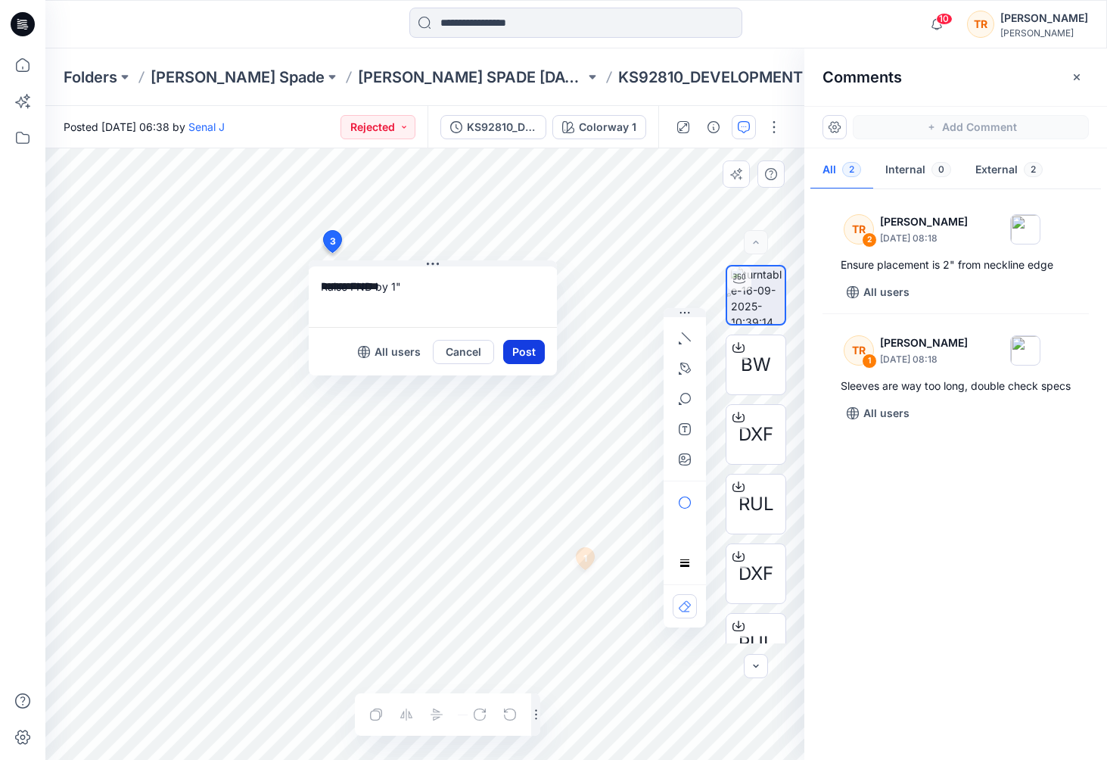
type textarea "**********"
click at [531, 354] on button "Post" at bounding box center [524, 352] width 42 height 24
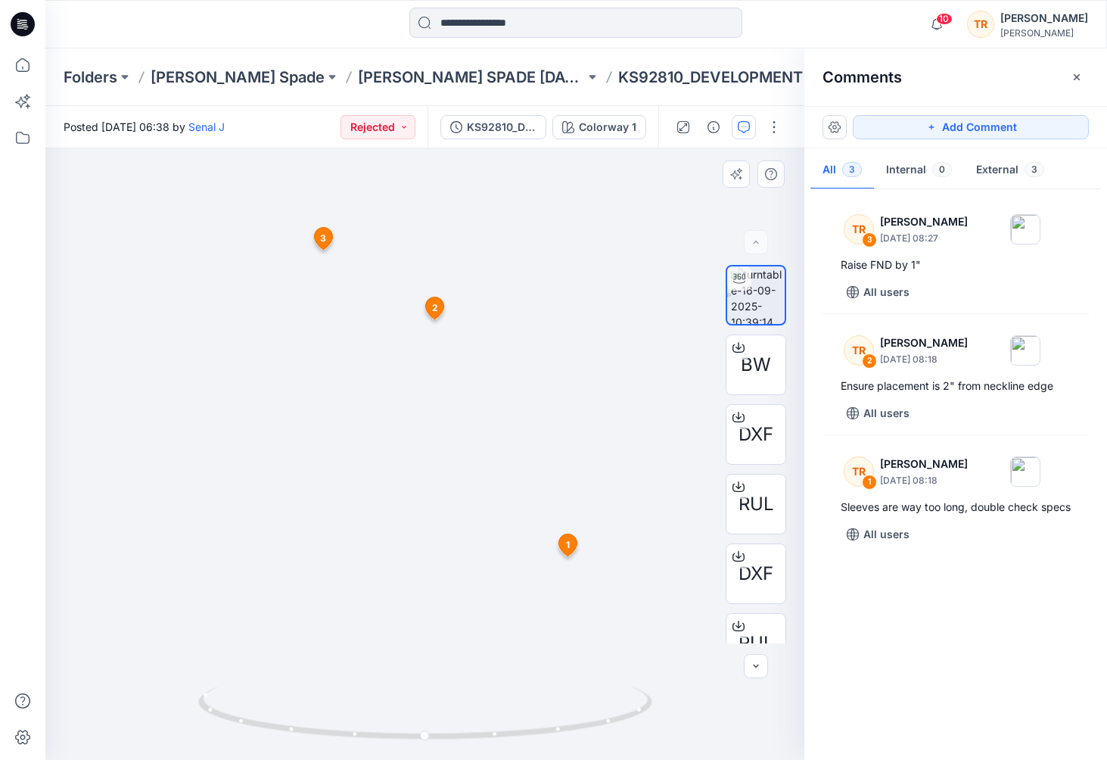
drag, startPoint x: 512, startPoint y: 195, endPoint x: 519, endPoint y: 454, distance: 259.7
click at [519, 454] on img at bounding box center [433, 454] width 954 height 612
click at [836, 129] on button "Add Comment" at bounding box center [971, 127] width 236 height 24
click at [381, 230] on div "4 1 [PERSON_NAME] [DATE] 08:18 Sleeves are way too long, double check specs Rep…" at bounding box center [424, 454] width 759 height 612
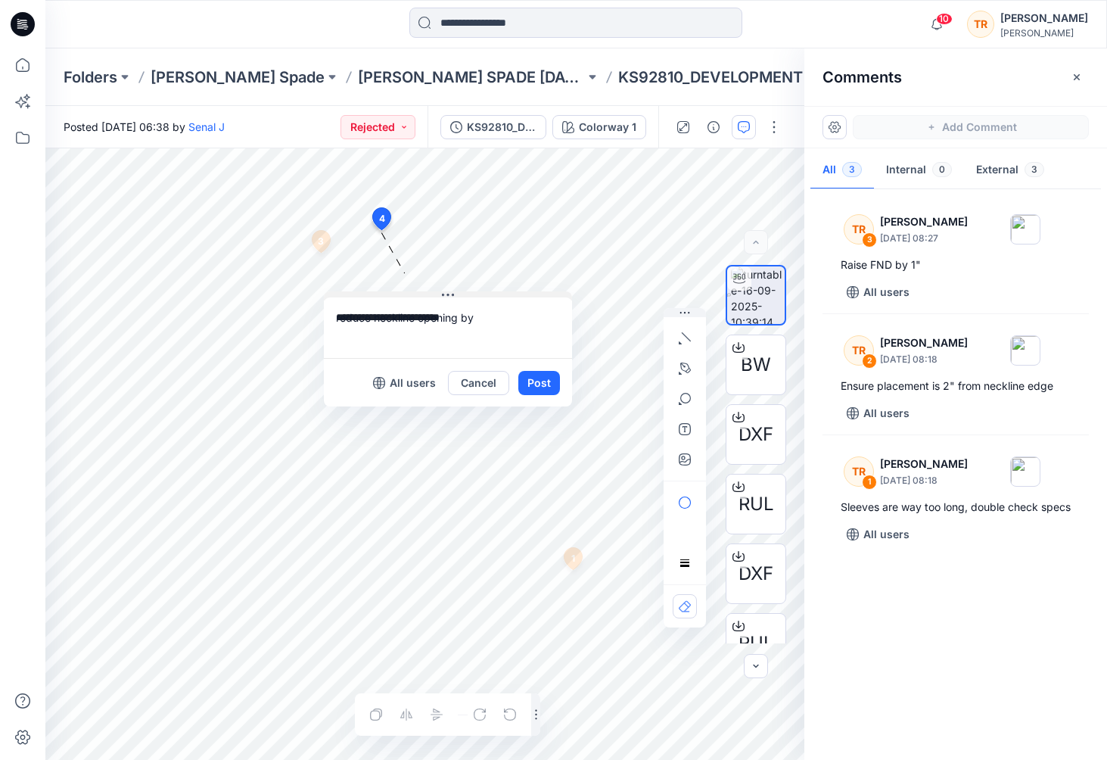
drag, startPoint x: 492, startPoint y: 241, endPoint x: 456, endPoint y: 294, distance: 63.8
click at [500, 319] on textarea "**********" at bounding box center [446, 327] width 248 height 61
type textarea "**********"
click at [544, 377] on button "Post" at bounding box center [538, 382] width 42 height 24
